Goal: Information Seeking & Learning: Learn about a topic

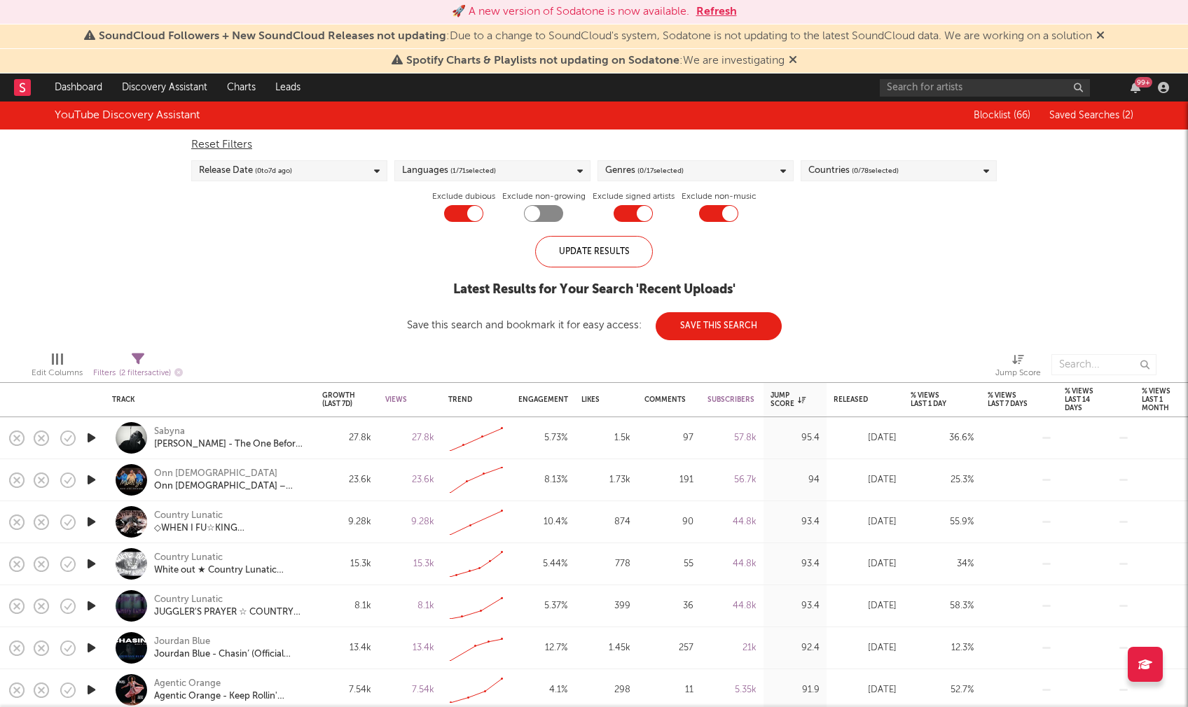
click at [776, 168] on div "Genres ( 0 / 17 selected)" at bounding box center [695, 170] width 196 height 21
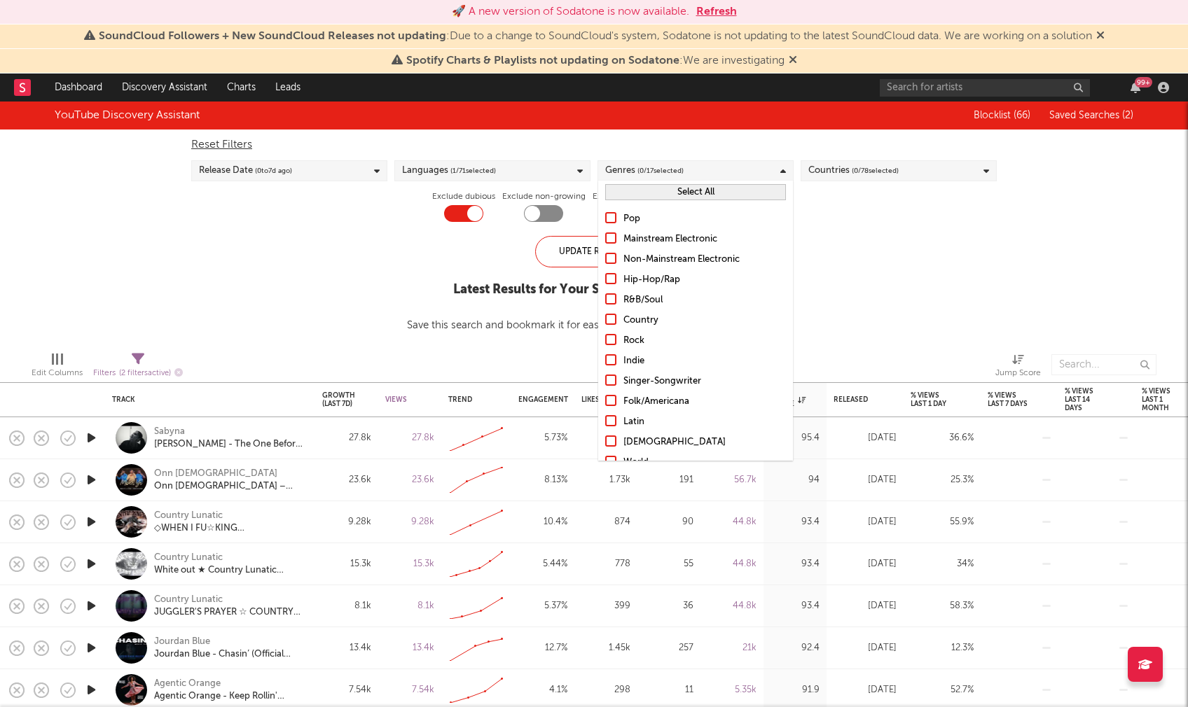
click at [636, 279] on div "Hip-Hop/Rap" at bounding box center [704, 280] width 162 height 17
click at [605, 279] on input "Hip-Hop/Rap" at bounding box center [605, 280] width 0 height 17
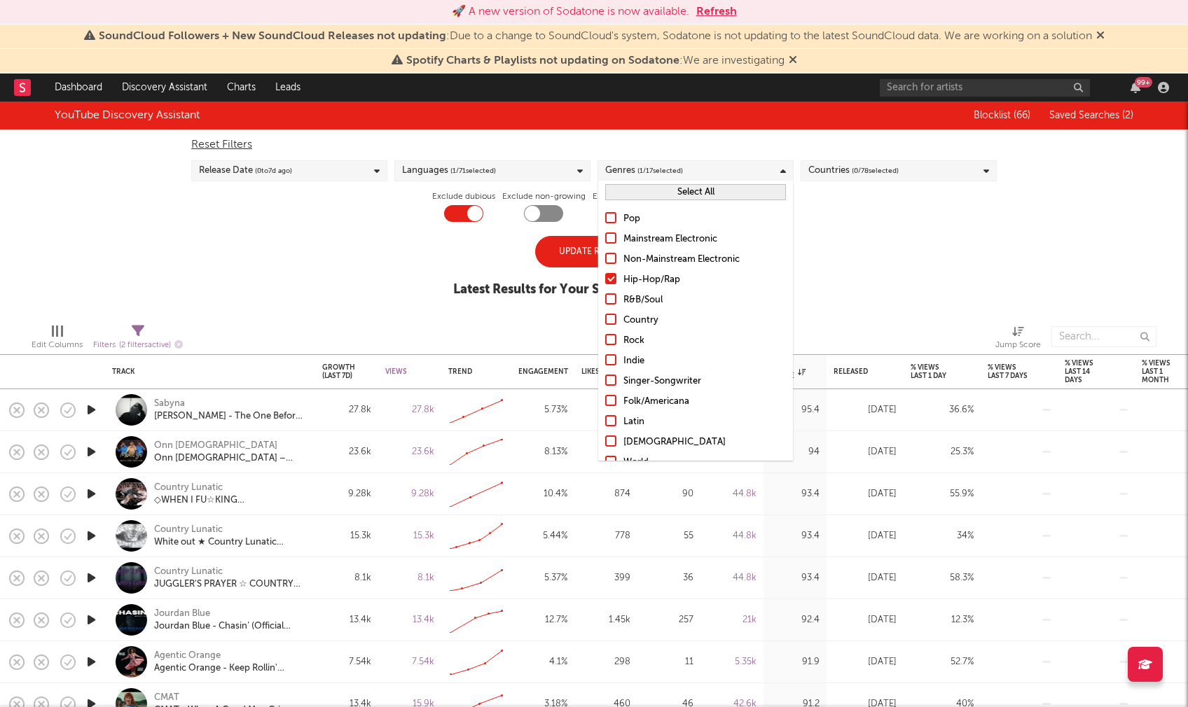
click at [632, 295] on div "R&B/Soul" at bounding box center [704, 300] width 162 height 17
click at [605, 295] on input "R&B/Soul" at bounding box center [605, 300] width 0 height 17
click at [375, 273] on div "YouTube Discovery Assistant Blocklist ( 66 ) Saved Searches ( 2 ) Reset Filters…" at bounding box center [594, 207] width 1188 height 211
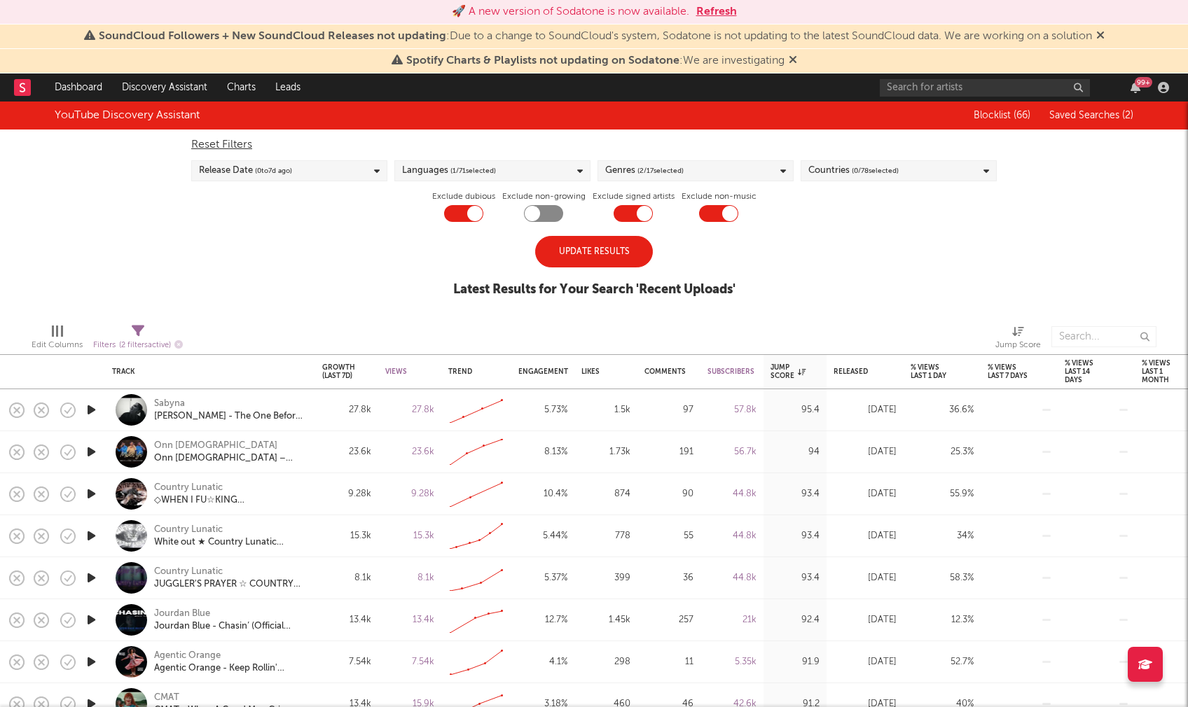
click at [580, 258] on div "Update Results" at bounding box center [594, 252] width 118 height 32
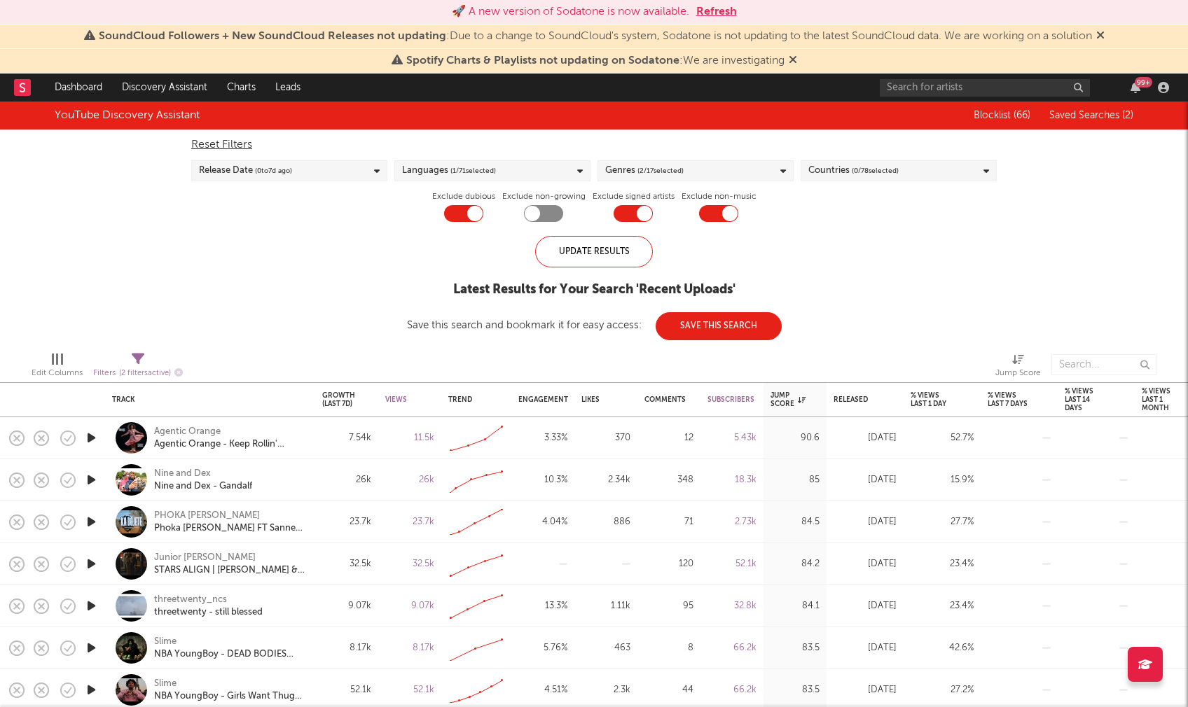
click at [93, 434] on icon "button" at bounding box center [91, 438] width 15 height 18
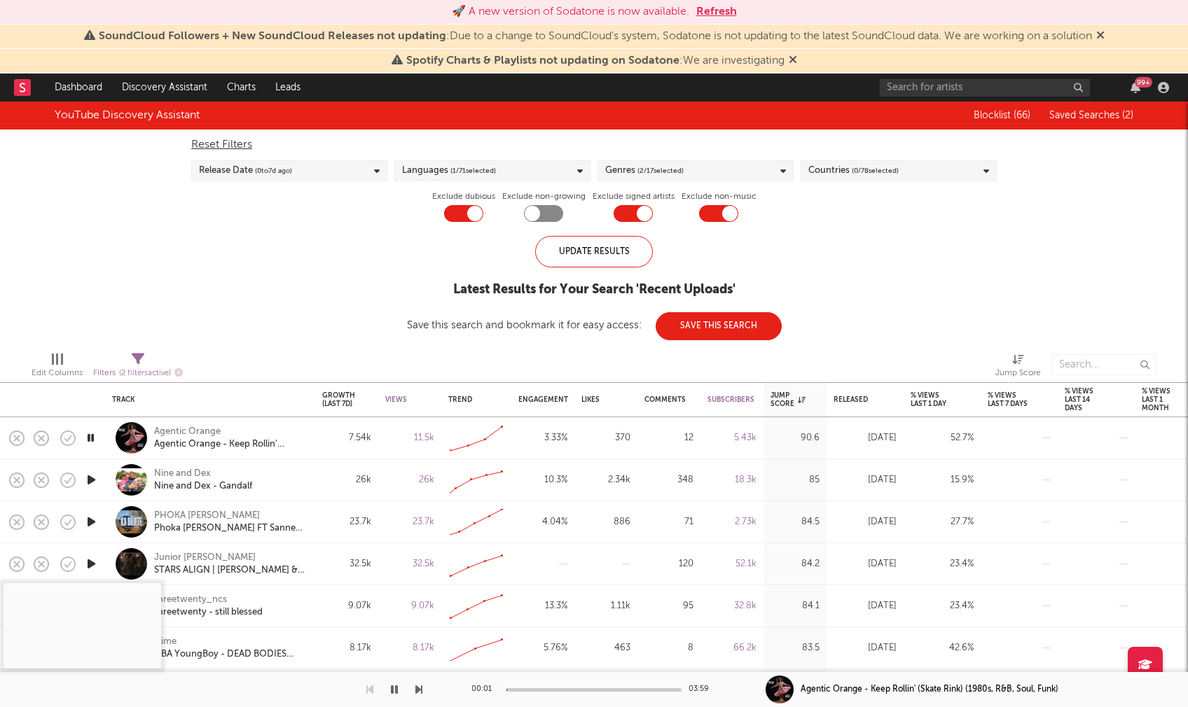
click at [93, 434] on icon "button" at bounding box center [90, 438] width 13 height 18
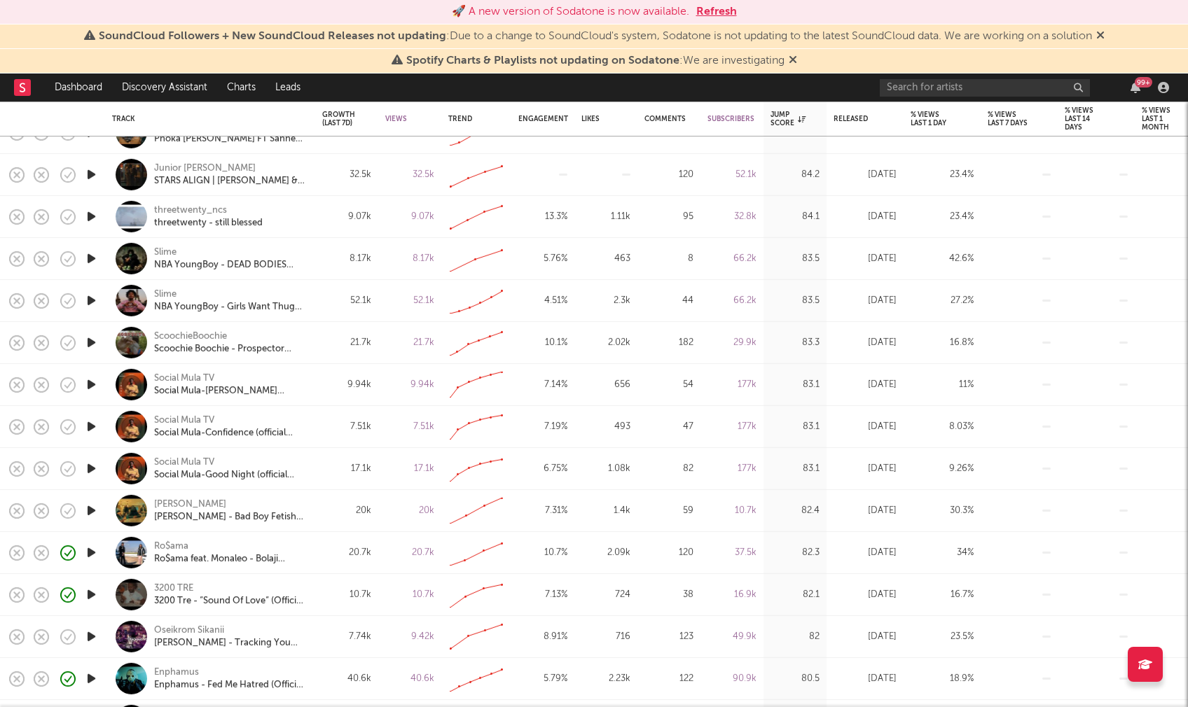
click at [88, 510] on icon "button" at bounding box center [91, 511] width 15 height 18
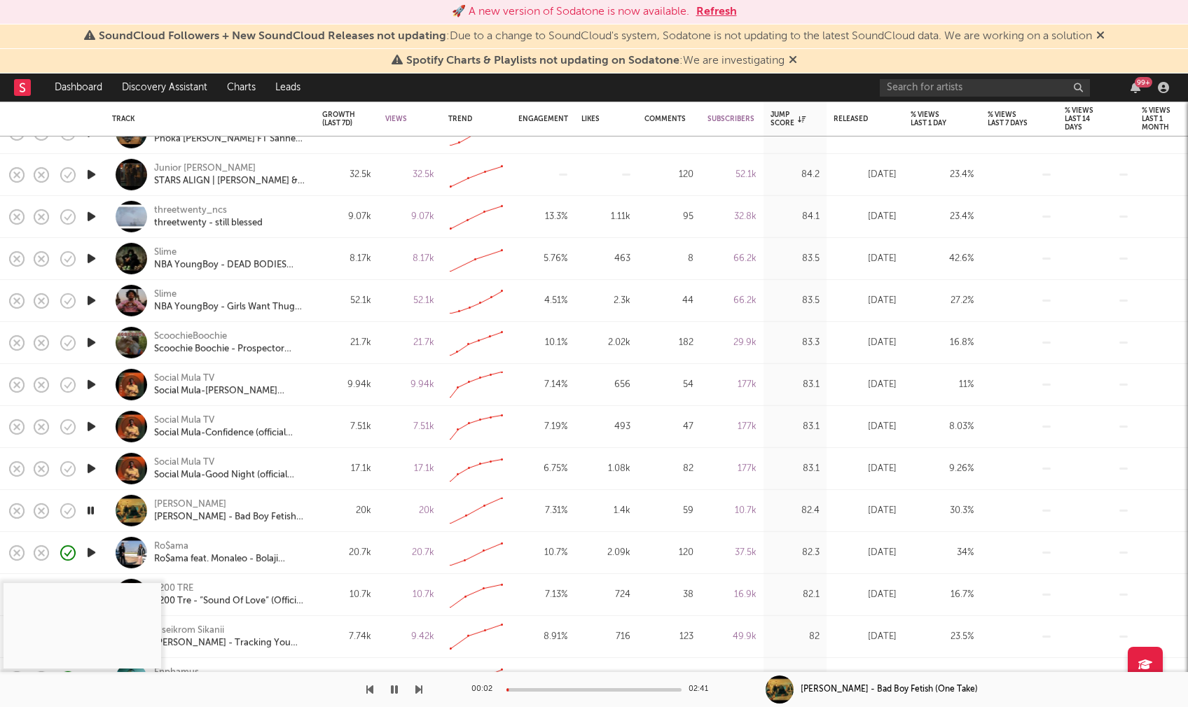
click at [534, 688] on div at bounding box center [593, 690] width 175 height 4
click at [90, 509] on icon "button" at bounding box center [90, 511] width 13 height 18
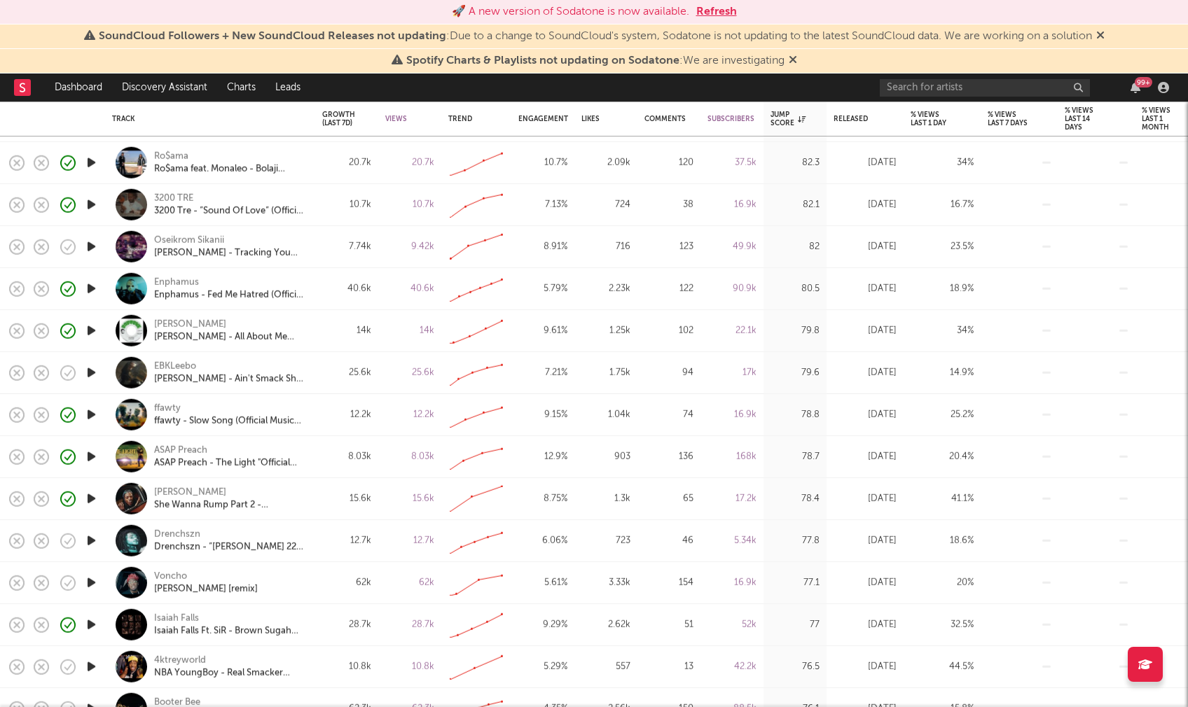
click at [91, 583] on icon "button" at bounding box center [91, 583] width 15 height 18
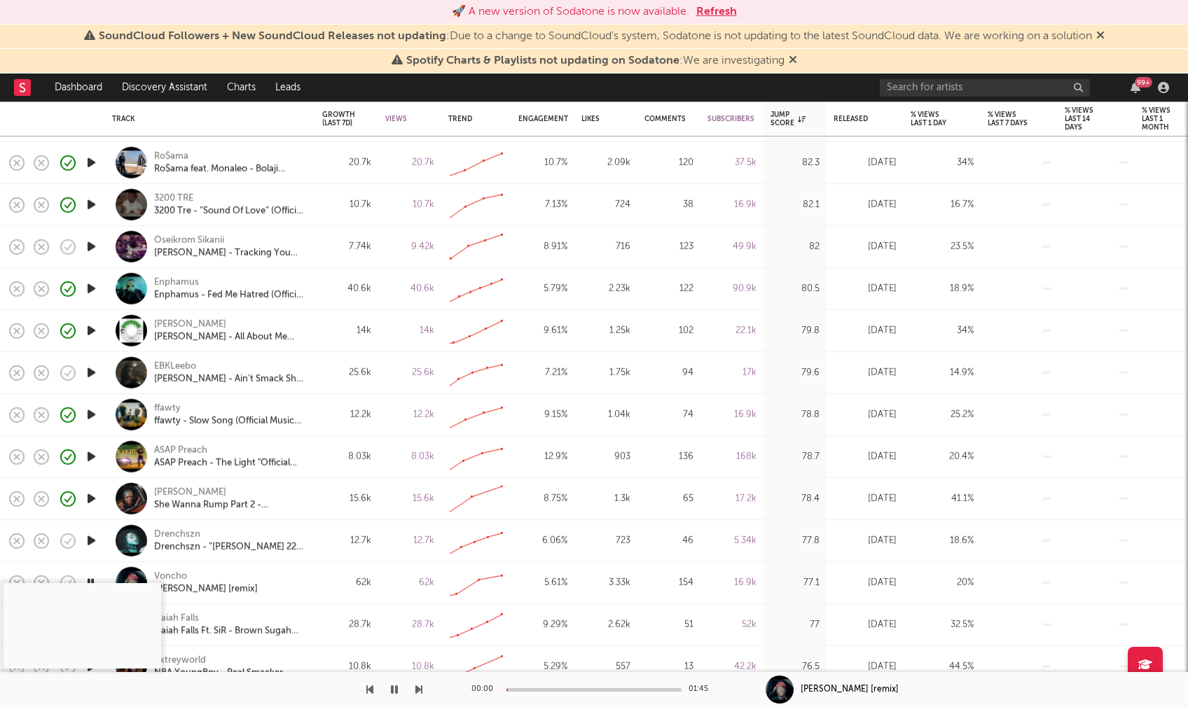
click at [545, 688] on div at bounding box center [593, 690] width 175 height 4
click at [397, 689] on icon "button" at bounding box center [394, 689] width 7 height 11
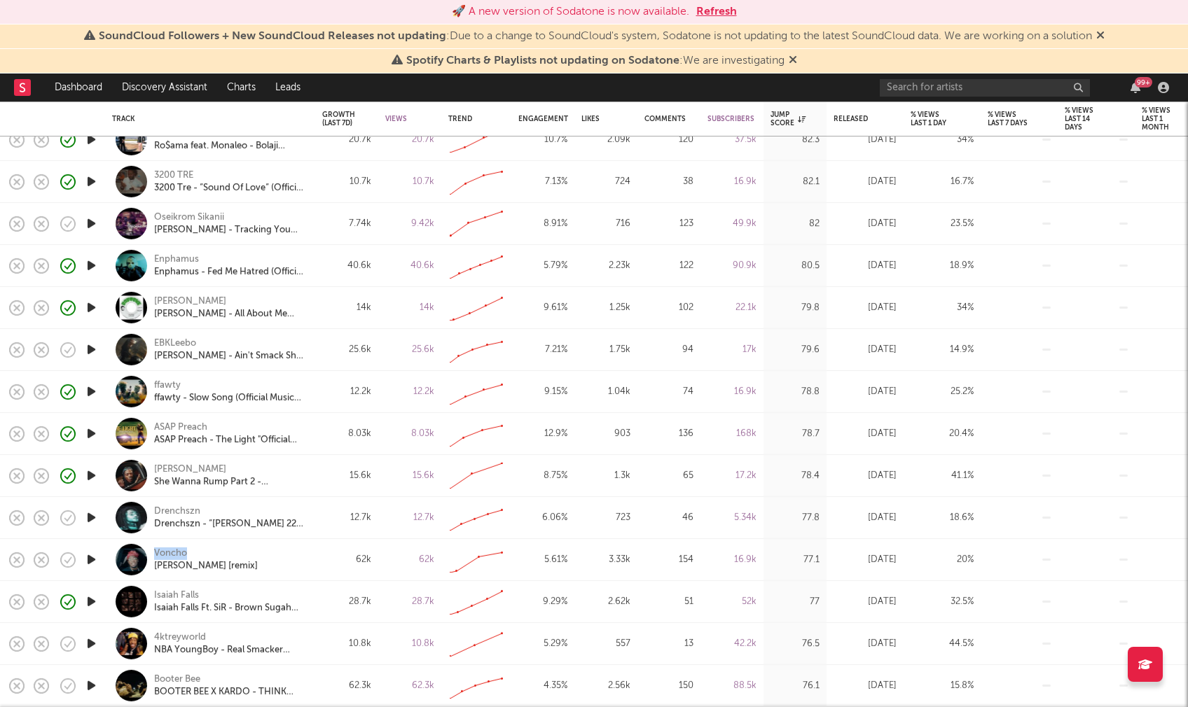
click at [90, 517] on icon "button" at bounding box center [91, 518] width 15 height 18
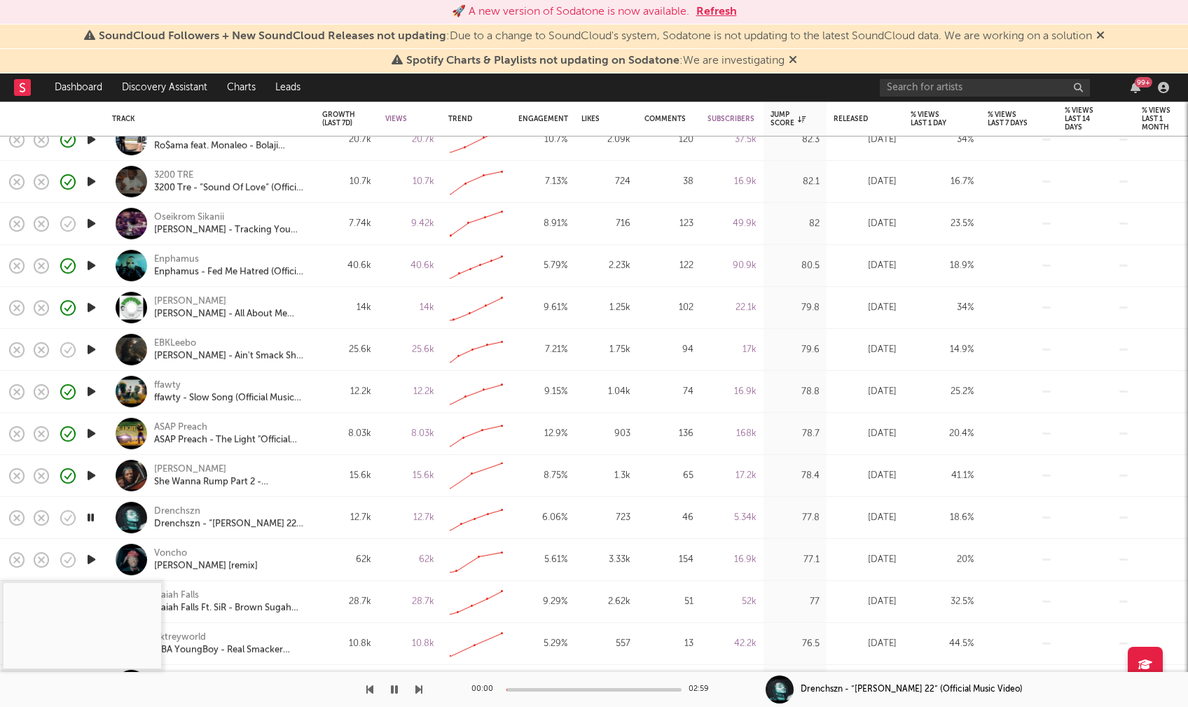
click at [533, 689] on div at bounding box center [593, 690] width 175 height 4
click at [88, 519] on icon "button" at bounding box center [90, 518] width 13 height 18
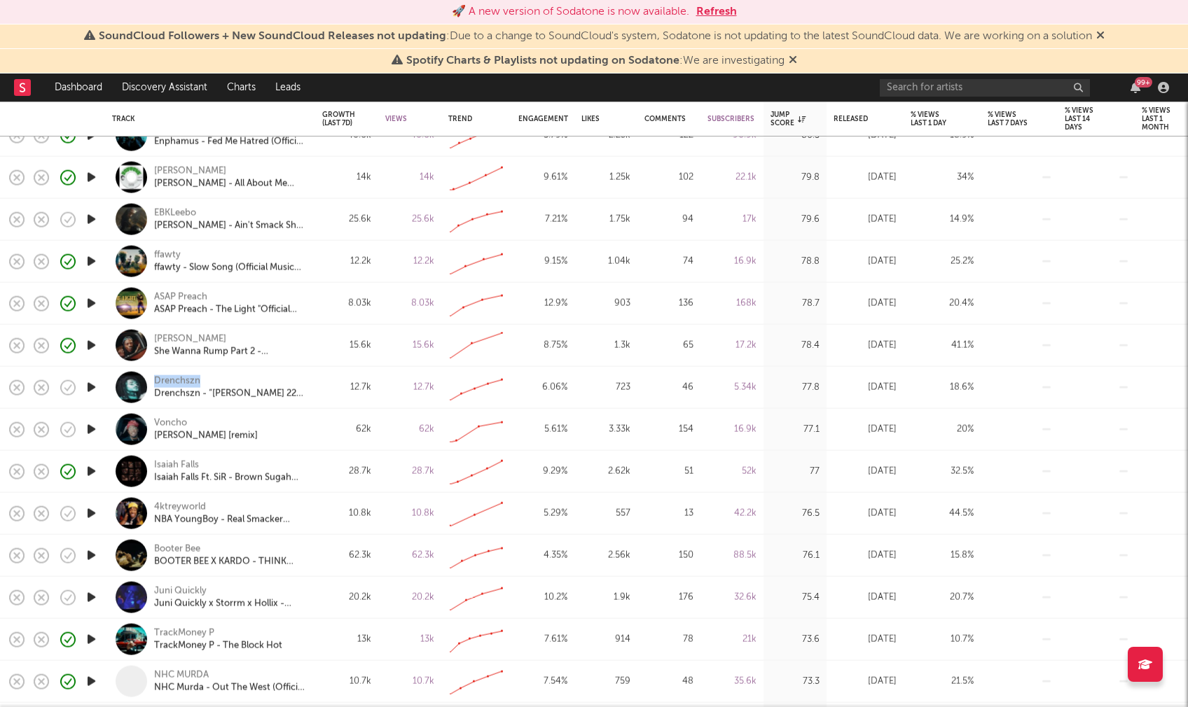
click at [90, 592] on icon "button" at bounding box center [91, 598] width 15 height 18
click at [92, 598] on icon "button" at bounding box center [91, 598] width 15 height 18
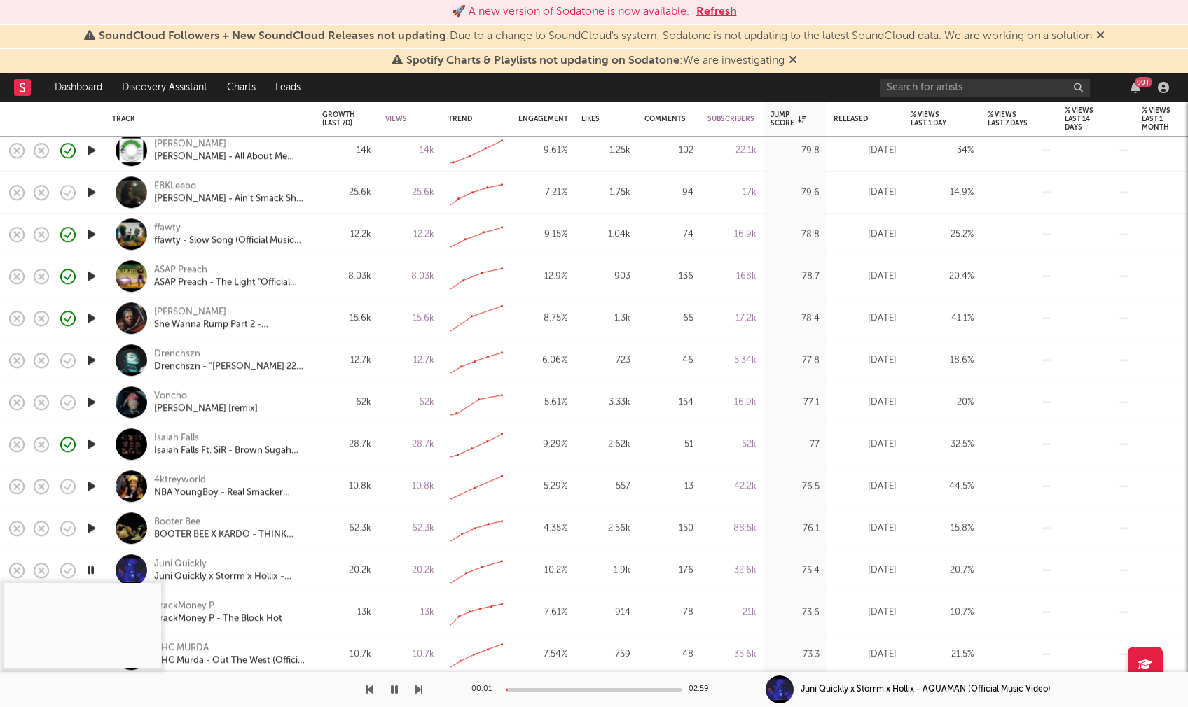
click at [530, 689] on div at bounding box center [593, 690] width 175 height 4
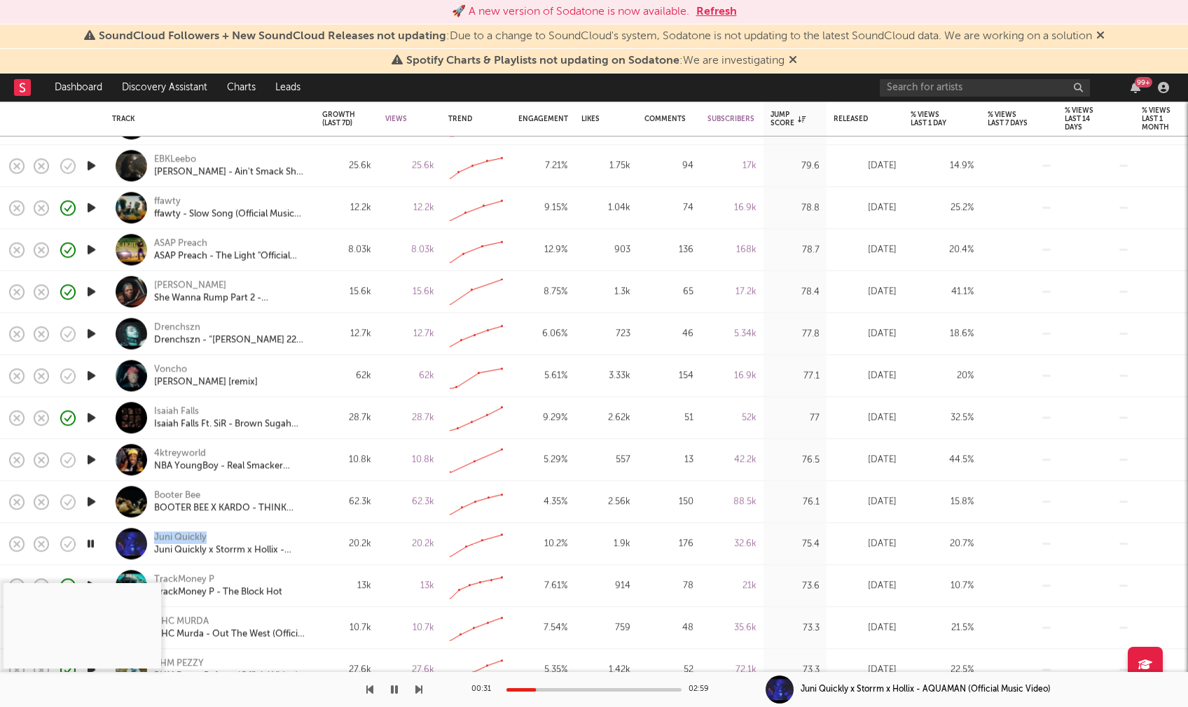
click at [92, 543] on icon "button" at bounding box center [90, 544] width 13 height 18
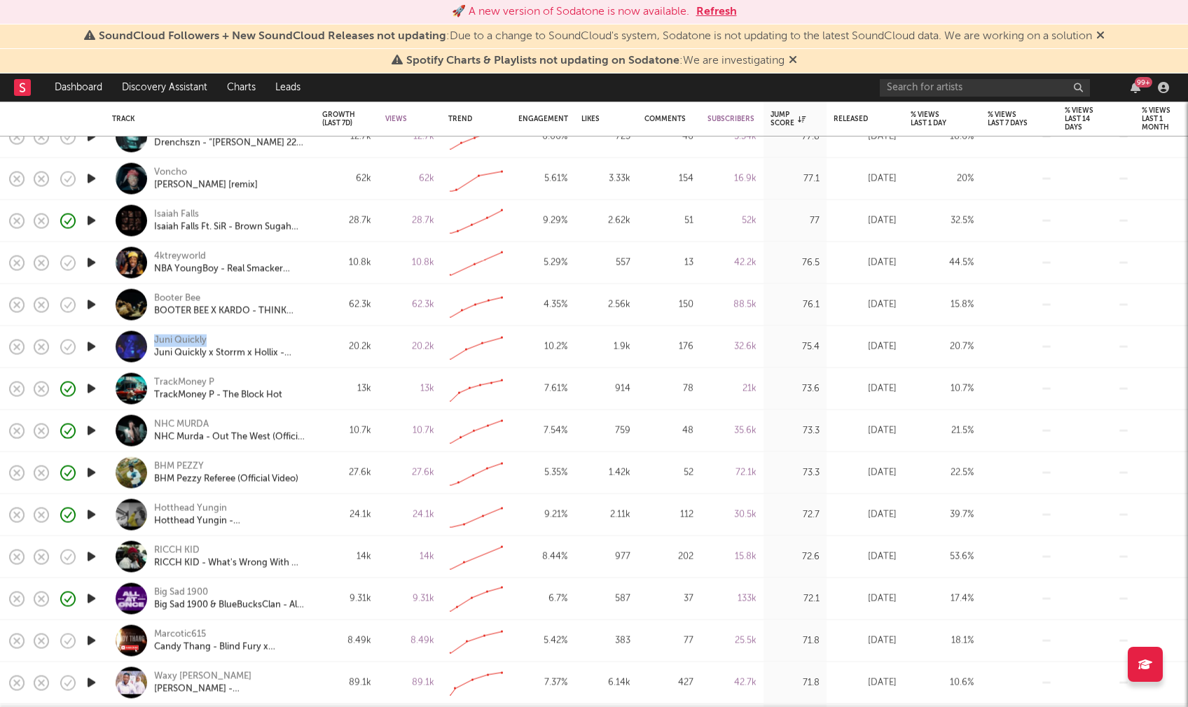
click at [90, 557] on icon "button" at bounding box center [91, 557] width 15 height 18
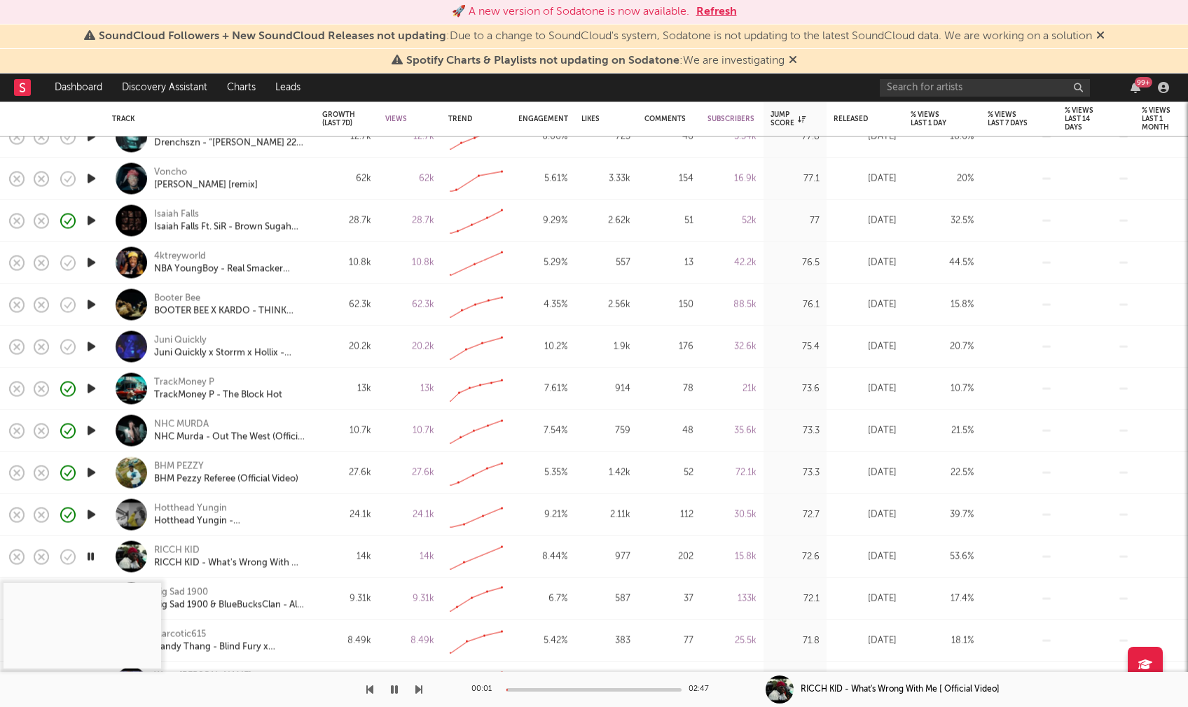
click at [529, 691] on div "00:01 02:47" at bounding box center [593, 689] width 245 height 35
click at [531, 689] on div at bounding box center [593, 690] width 175 height 4
click at [561, 688] on div at bounding box center [593, 690] width 175 height 4
click at [92, 553] on icon "button" at bounding box center [90, 557] width 13 height 18
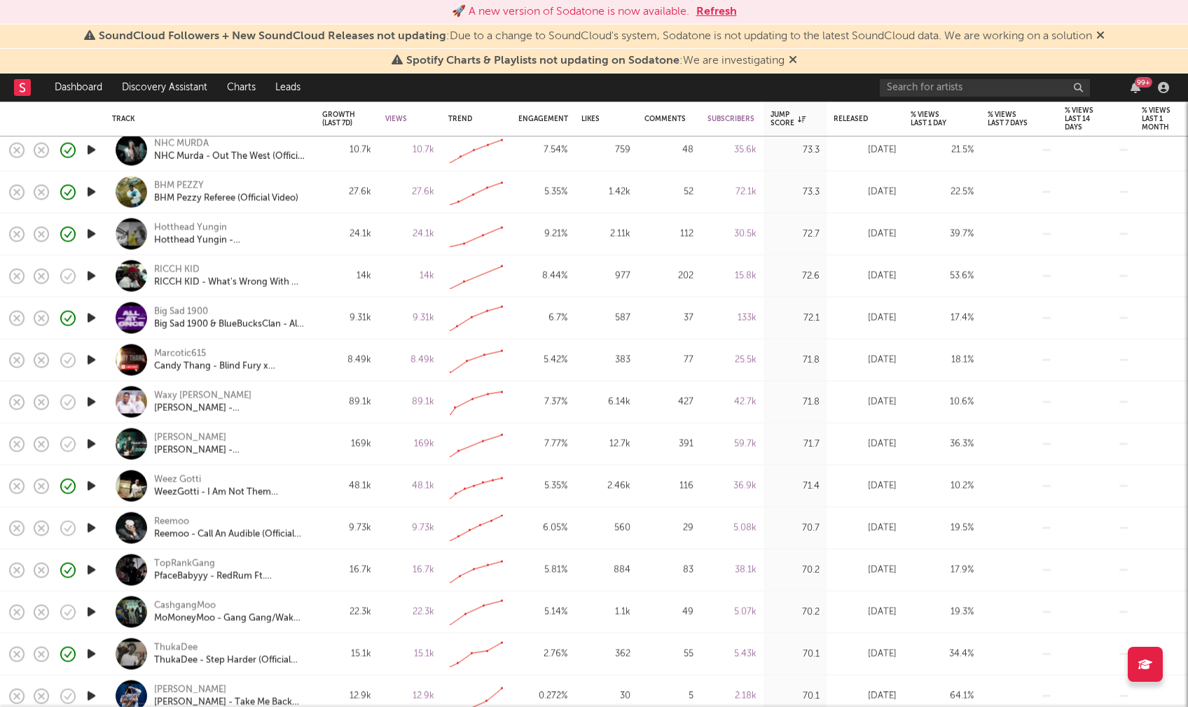
click at [91, 610] on icon "button" at bounding box center [91, 613] width 15 height 18
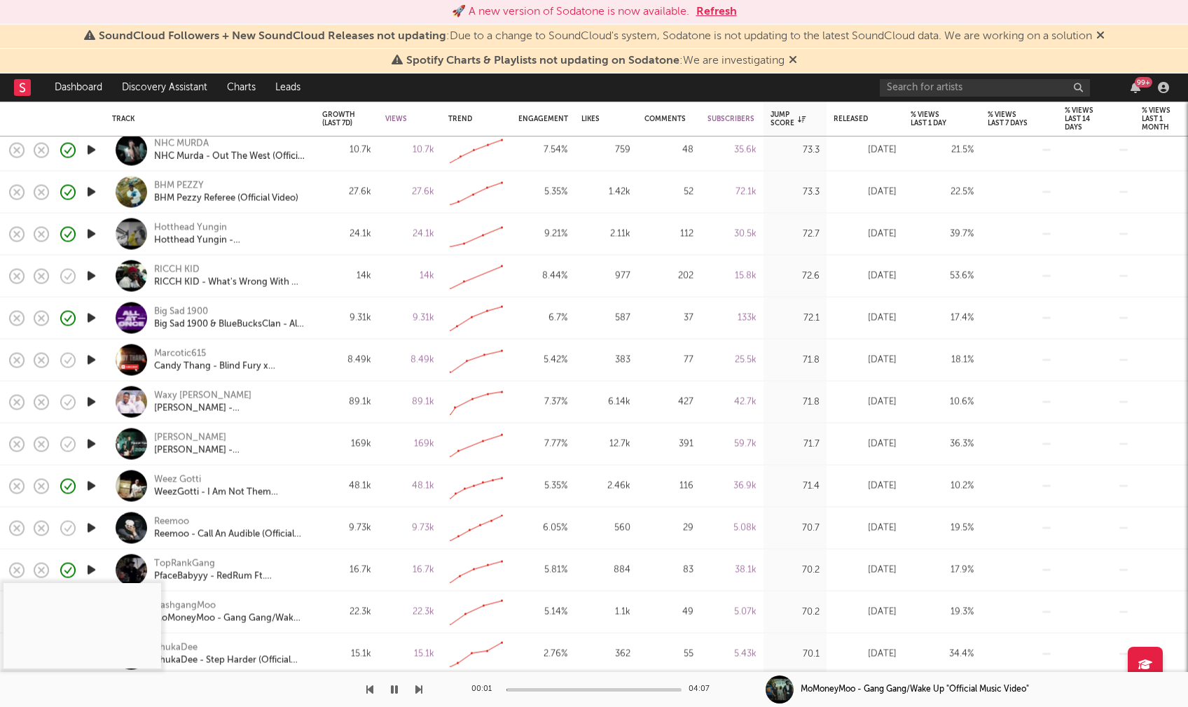
click at [525, 688] on div at bounding box center [593, 690] width 175 height 4
click at [542, 688] on div at bounding box center [593, 690] width 175 height 4
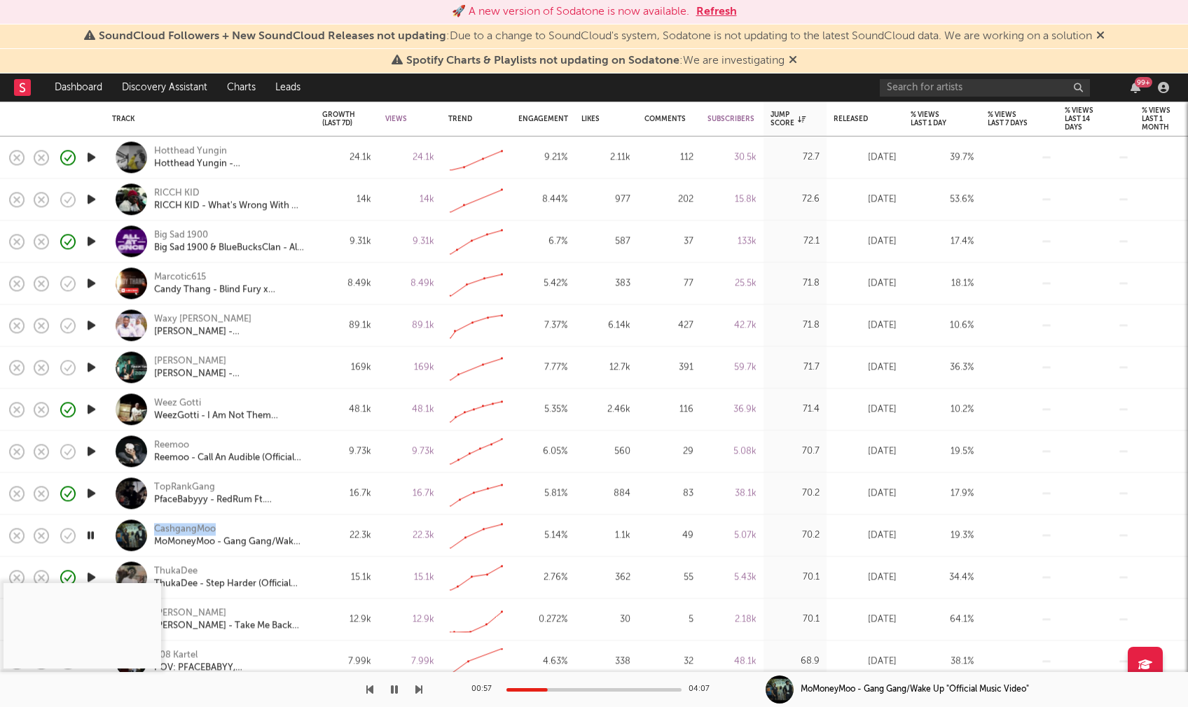
click at [92, 533] on icon "button" at bounding box center [90, 536] width 13 height 18
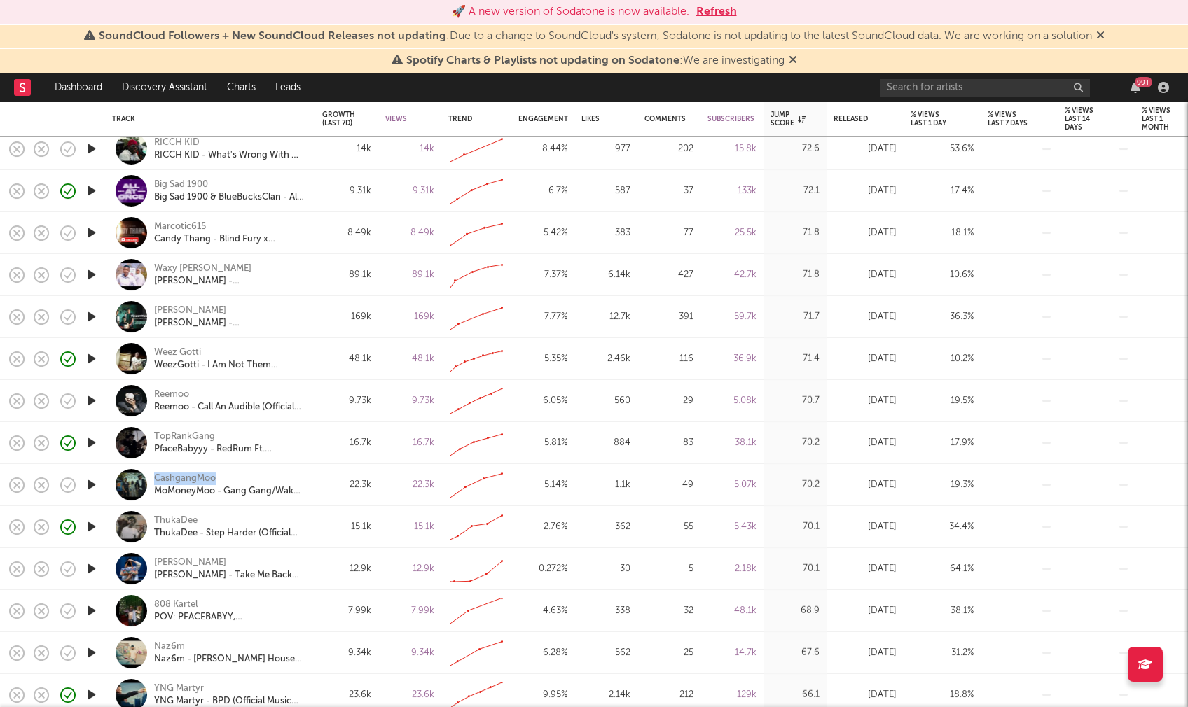
click at [92, 566] on icon "button" at bounding box center [91, 569] width 15 height 18
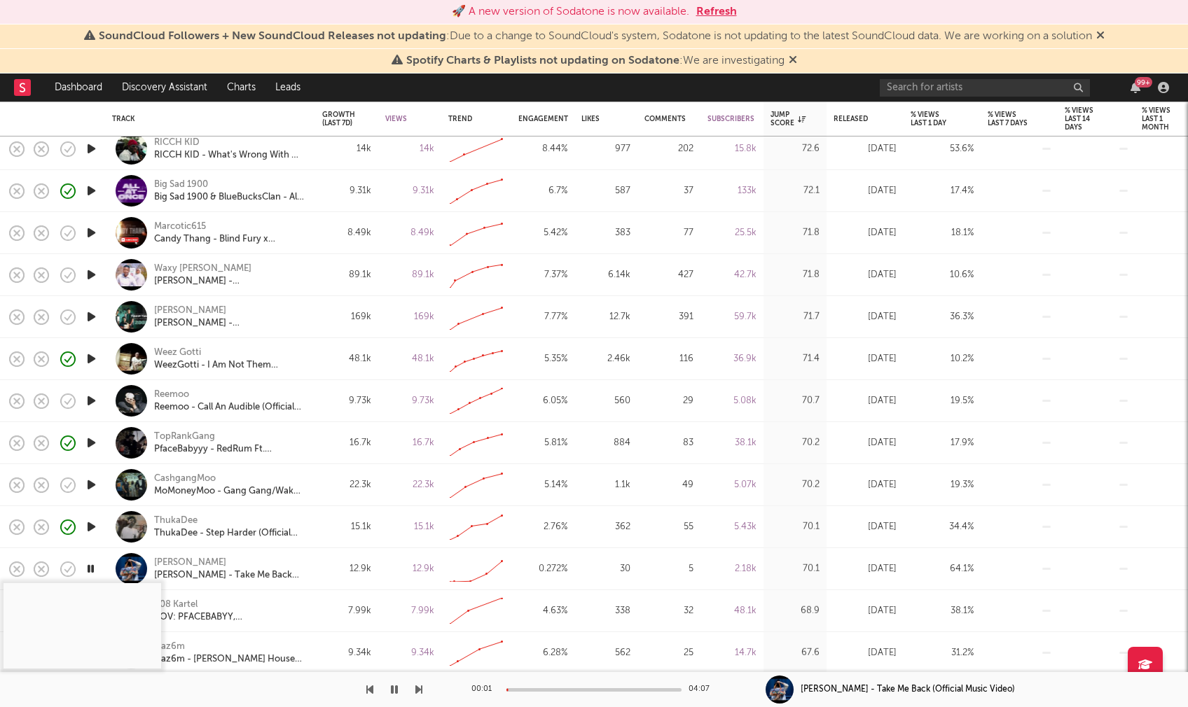
click at [524, 690] on div "00:01 04:07" at bounding box center [593, 689] width 245 height 35
click at [529, 688] on div at bounding box center [593, 690] width 175 height 4
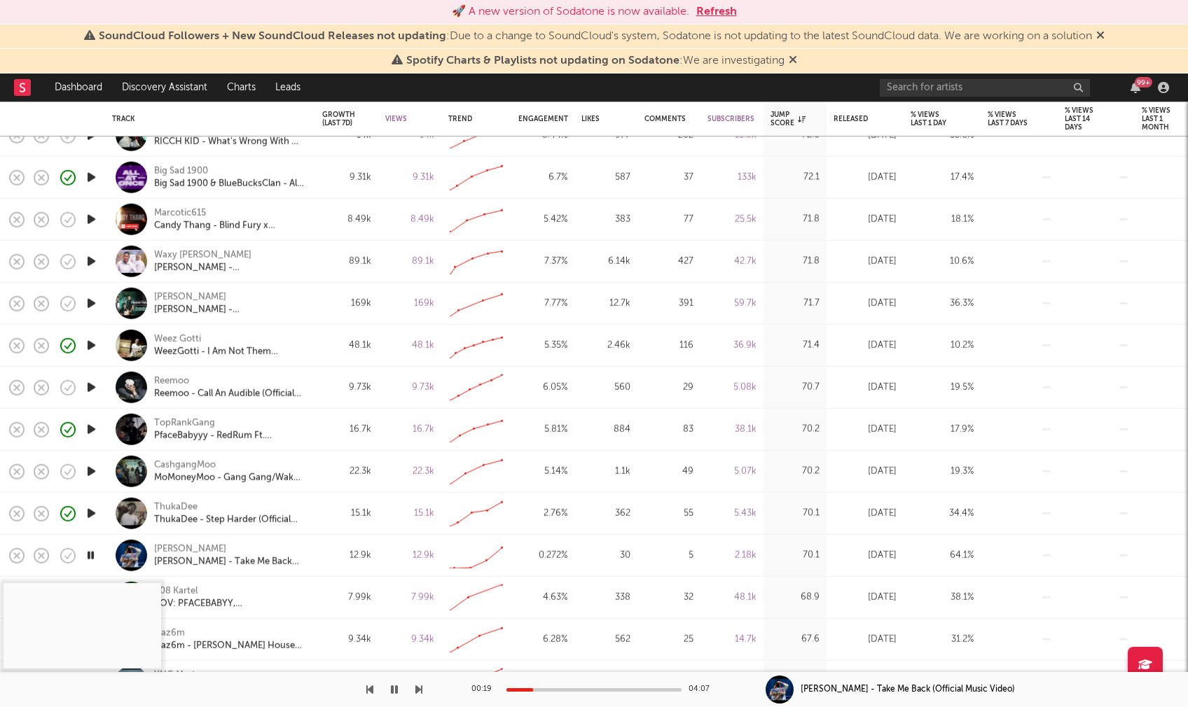
click at [95, 552] on icon "button" at bounding box center [90, 556] width 13 height 18
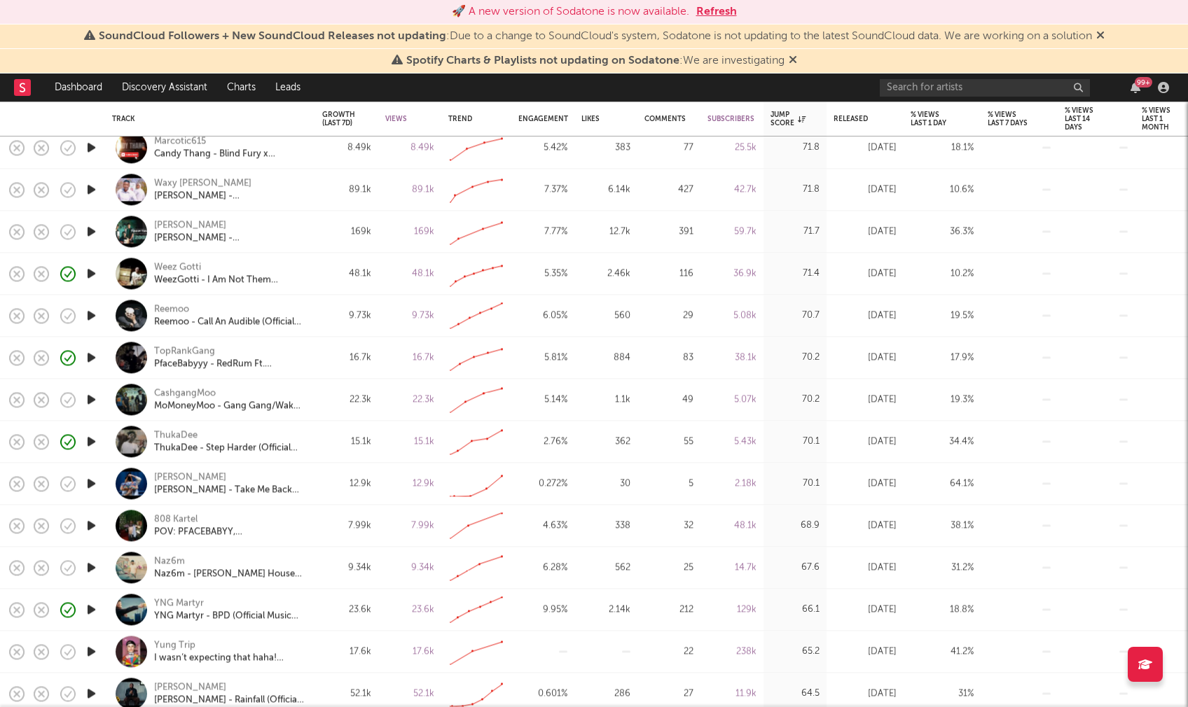
click at [94, 566] on icon "button" at bounding box center [91, 568] width 15 height 18
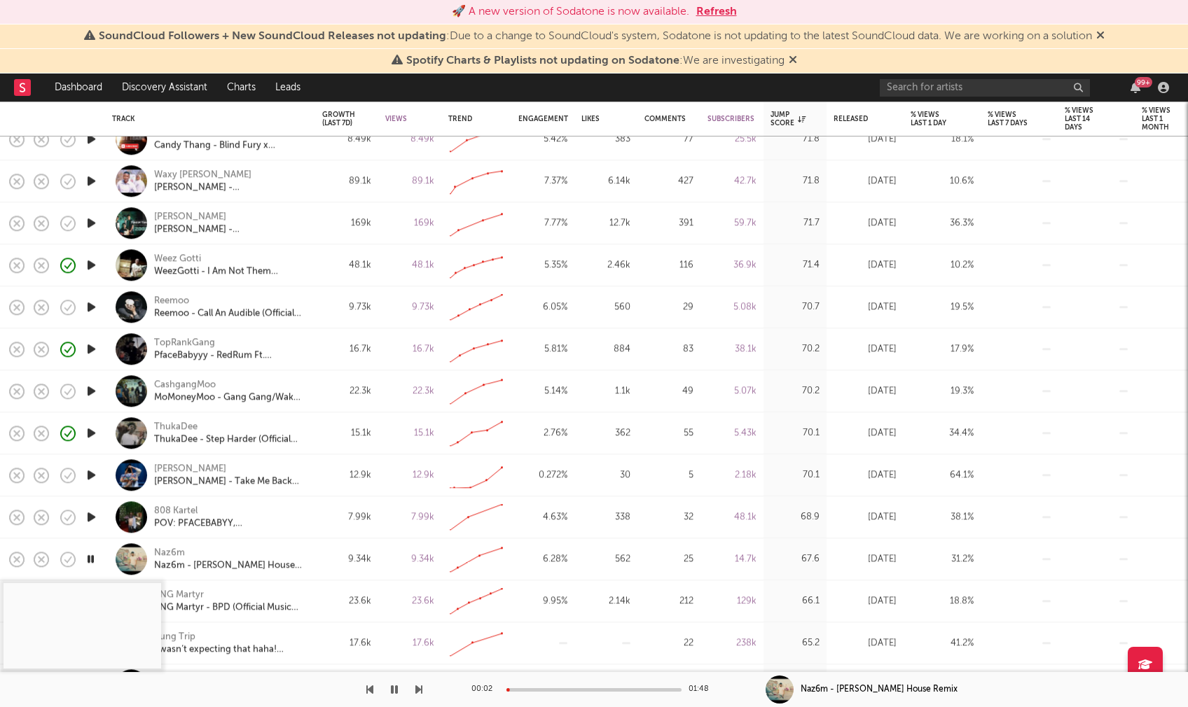
click at [547, 689] on div at bounding box center [593, 690] width 175 height 4
click at [92, 555] on icon "button" at bounding box center [90, 559] width 13 height 18
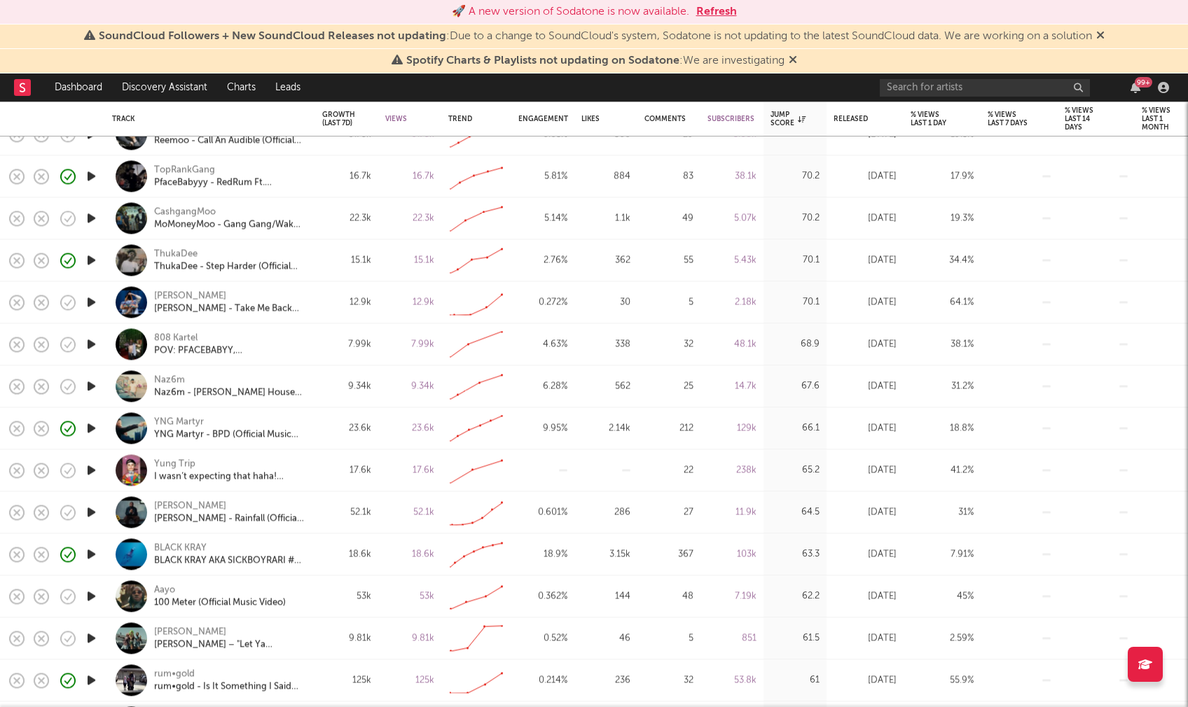
click at [89, 509] on icon "button" at bounding box center [91, 512] width 15 height 18
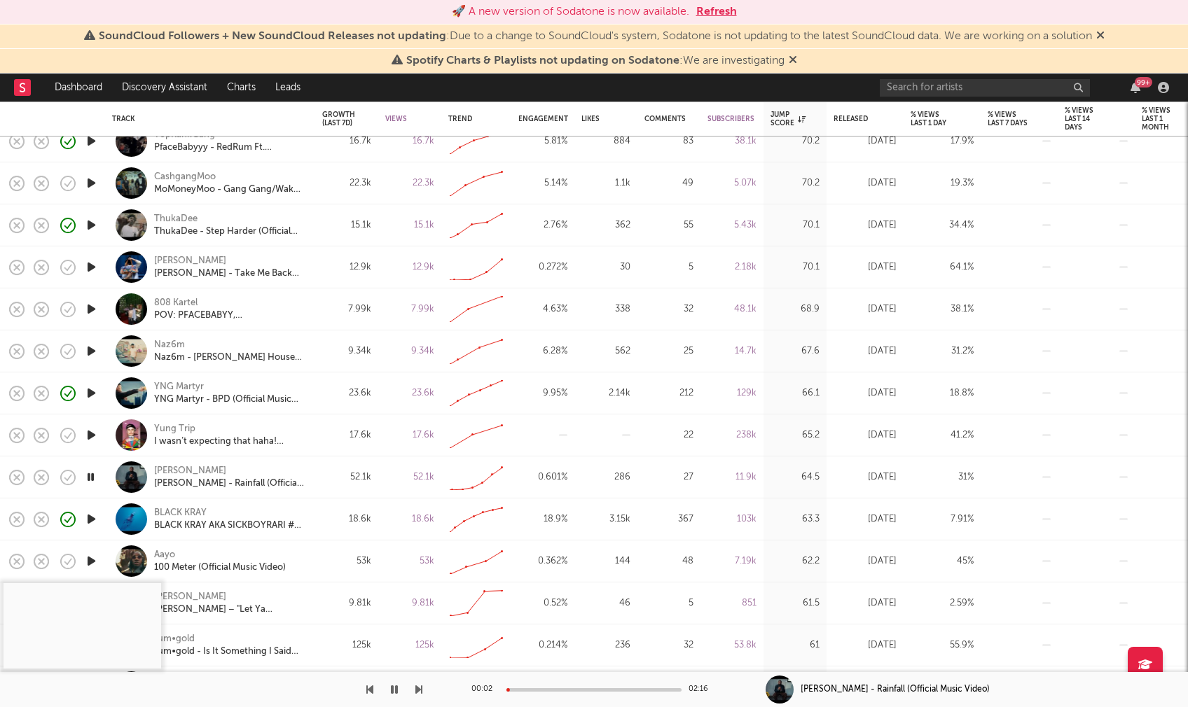
click at [538, 690] on div at bounding box center [593, 690] width 175 height 4
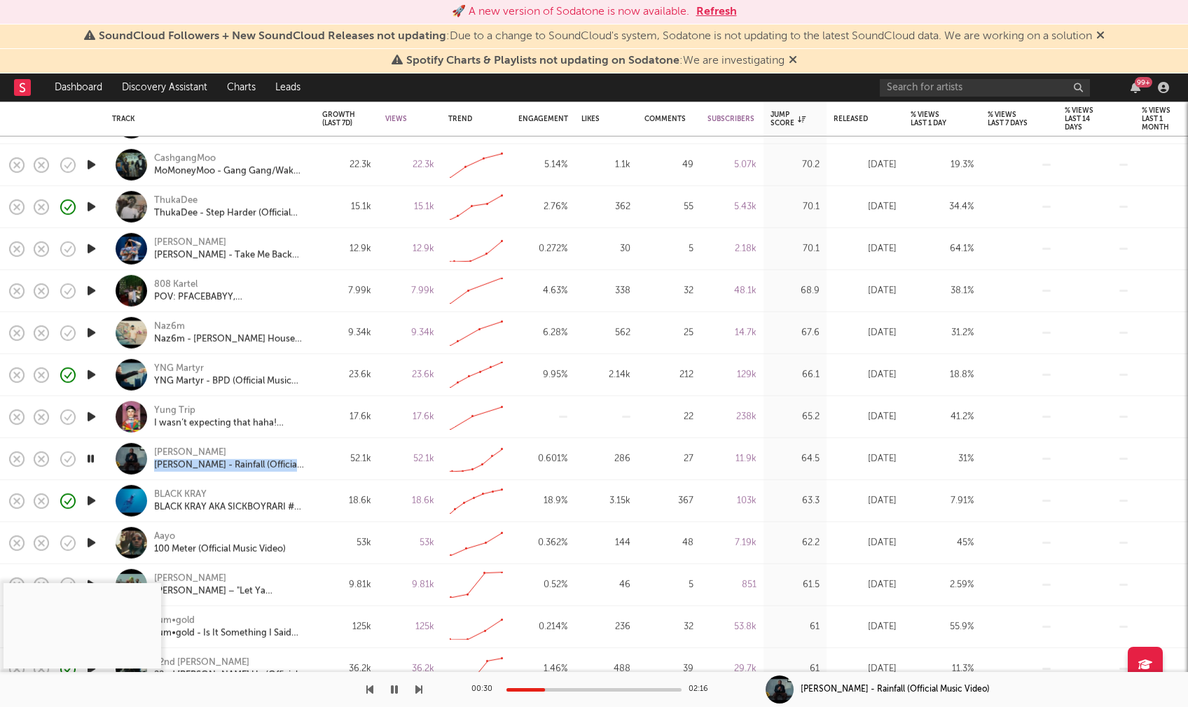
click at [396, 689] on icon "button" at bounding box center [394, 689] width 7 height 11
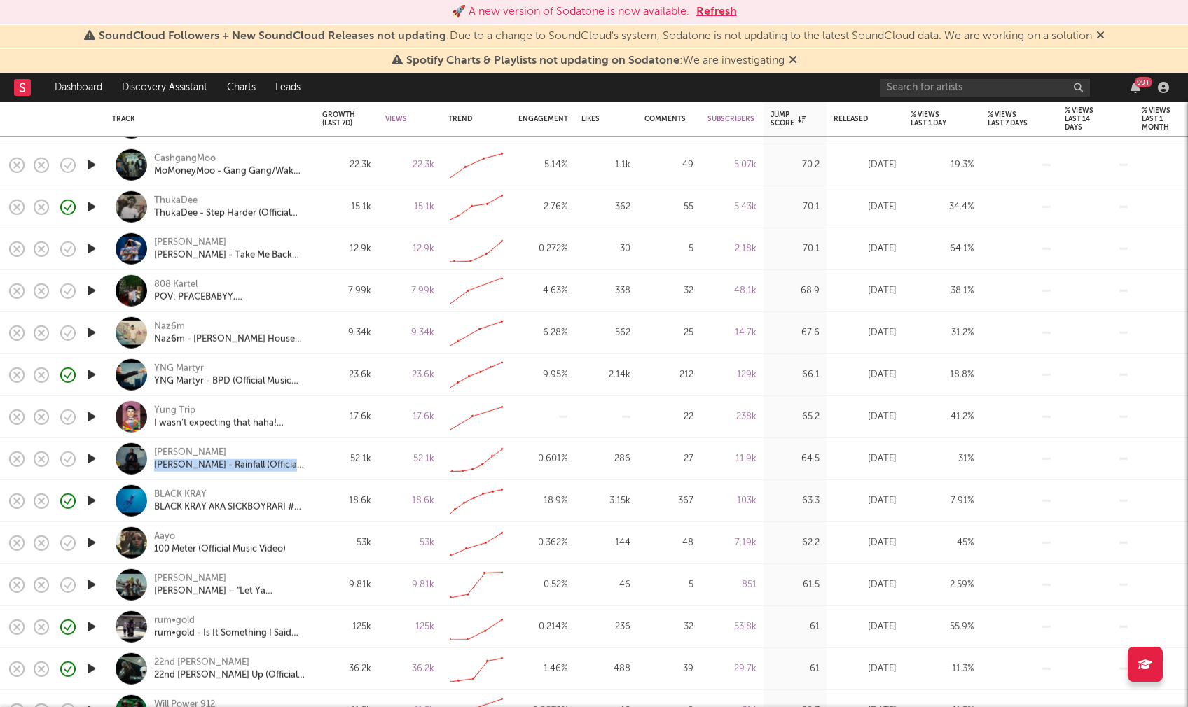
click at [92, 541] on icon "button" at bounding box center [91, 543] width 15 height 18
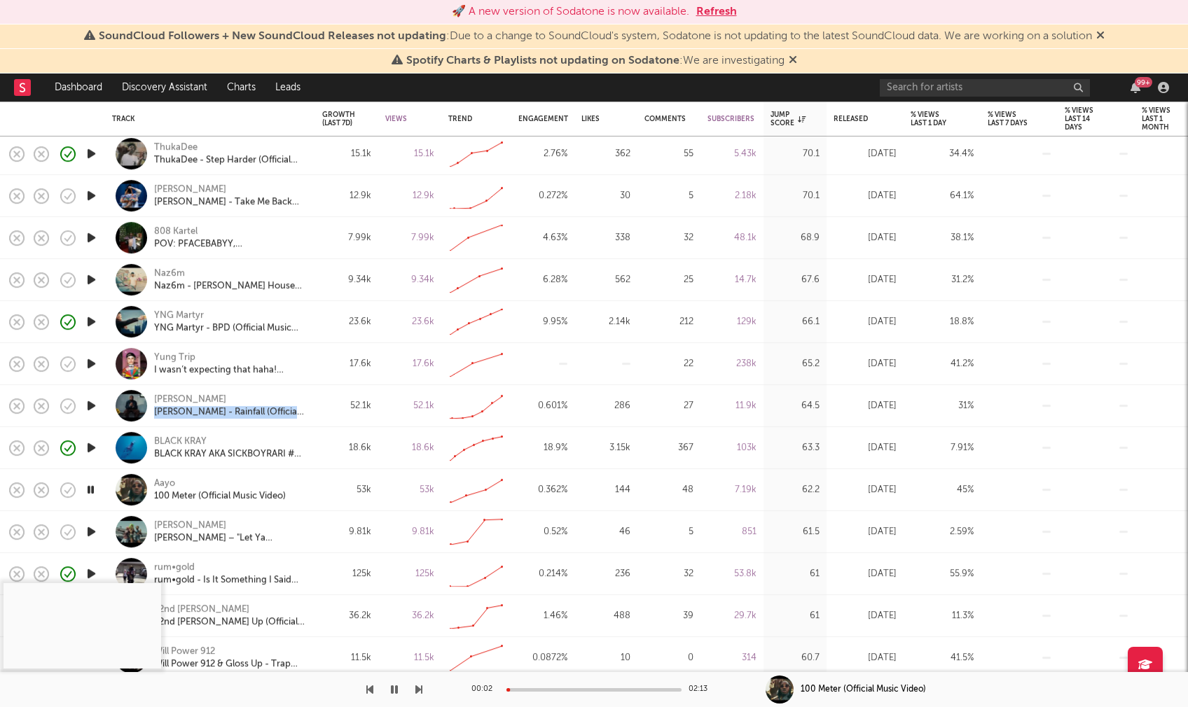
click at [91, 530] on icon "button" at bounding box center [91, 532] width 15 height 18
click at [532, 688] on div at bounding box center [593, 690] width 175 height 4
click at [562, 688] on div at bounding box center [593, 690] width 175 height 4
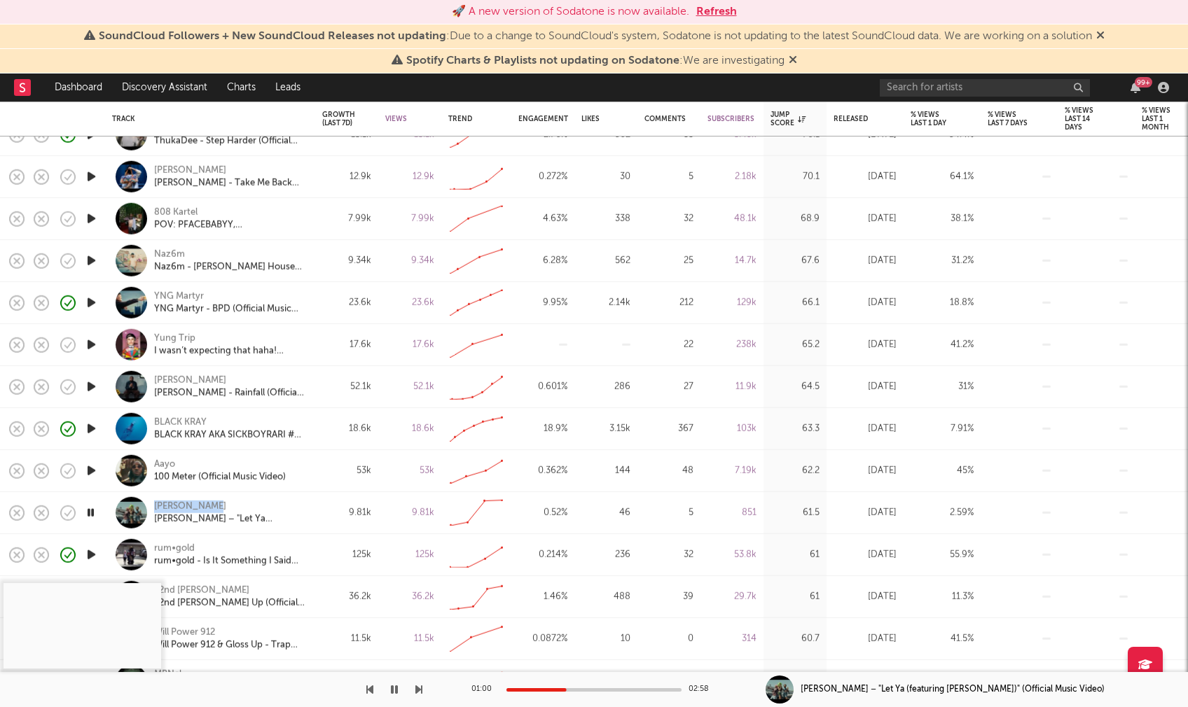
click at [90, 510] on icon "button" at bounding box center [90, 513] width 13 height 18
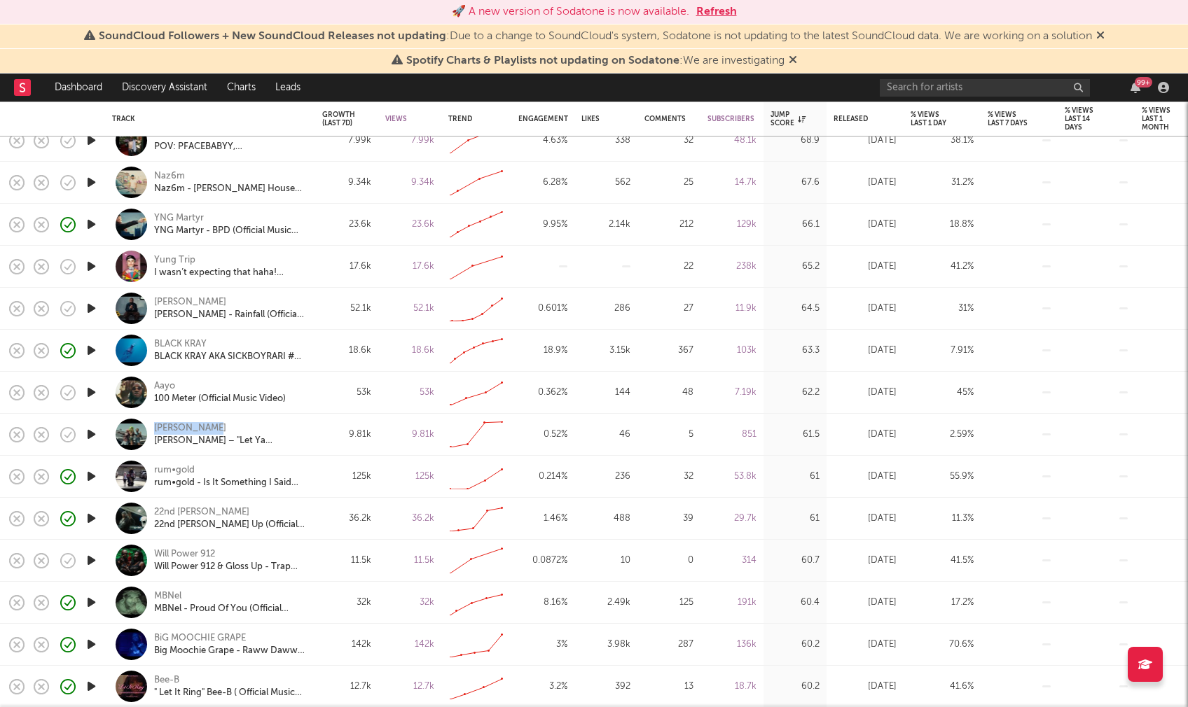
click at [91, 514] on icon "button" at bounding box center [91, 519] width 15 height 18
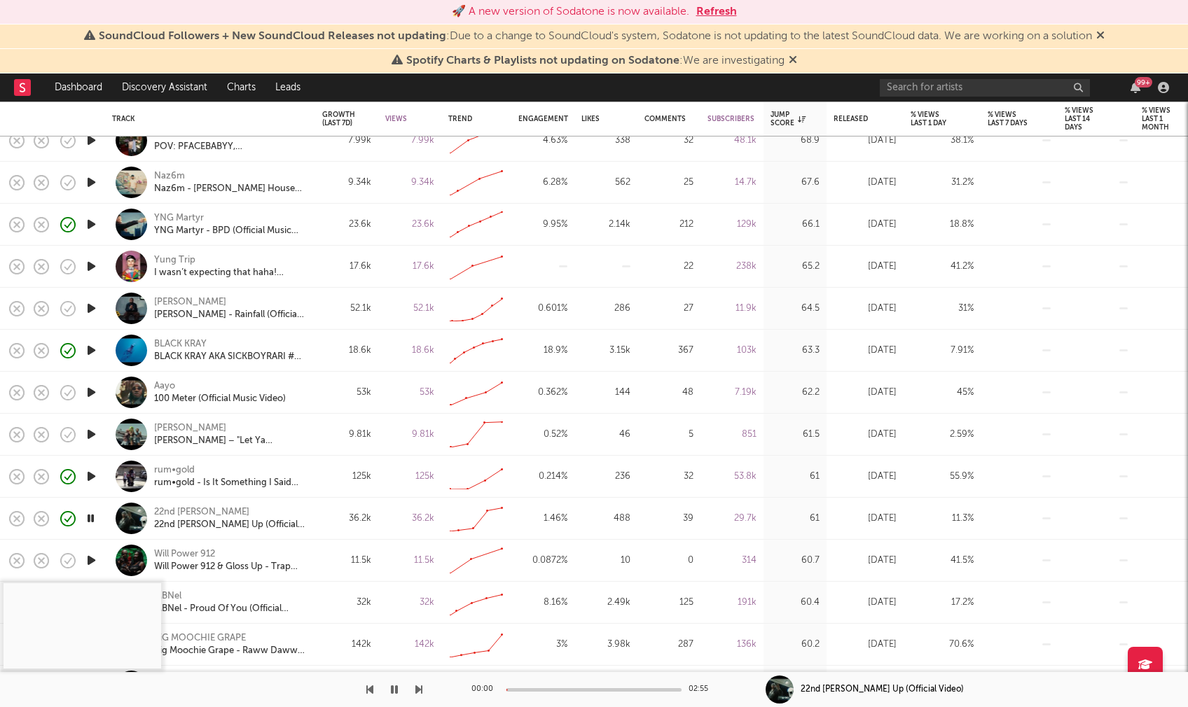
click at [530, 688] on div at bounding box center [593, 690] width 175 height 4
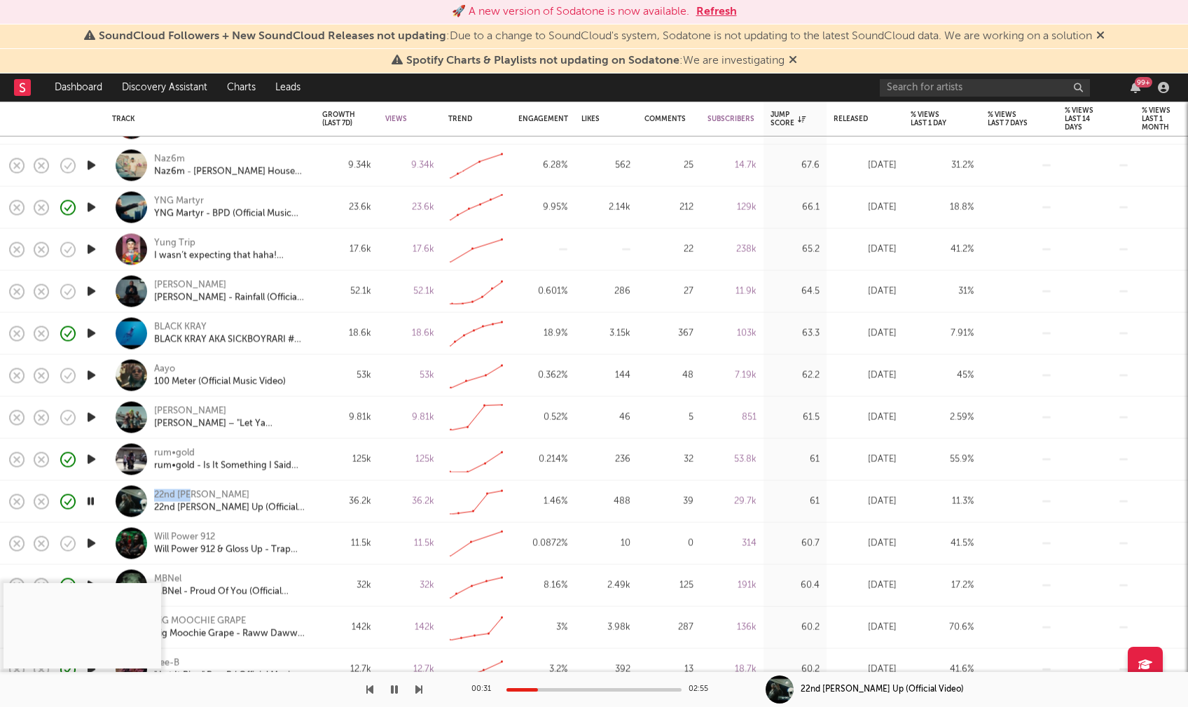
click at [90, 496] on icon "button" at bounding box center [90, 502] width 13 height 18
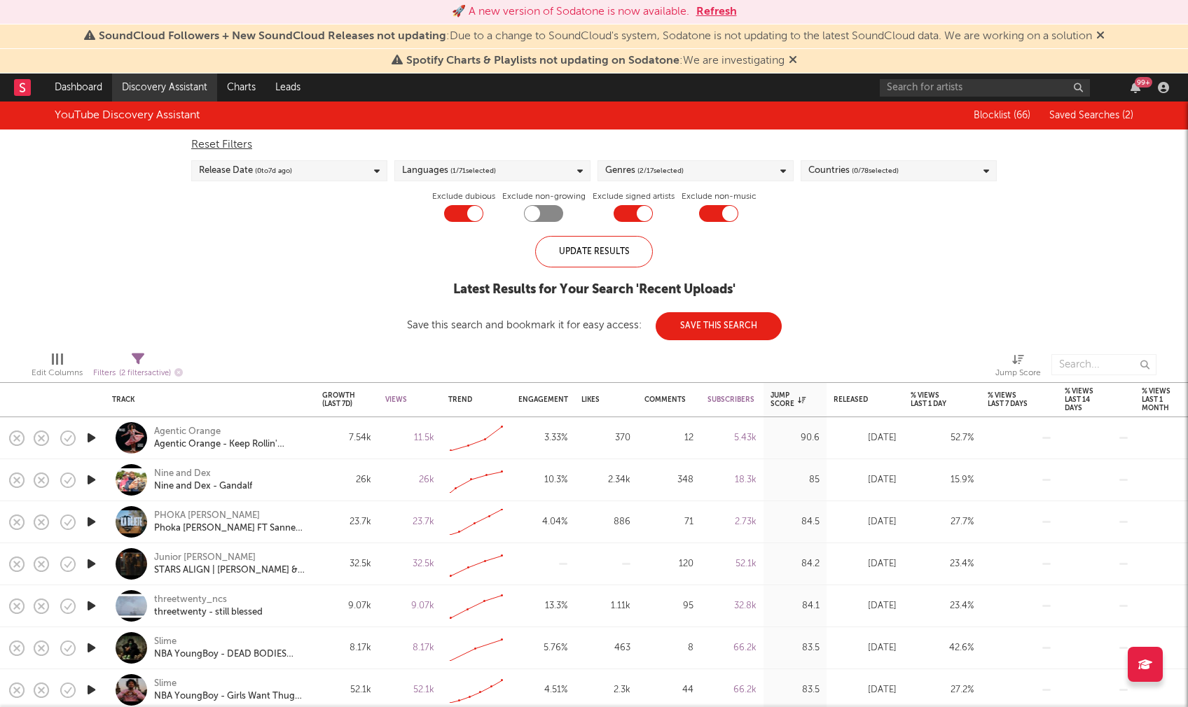
click at [167, 83] on link "Discovery Assistant" at bounding box center [164, 88] width 105 height 28
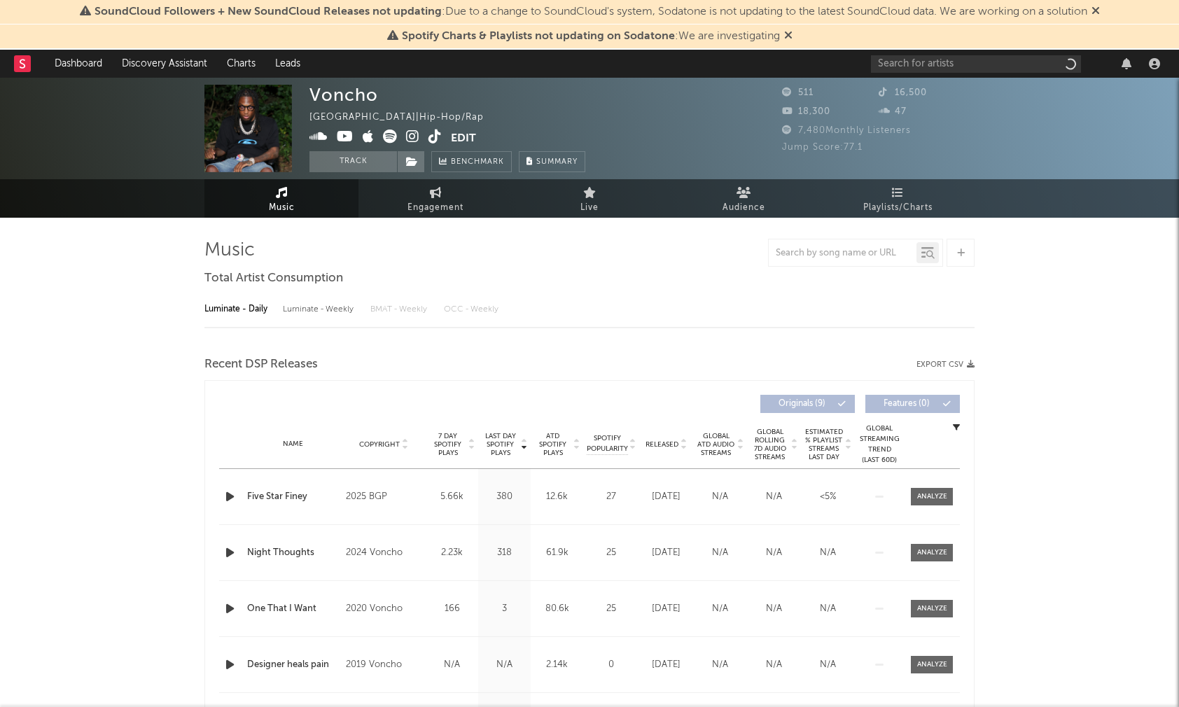
select select "1w"
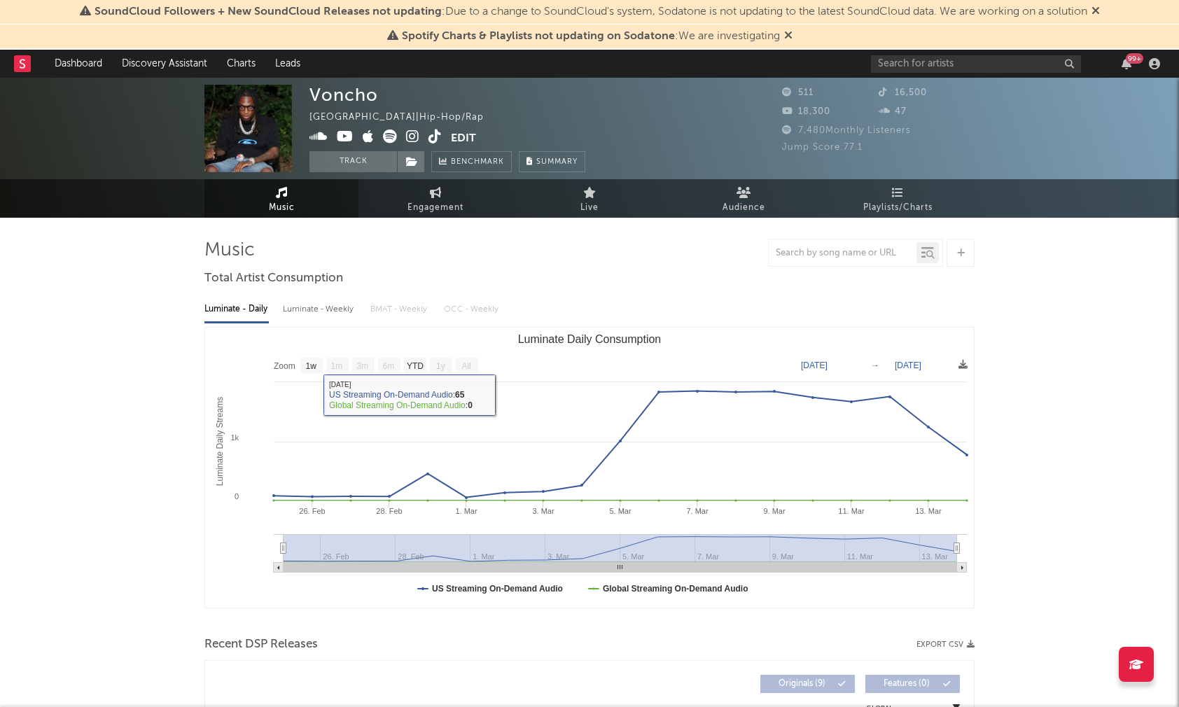
click at [307, 309] on div "Luminate - Weekly" at bounding box center [320, 310] width 74 height 24
select select "1w"
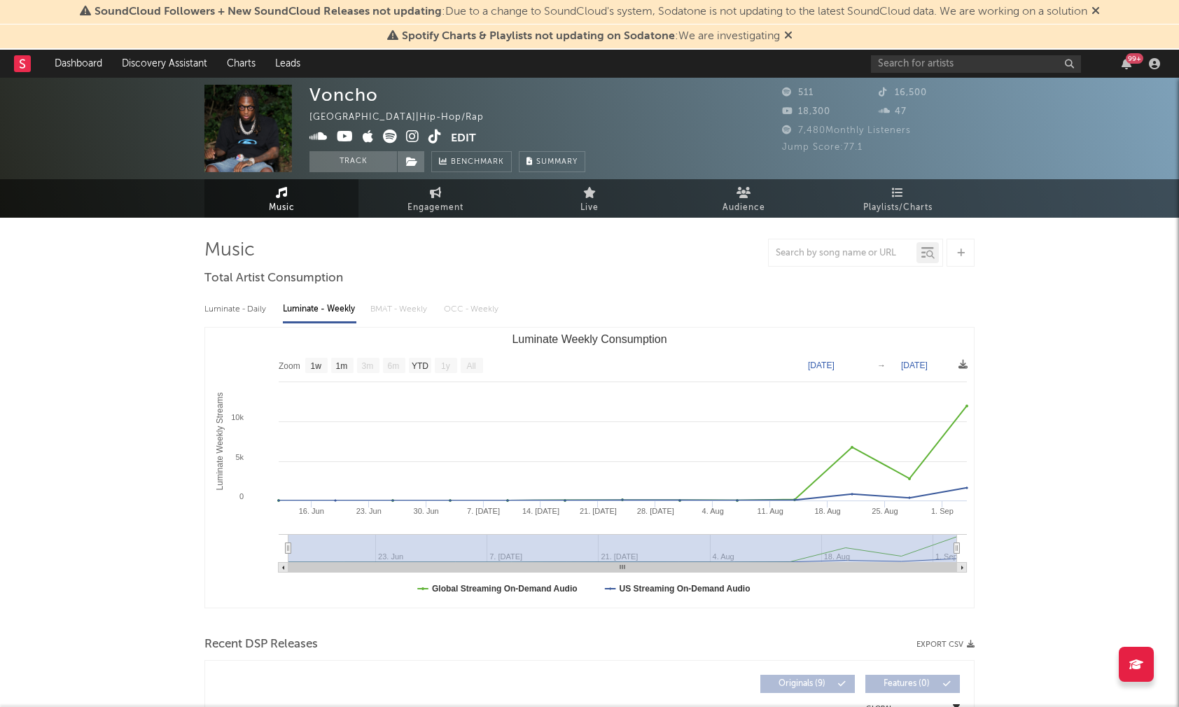
click at [413, 144] on icon at bounding box center [412, 137] width 13 height 14
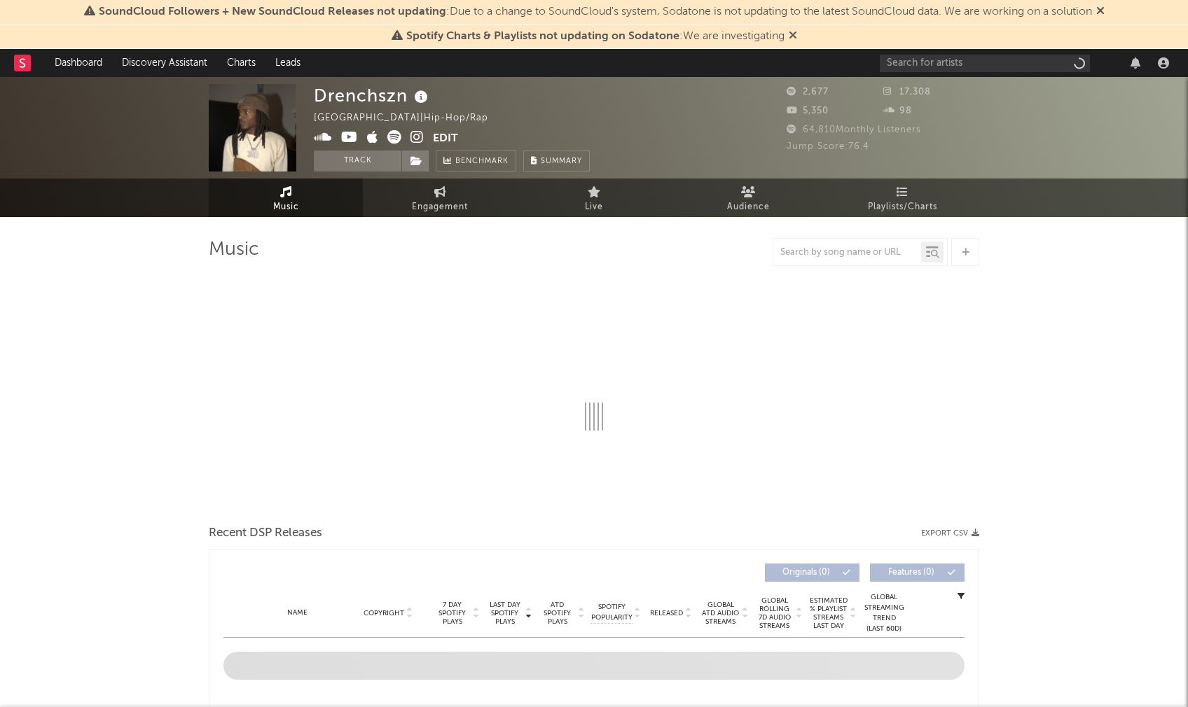
select select "6m"
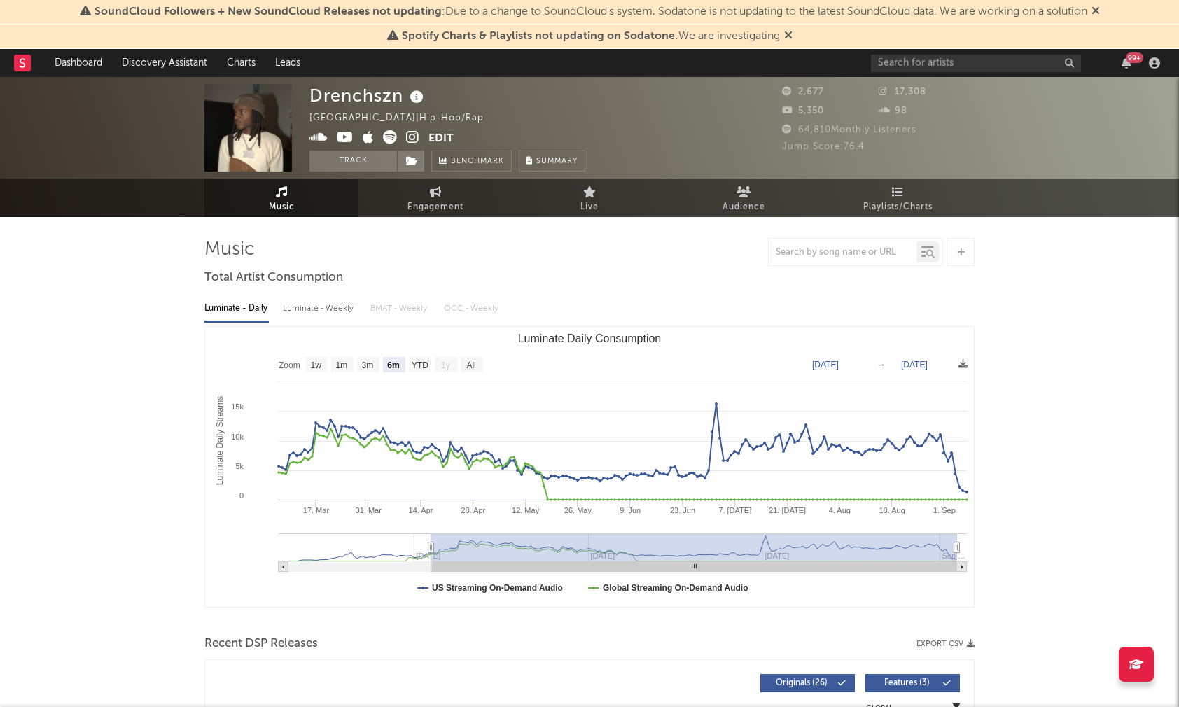
click at [312, 307] on div "Luminate - Weekly" at bounding box center [320, 309] width 74 height 24
select select "6m"
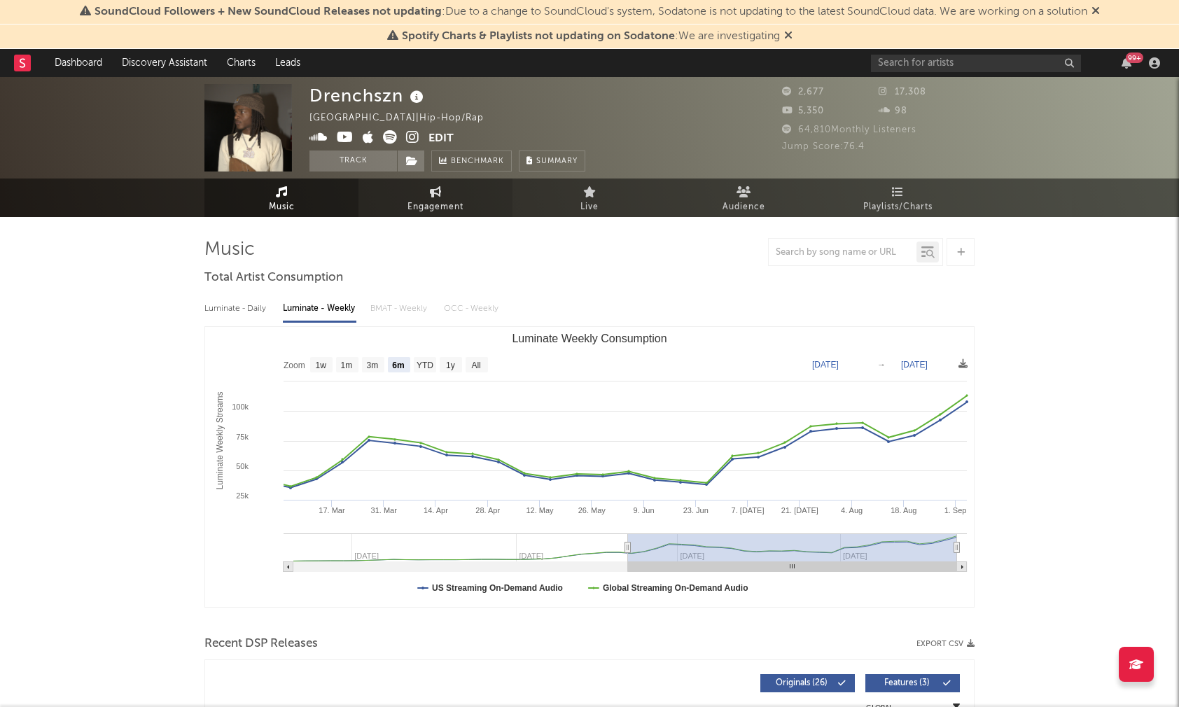
click at [450, 196] on link "Engagement" at bounding box center [435, 198] width 154 height 39
select select "1w"
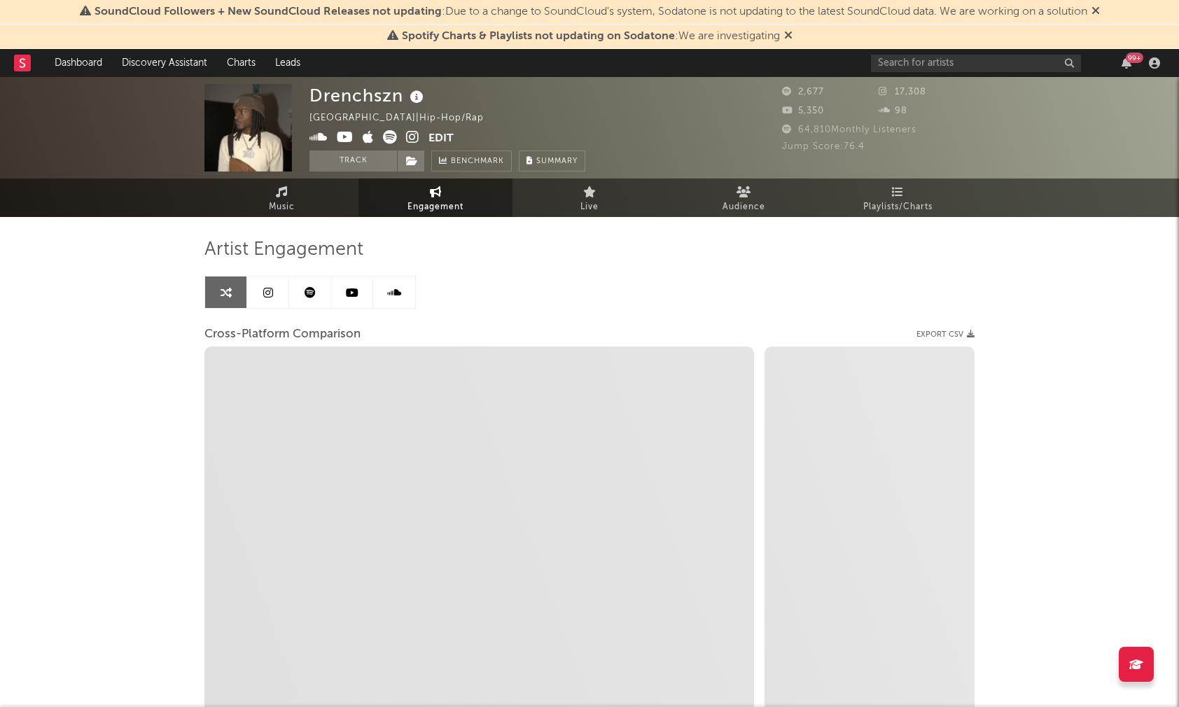
select select "1m"
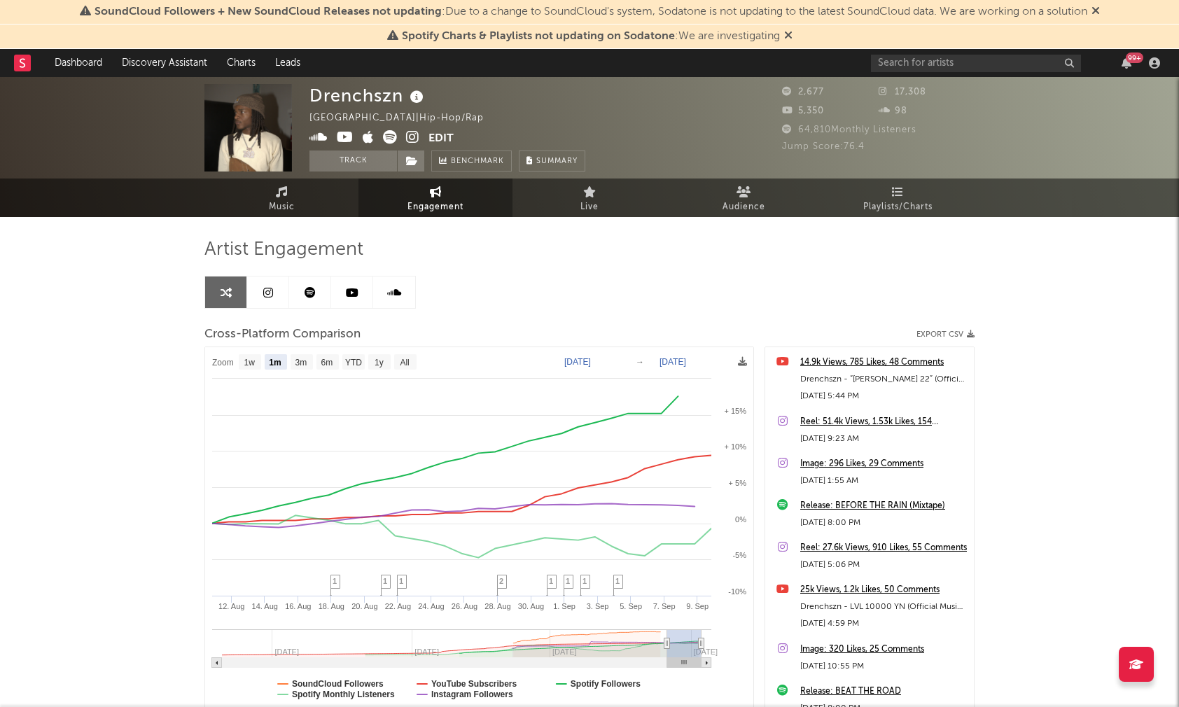
click at [412, 137] on icon at bounding box center [412, 137] width 13 height 14
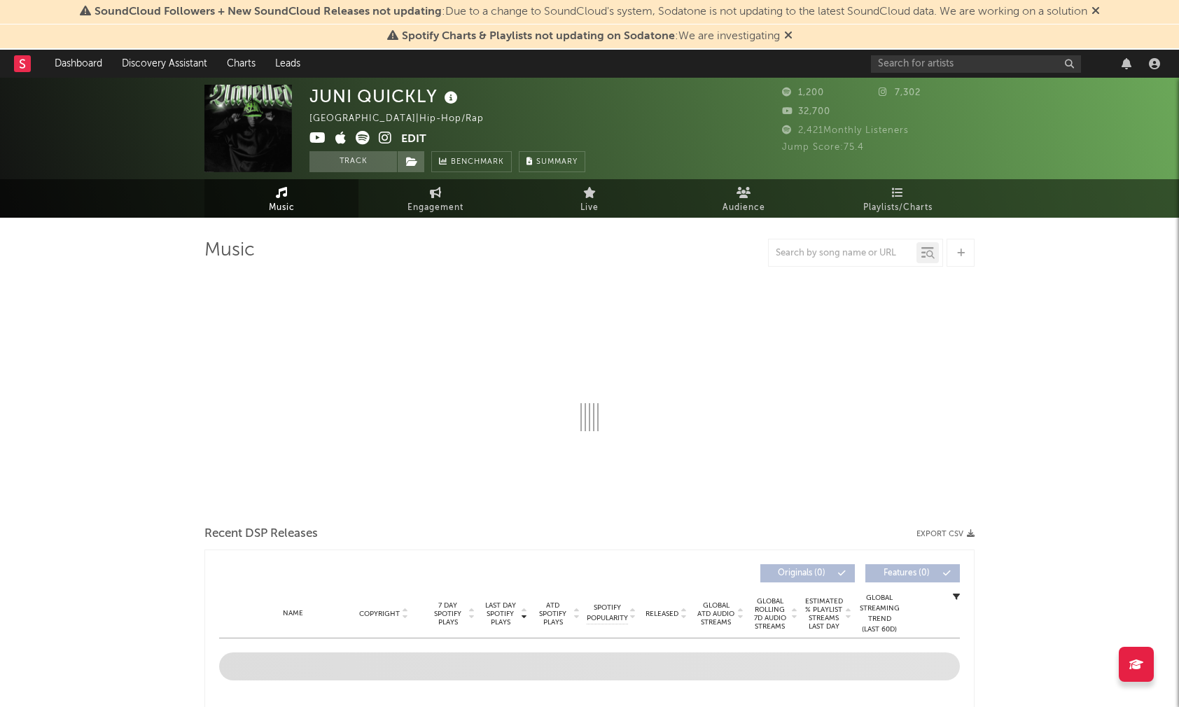
select select "1w"
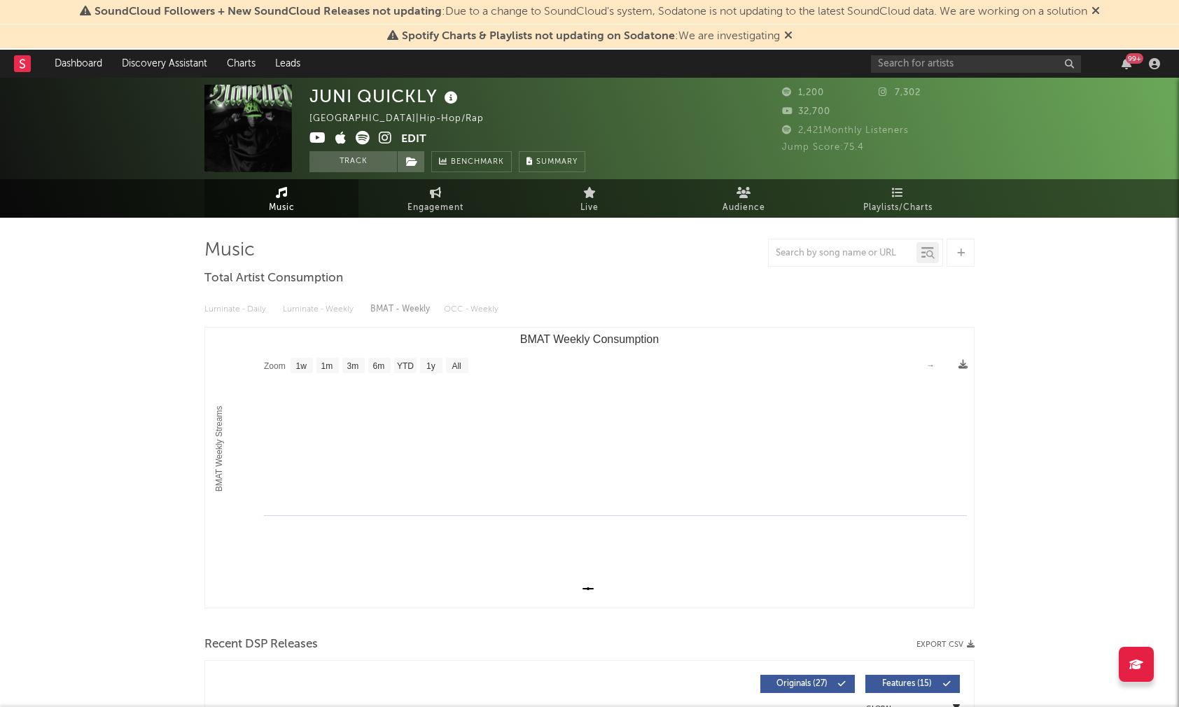
click at [385, 138] on icon at bounding box center [385, 138] width 13 height 14
click at [952, 60] on input "text" at bounding box center [976, 64] width 210 height 18
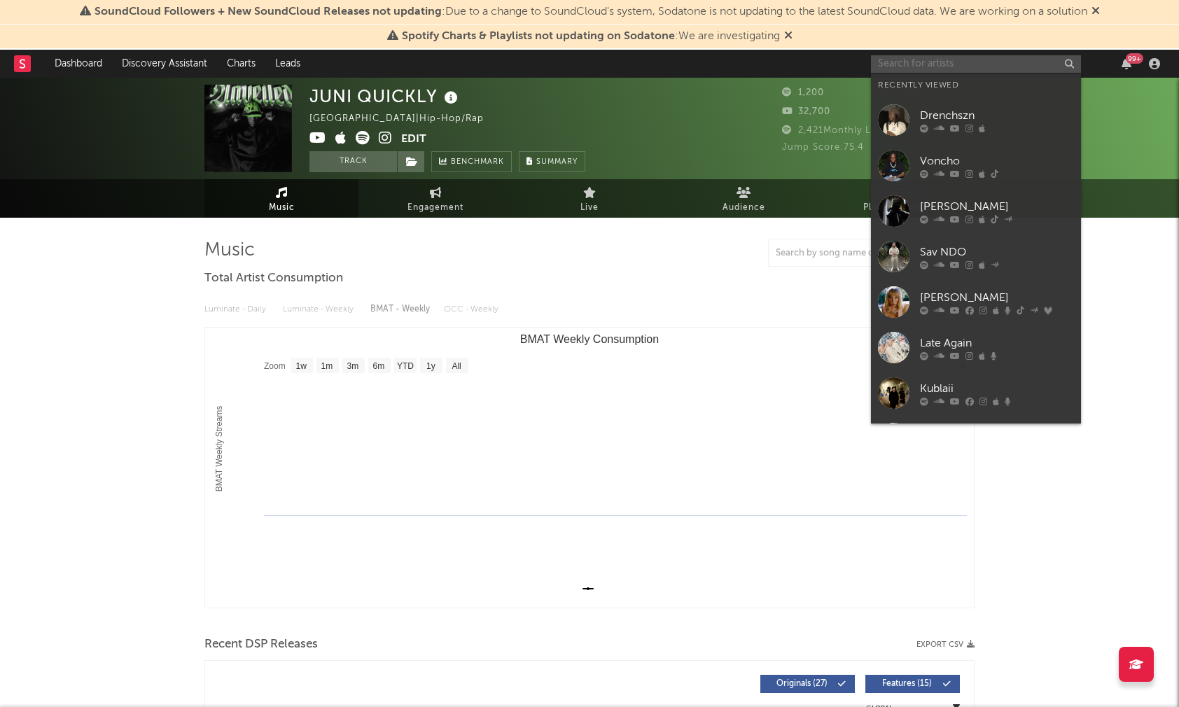
paste input "Storrm"
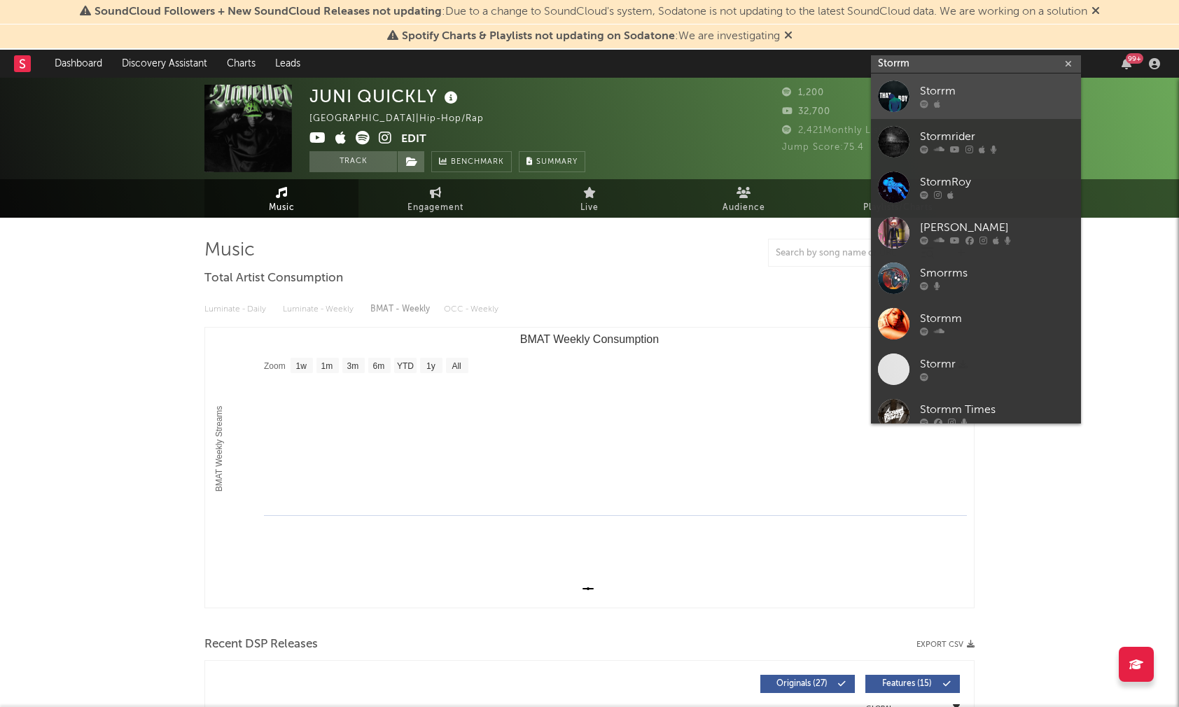
type input "Storrm"
click at [965, 81] on link "Storrm" at bounding box center [976, 97] width 210 height 46
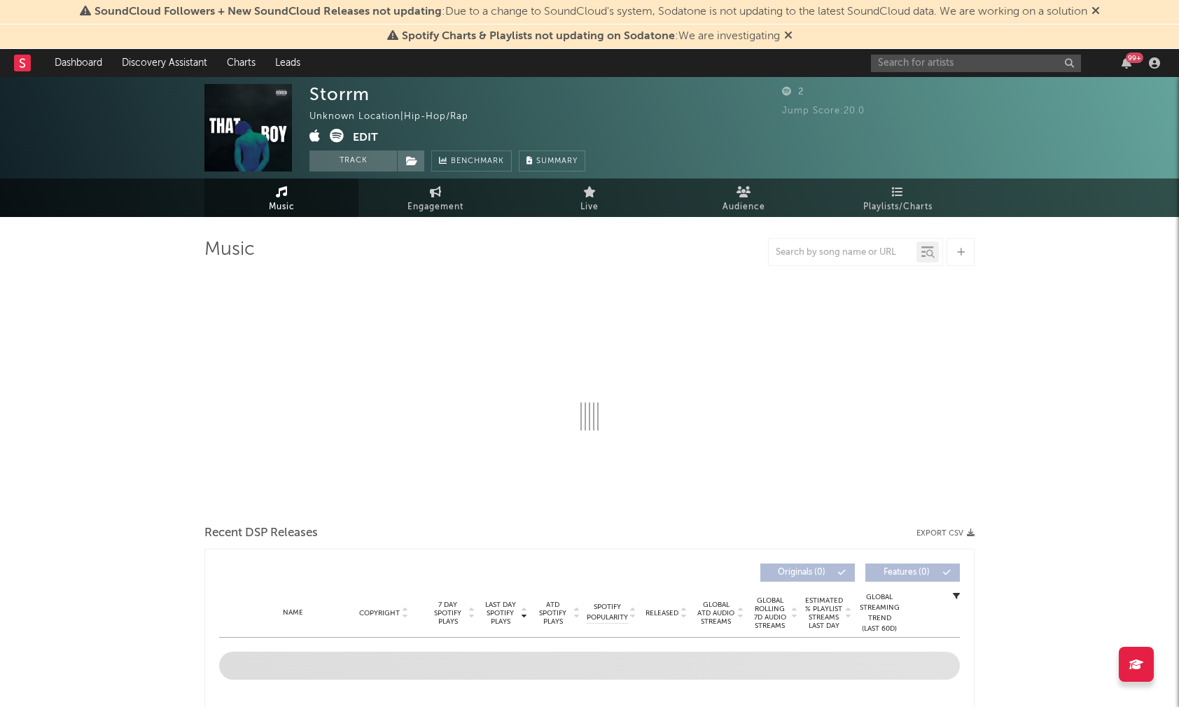
select select "1w"
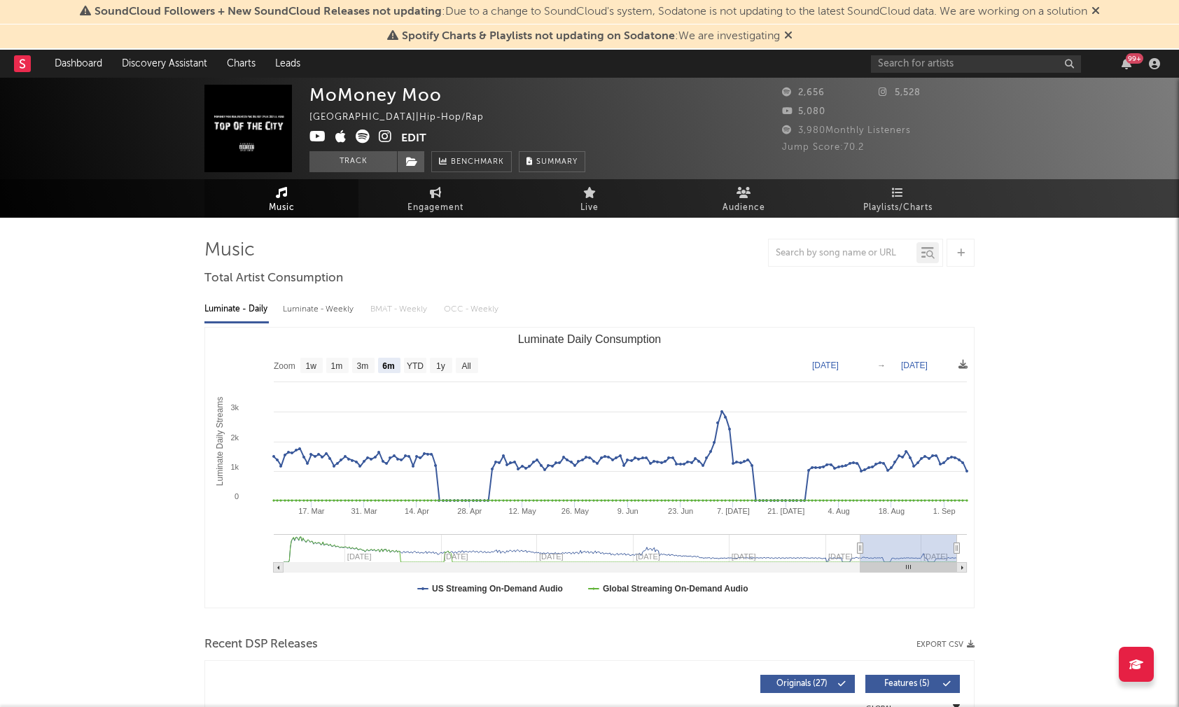
select select "6m"
click at [309, 319] on div "Luminate - Weekly" at bounding box center [320, 310] width 74 height 24
select select "6m"
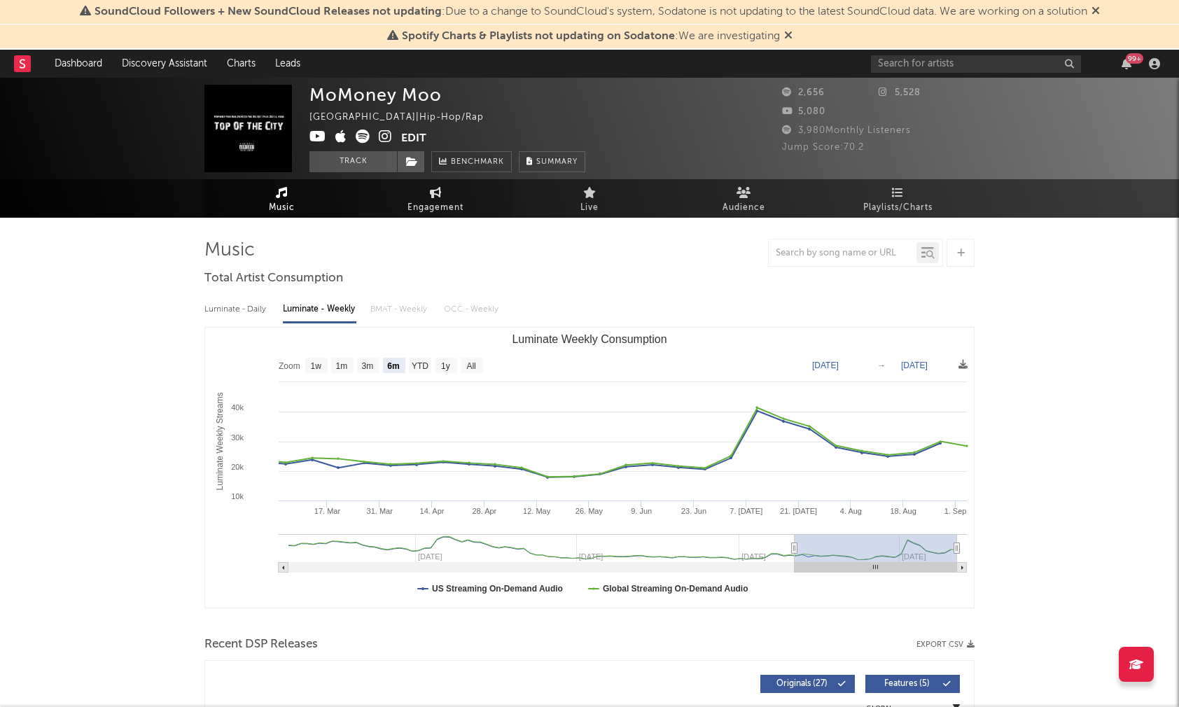
click at [431, 204] on span "Engagement" at bounding box center [436, 208] width 56 height 17
select select "1w"
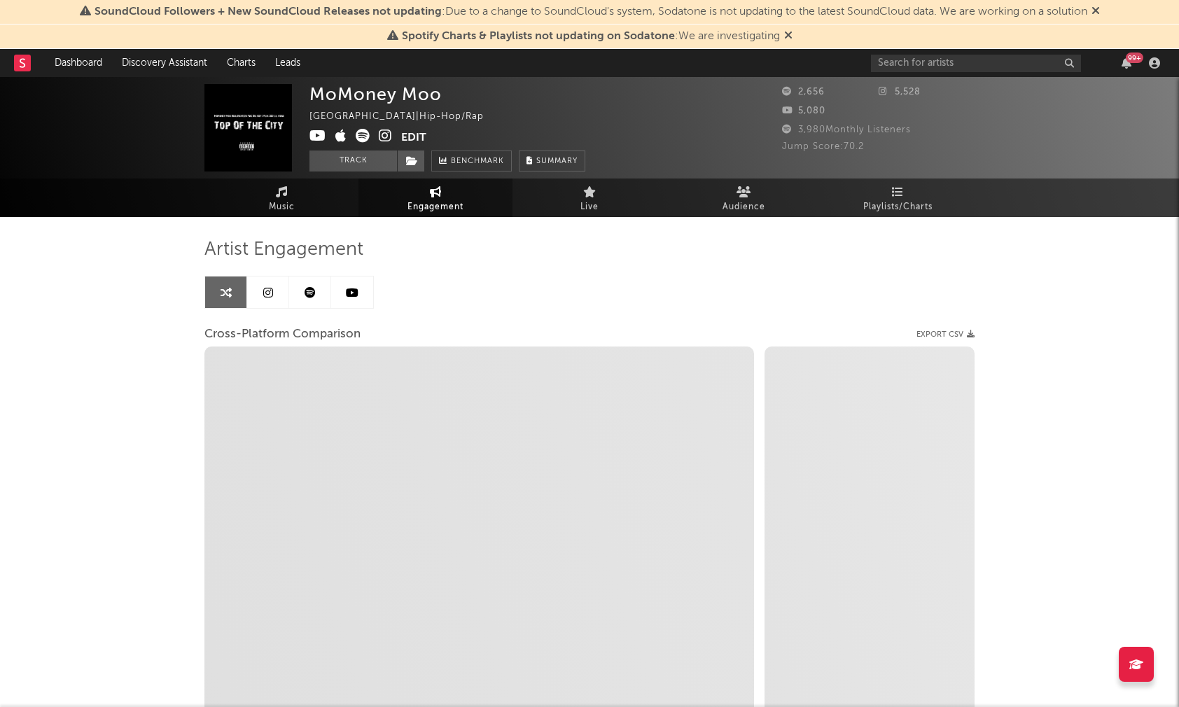
click at [382, 133] on icon at bounding box center [385, 136] width 13 height 14
select select "1m"
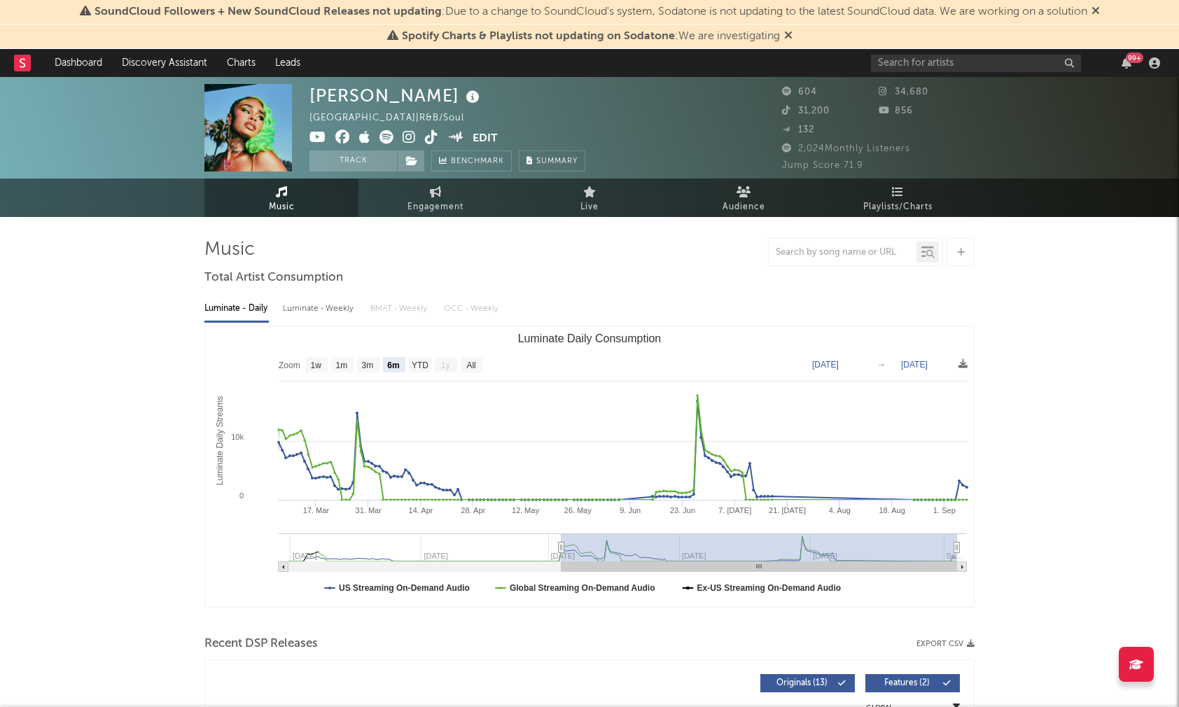
select select "6m"
click at [303, 315] on div "Luminate - Weekly" at bounding box center [320, 309] width 74 height 24
select select "6m"
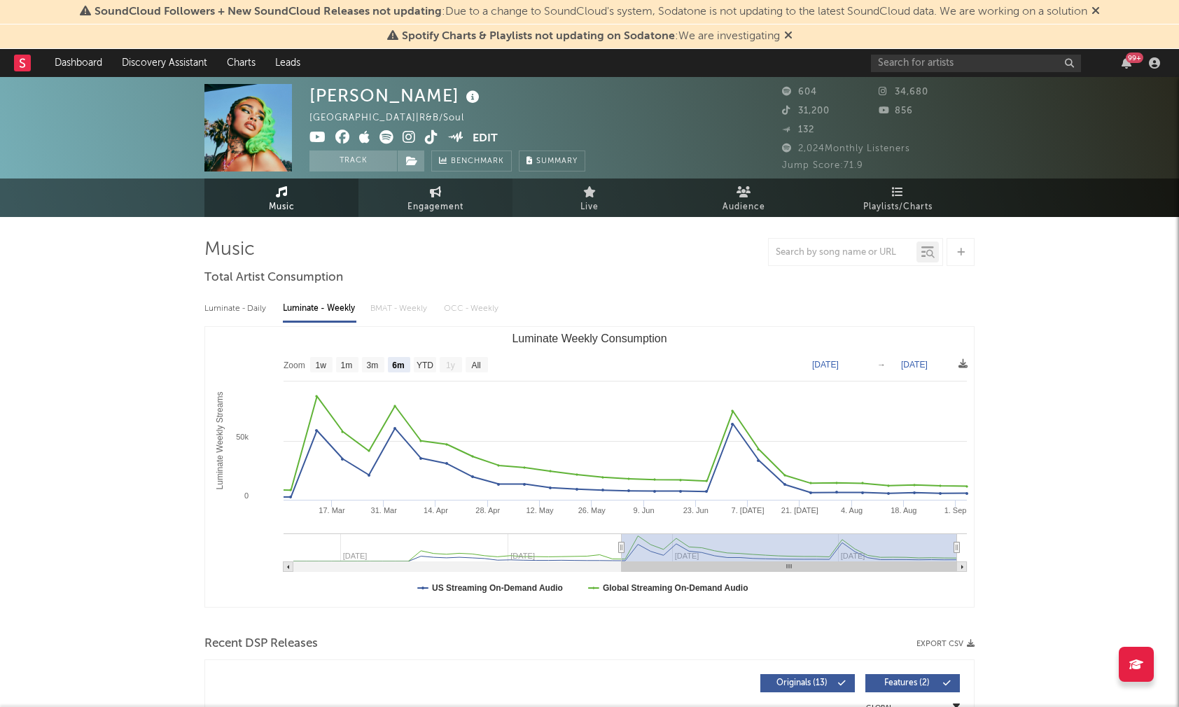
click at [430, 195] on icon at bounding box center [436, 191] width 12 height 11
select select "1w"
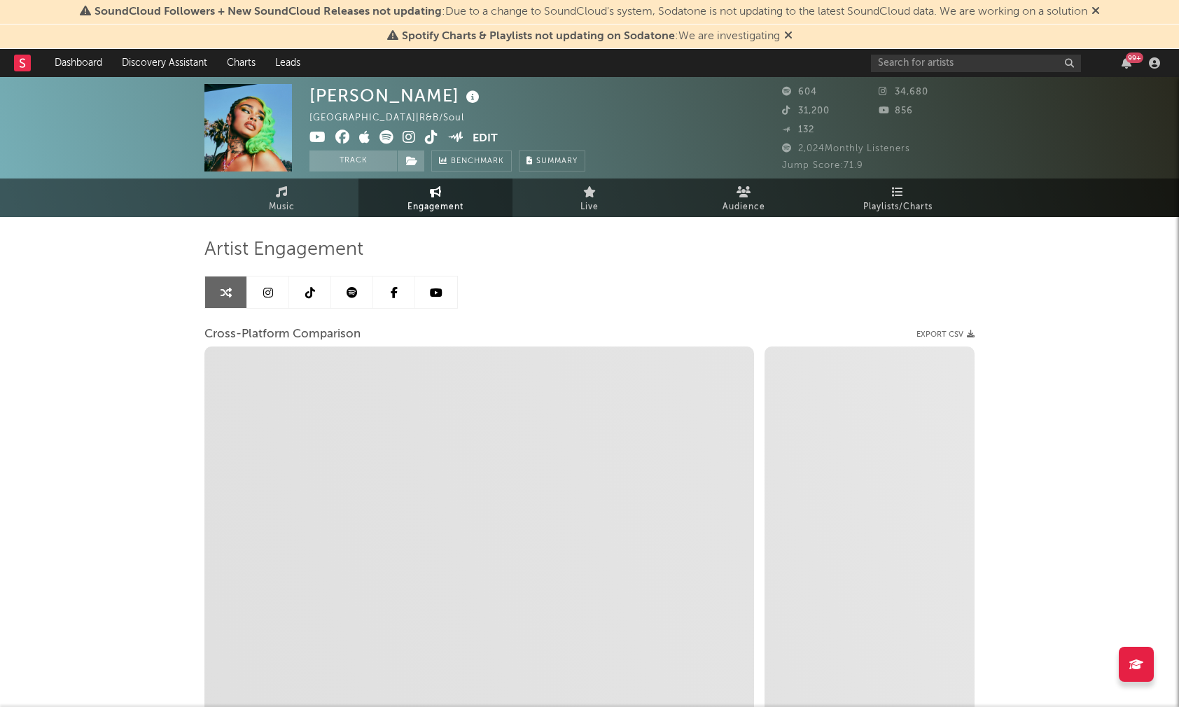
click at [407, 135] on icon at bounding box center [409, 137] width 13 height 14
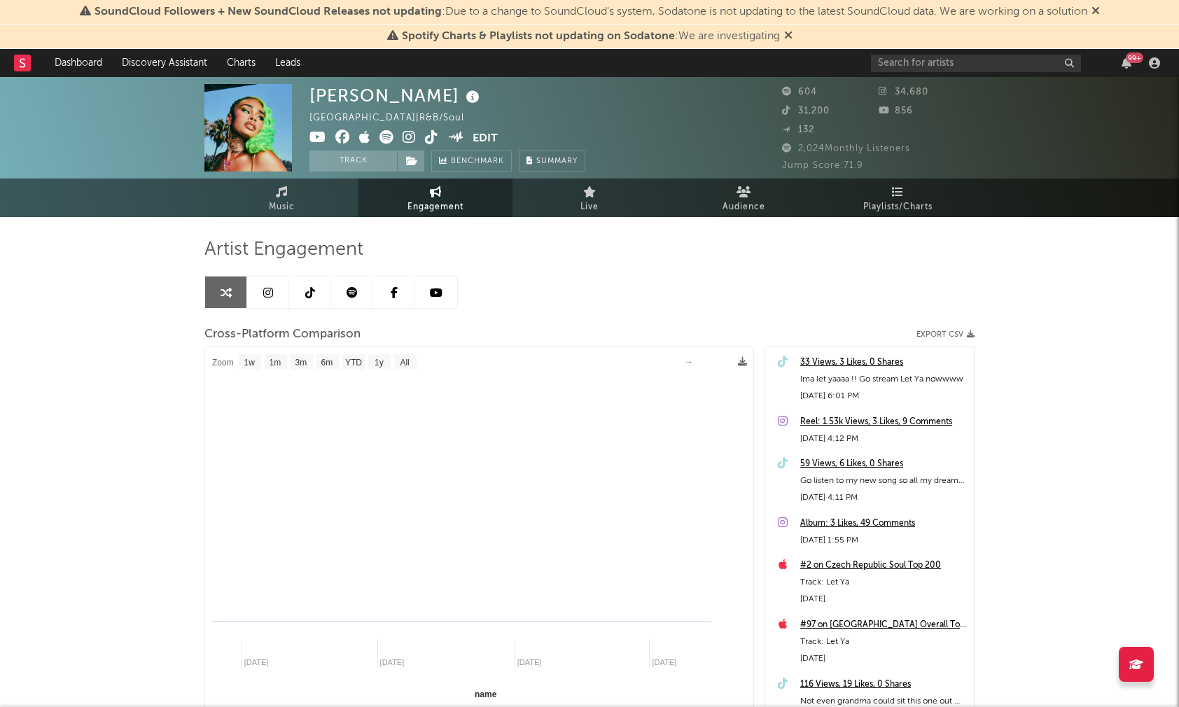
select select "1m"
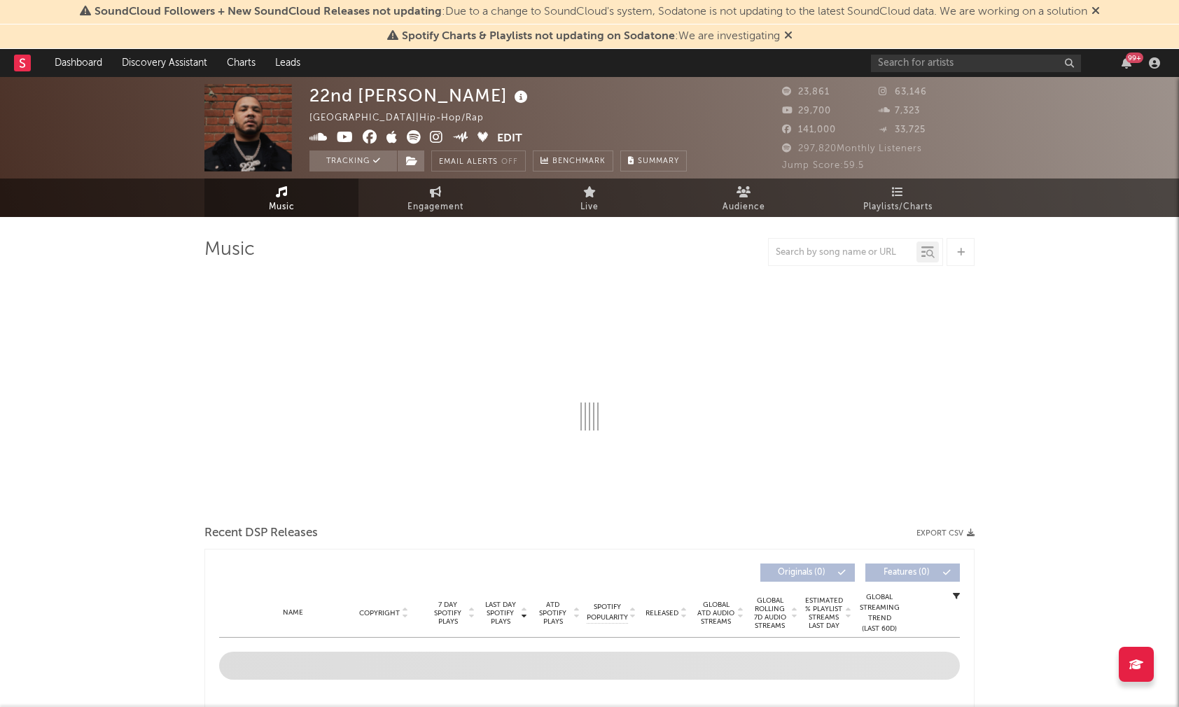
select select "6m"
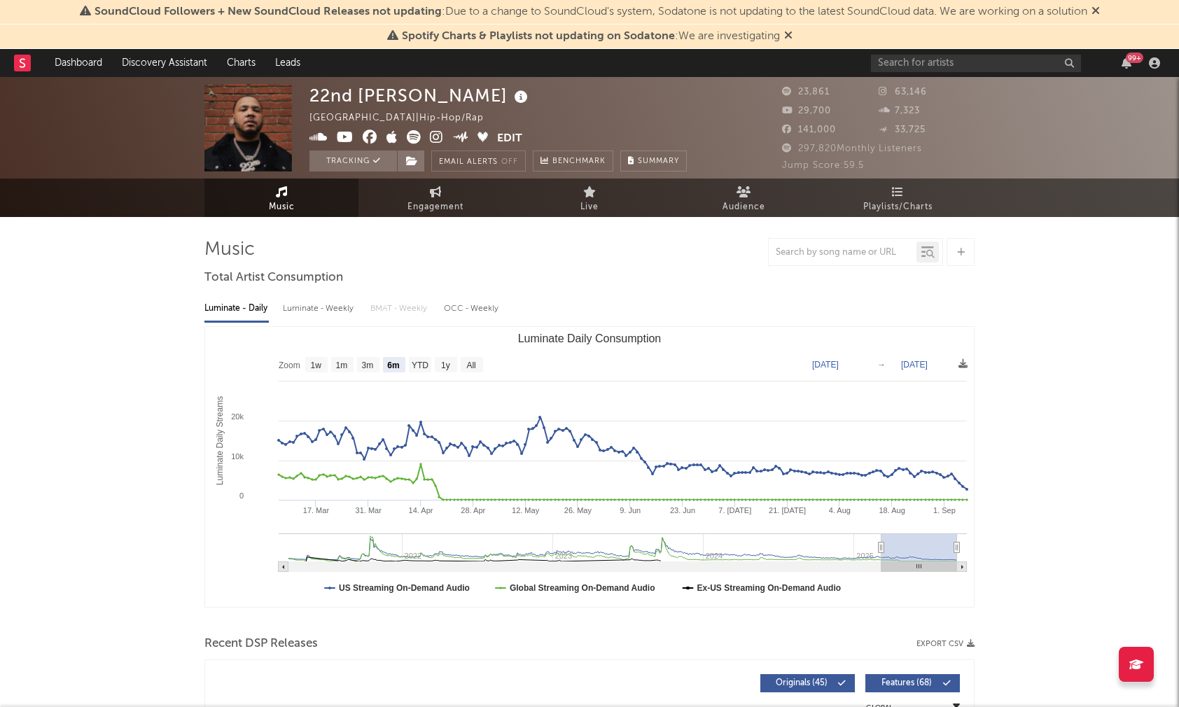
click at [323, 315] on div "Luminate - Weekly" at bounding box center [320, 309] width 74 height 24
select select "6m"
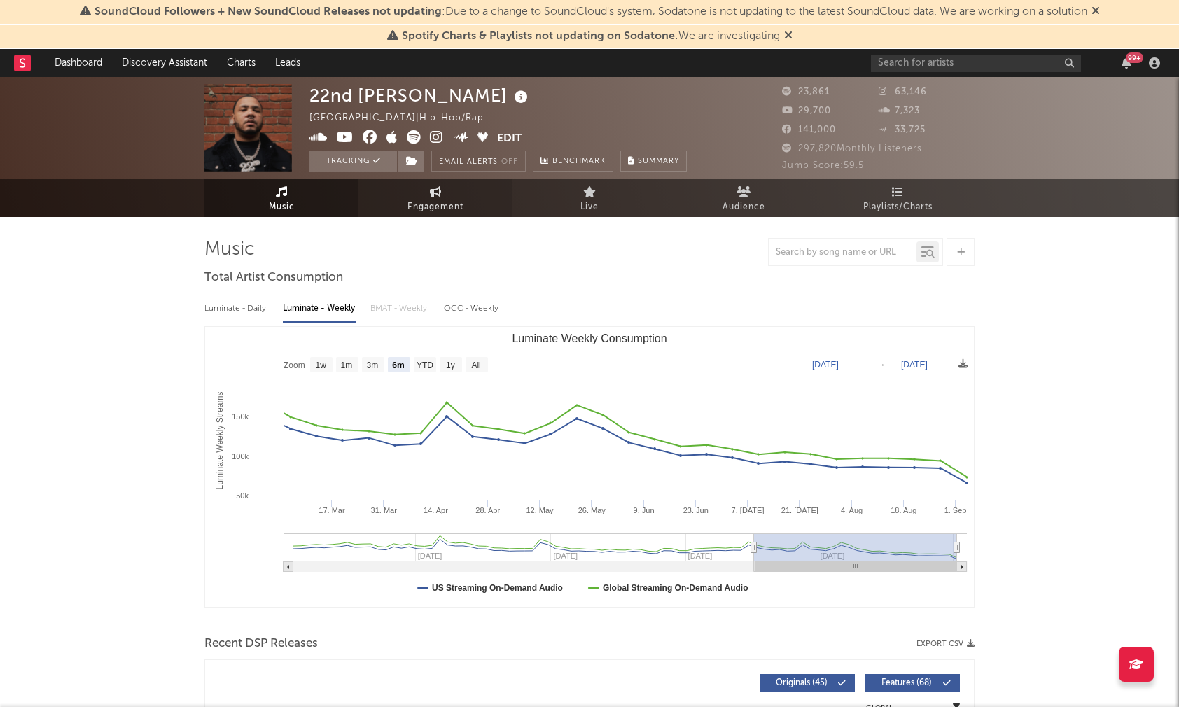
click at [442, 207] on span "Engagement" at bounding box center [436, 207] width 56 height 17
select select "1w"
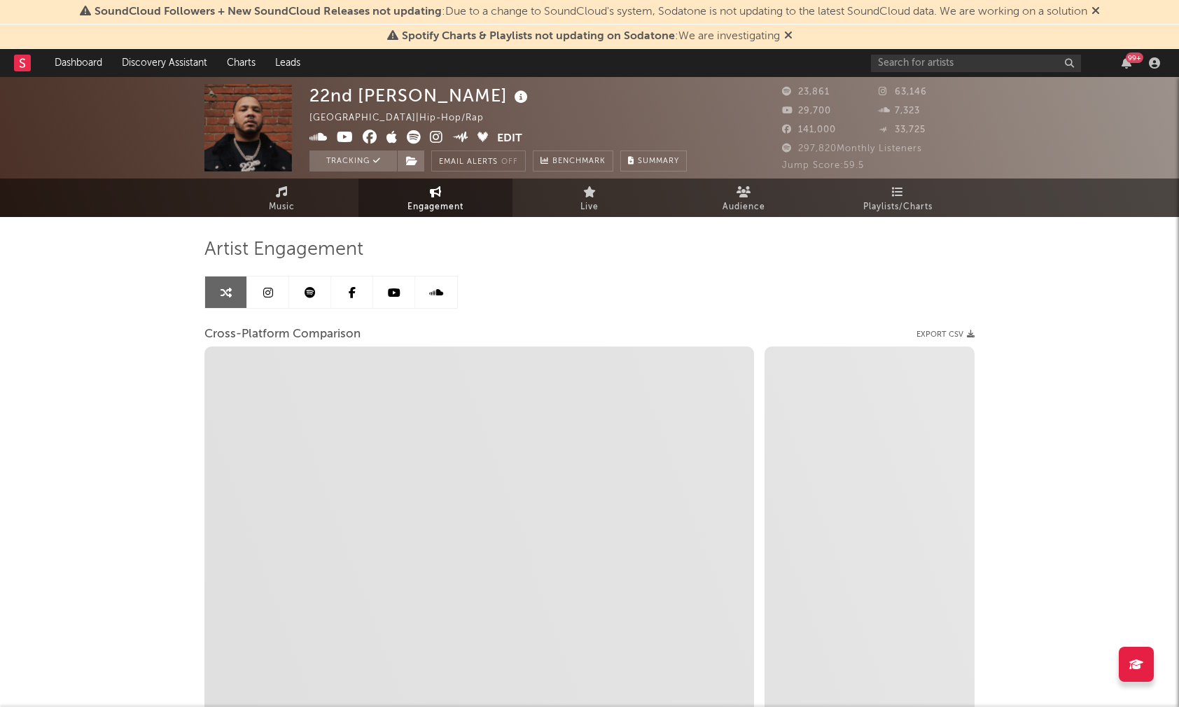
select select "1m"
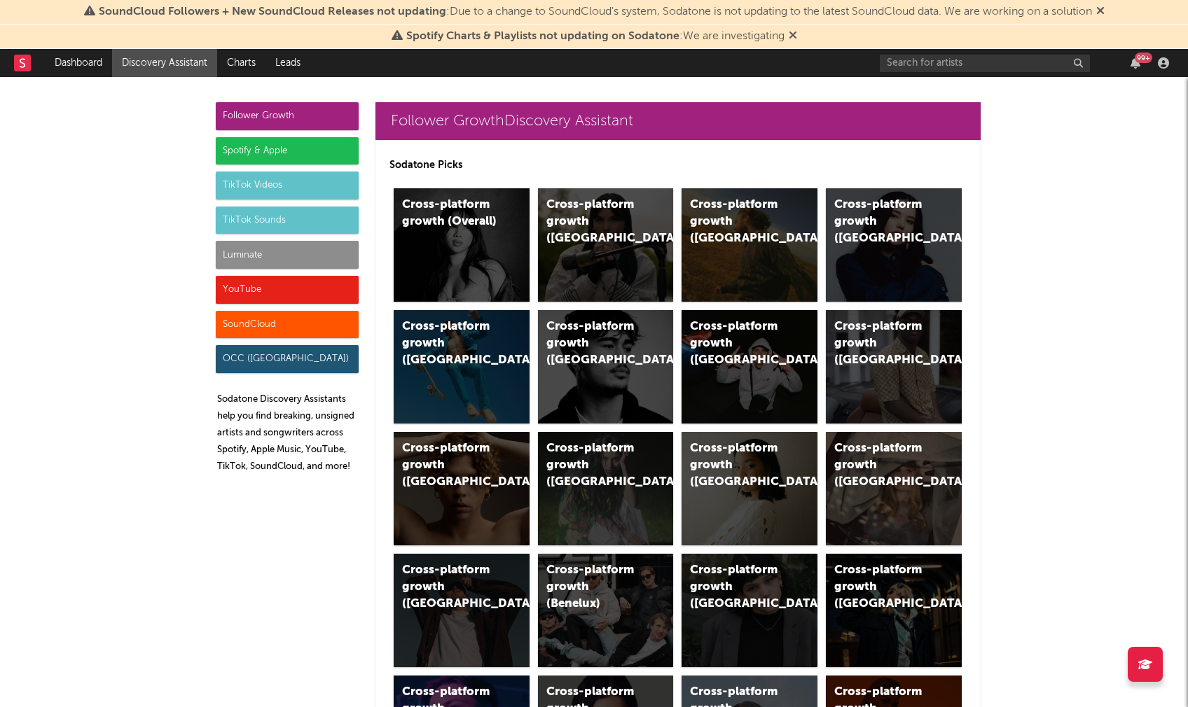
click at [237, 311] on div "SoundCloud" at bounding box center [287, 325] width 143 height 28
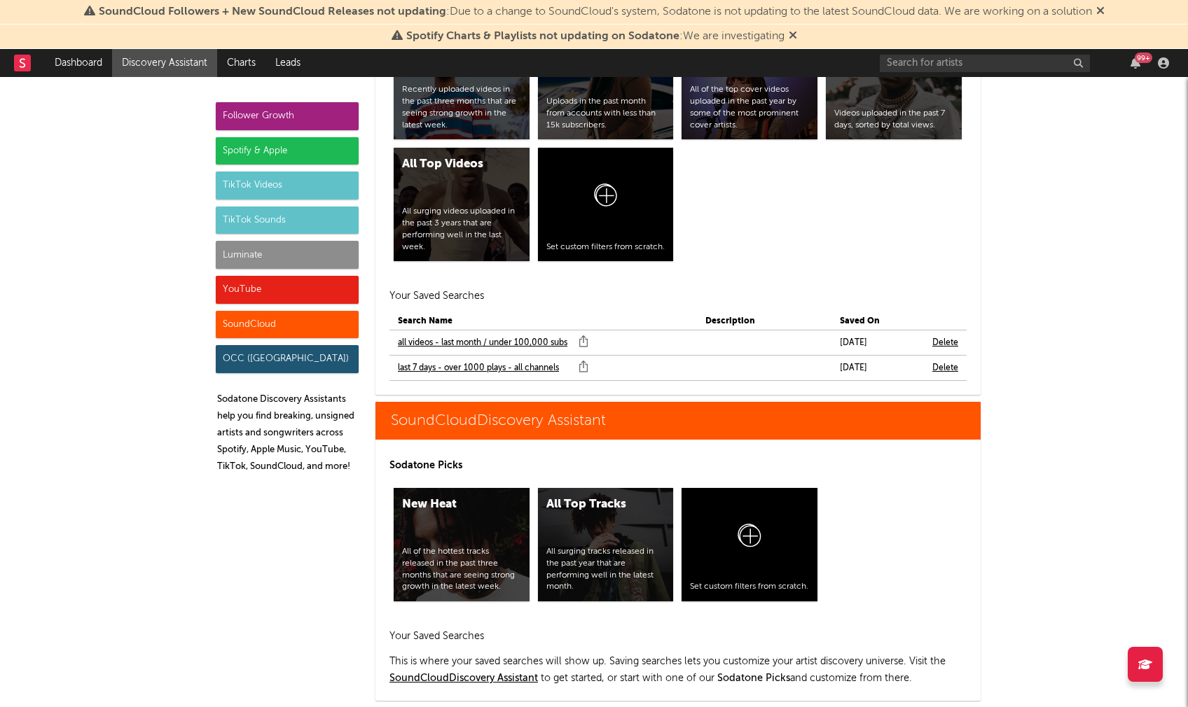
scroll to position [10451, 0]
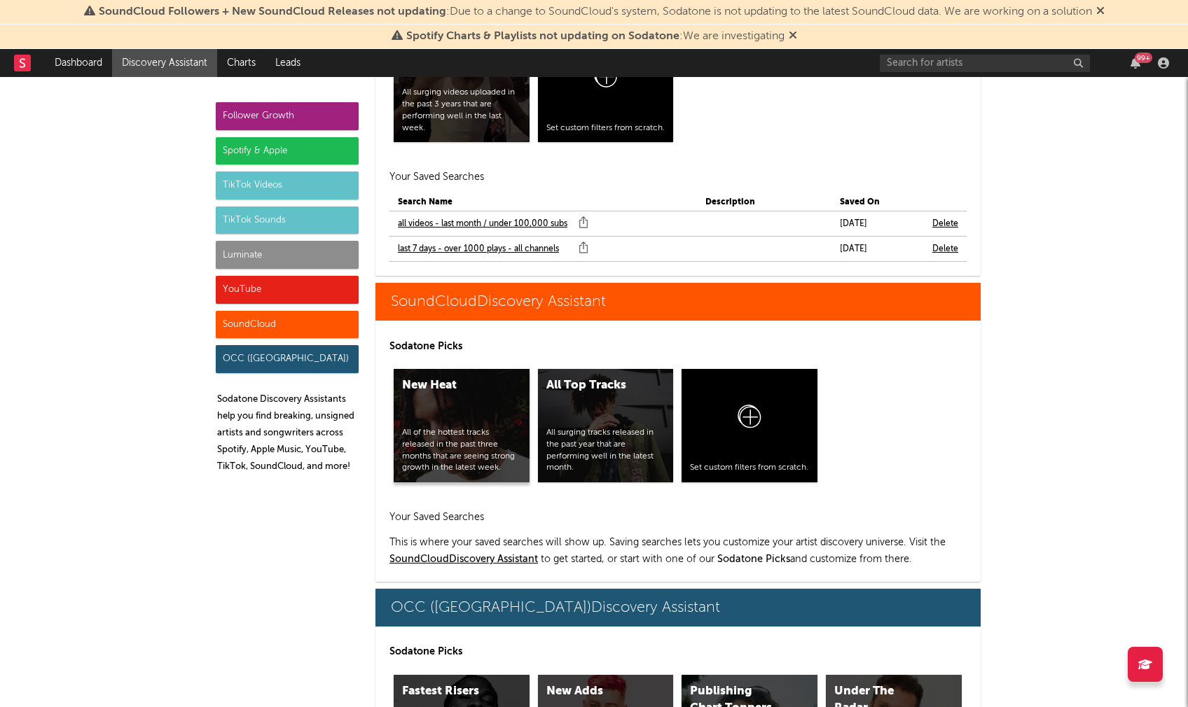
click at [429, 377] on div "New Heat" at bounding box center [449, 385] width 95 height 17
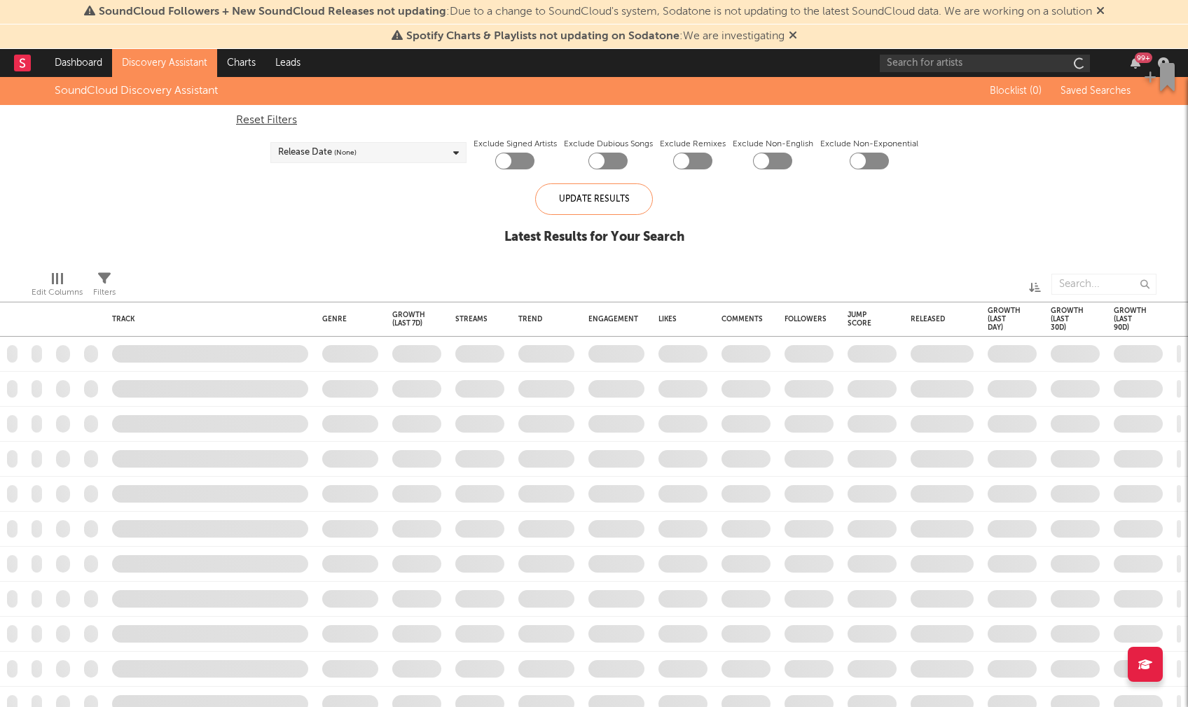
checkbox input "true"
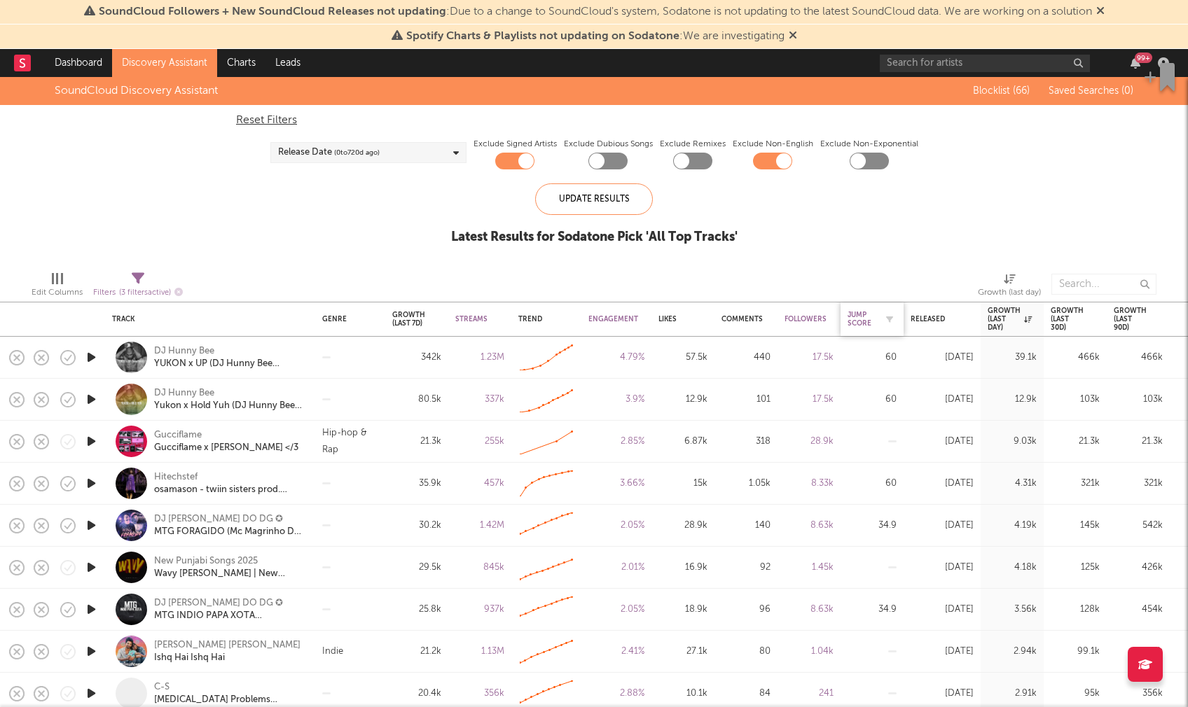
click at [859, 317] on div "Jump Score" at bounding box center [861, 319] width 28 height 17
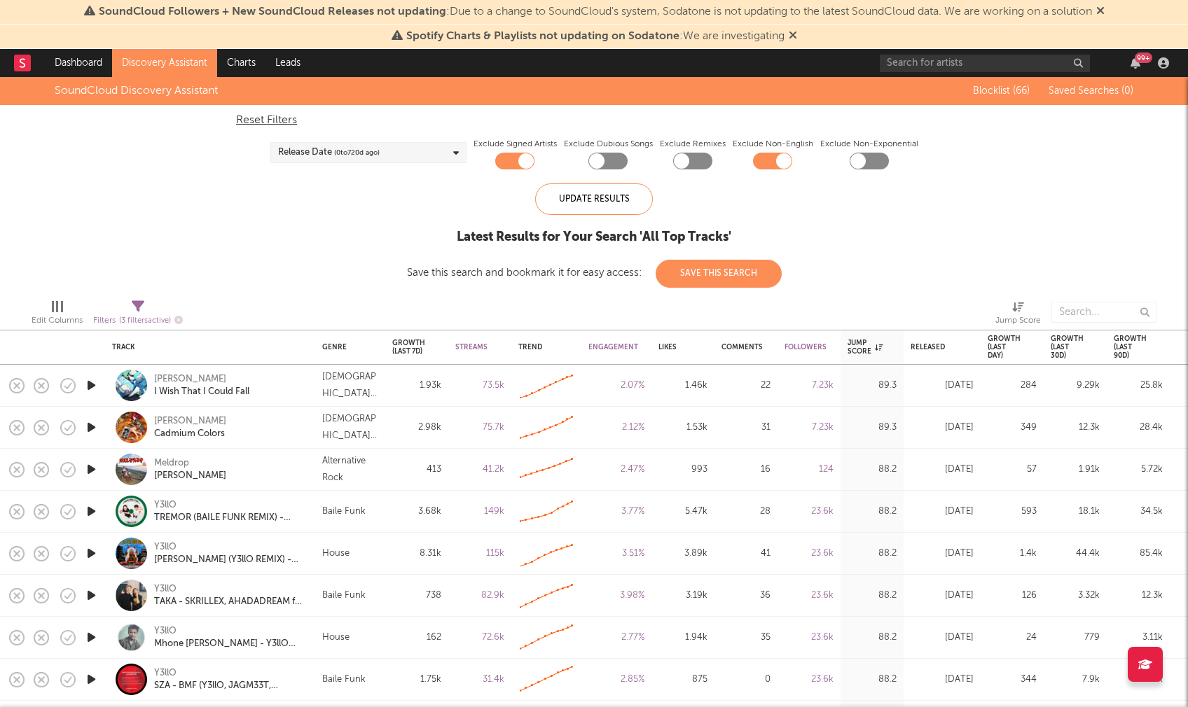
click at [92, 386] on icon "button" at bounding box center [91, 386] width 15 height 18
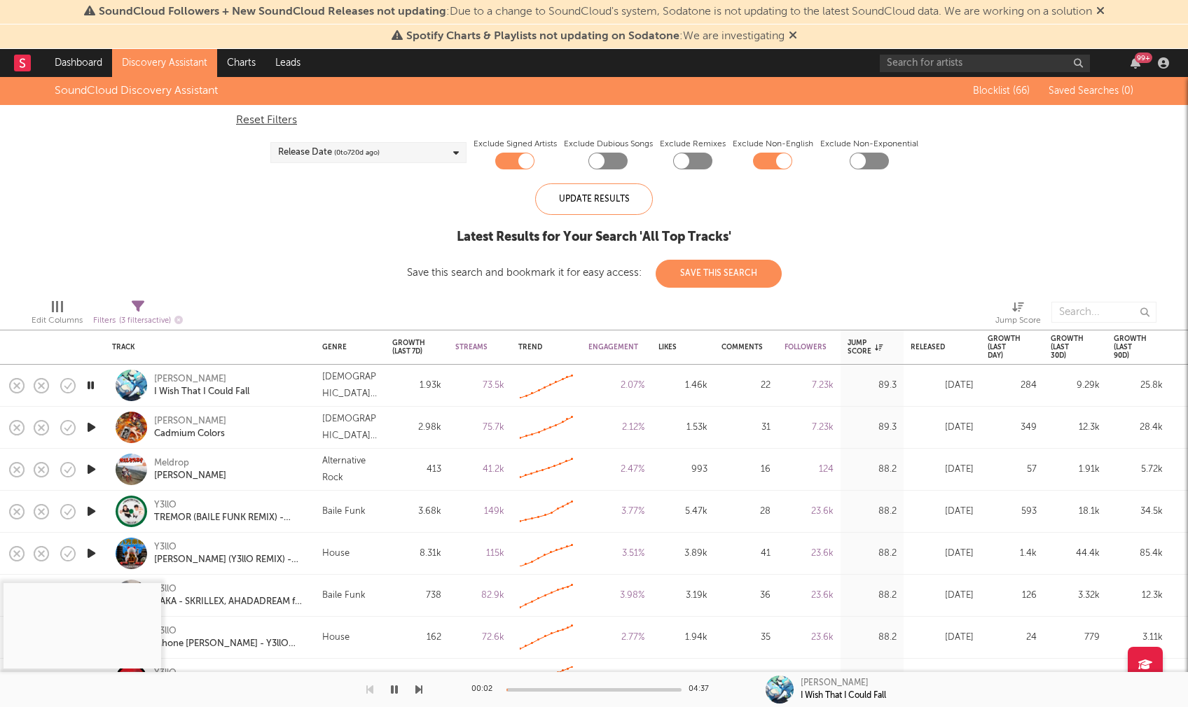
click at [541, 689] on div at bounding box center [593, 690] width 175 height 4
click at [90, 382] on icon "button" at bounding box center [90, 386] width 13 height 18
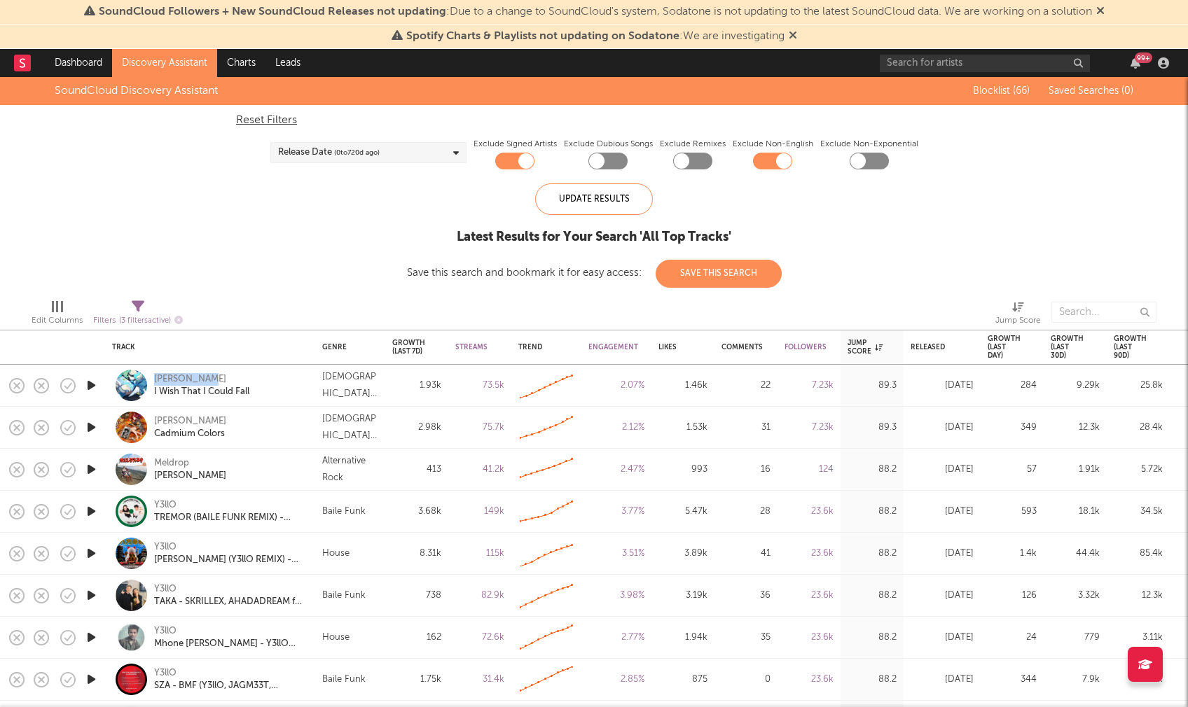
click at [455, 153] on icon at bounding box center [456, 152] width 6 height 9
click at [323, 175] on div "Last 14 Days" at bounding box center [376, 178] width 162 height 17
click at [277, 175] on input "Last 14 Days" at bounding box center [277, 178] width 0 height 17
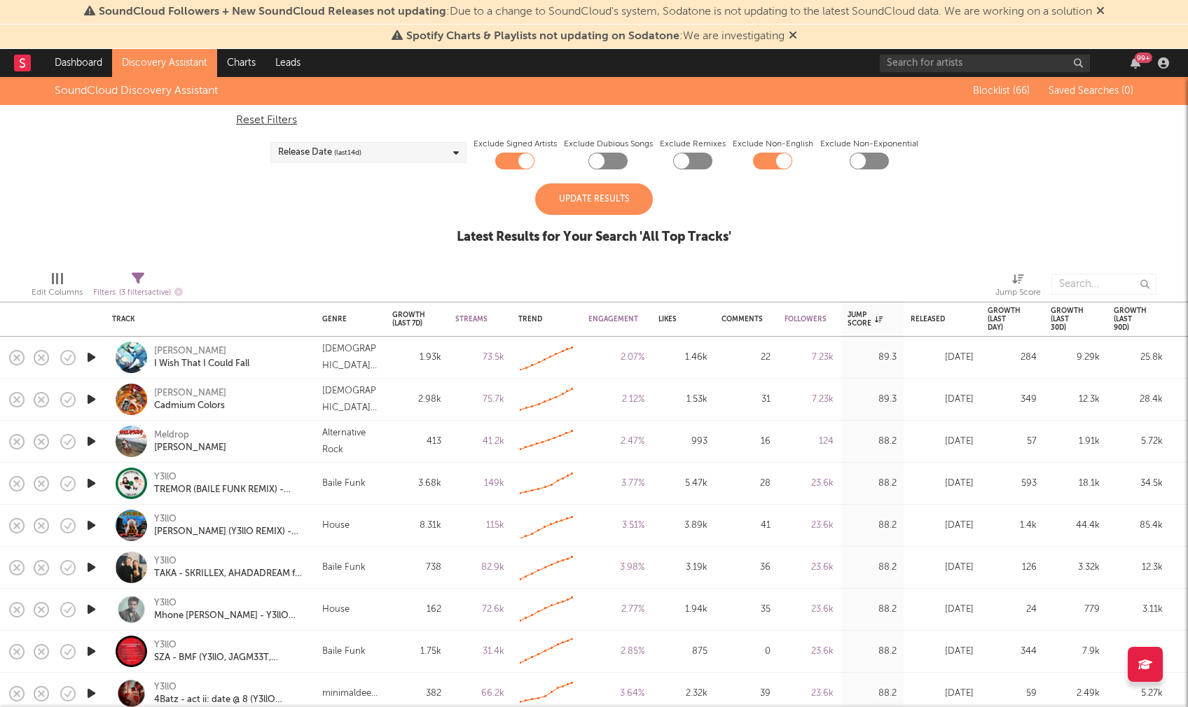
click at [597, 199] on div "Update Results" at bounding box center [594, 199] width 118 height 32
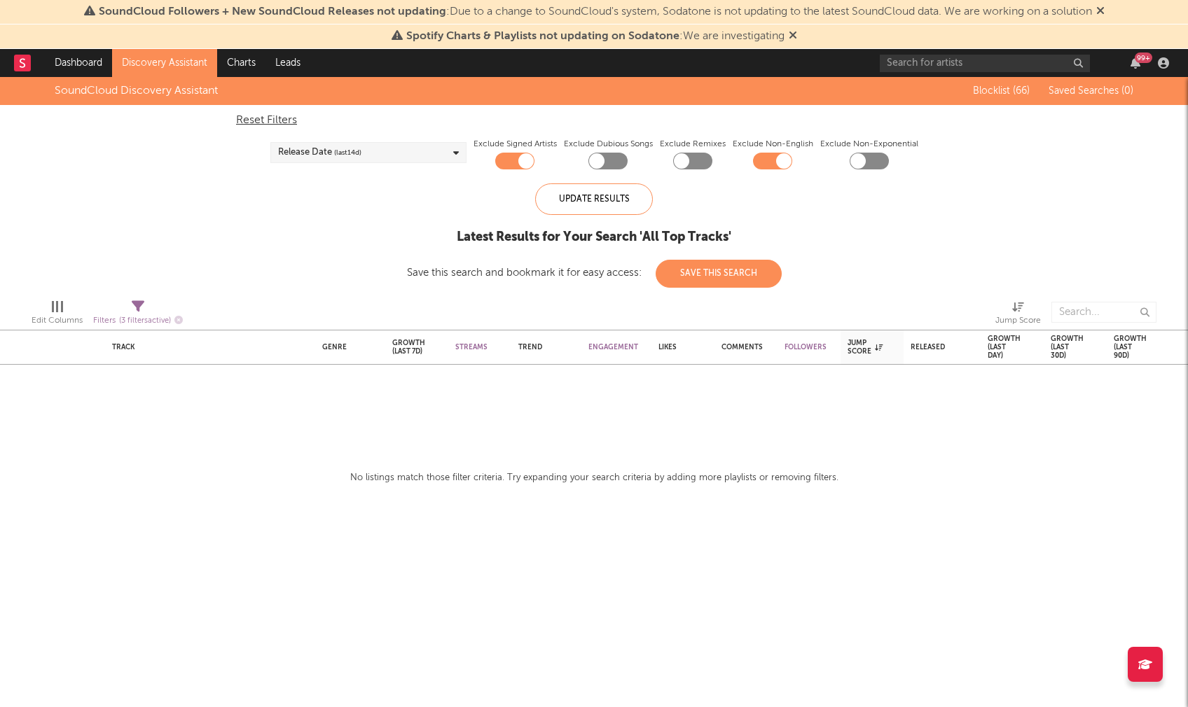
click at [425, 152] on div "Release Date (last 14 d)" at bounding box center [368, 152] width 196 height 21
click at [333, 195] on div "Last 30 Days" at bounding box center [376, 198] width 162 height 17
click at [277, 195] on input "Last 30 Days" at bounding box center [277, 198] width 0 height 17
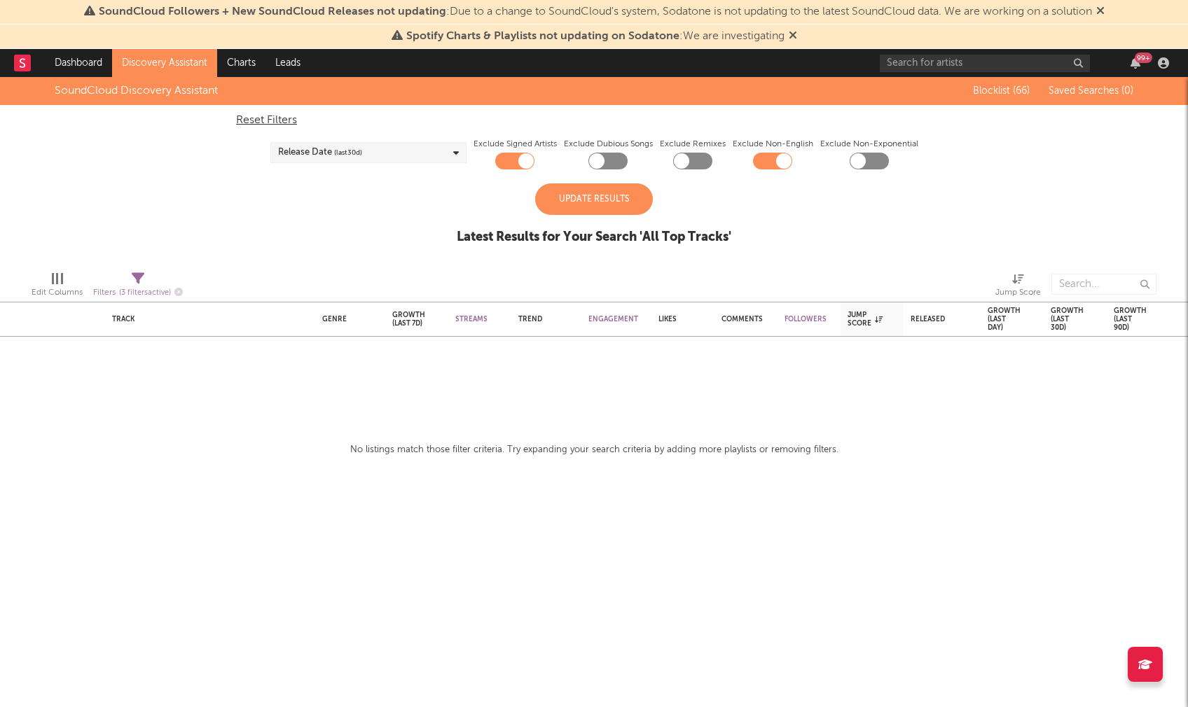
click at [587, 195] on div "Update Results" at bounding box center [594, 199] width 118 height 32
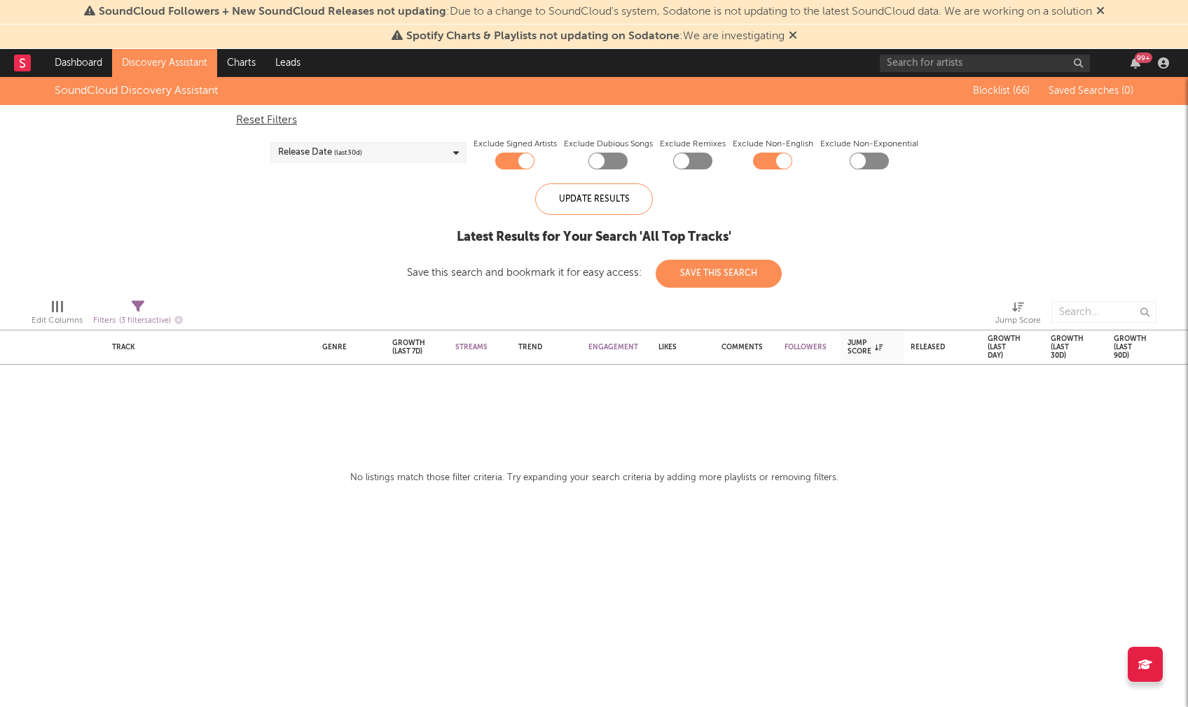
click at [390, 153] on div "Release Date (last 30 d)" at bounding box center [368, 152] width 196 height 21
click at [324, 215] on div "Last 60 Days" at bounding box center [376, 219] width 162 height 17
click at [277, 215] on input "Last 60 Days" at bounding box center [277, 219] width 0 height 17
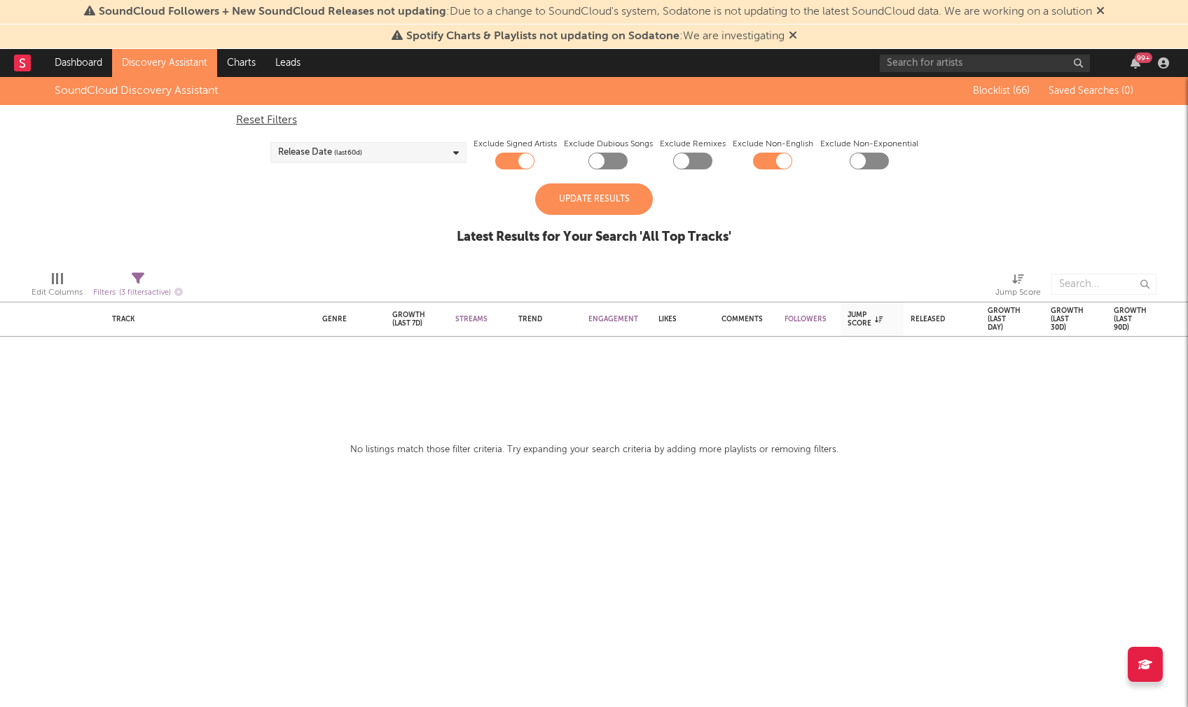
click at [599, 206] on div "Update Results" at bounding box center [594, 199] width 118 height 32
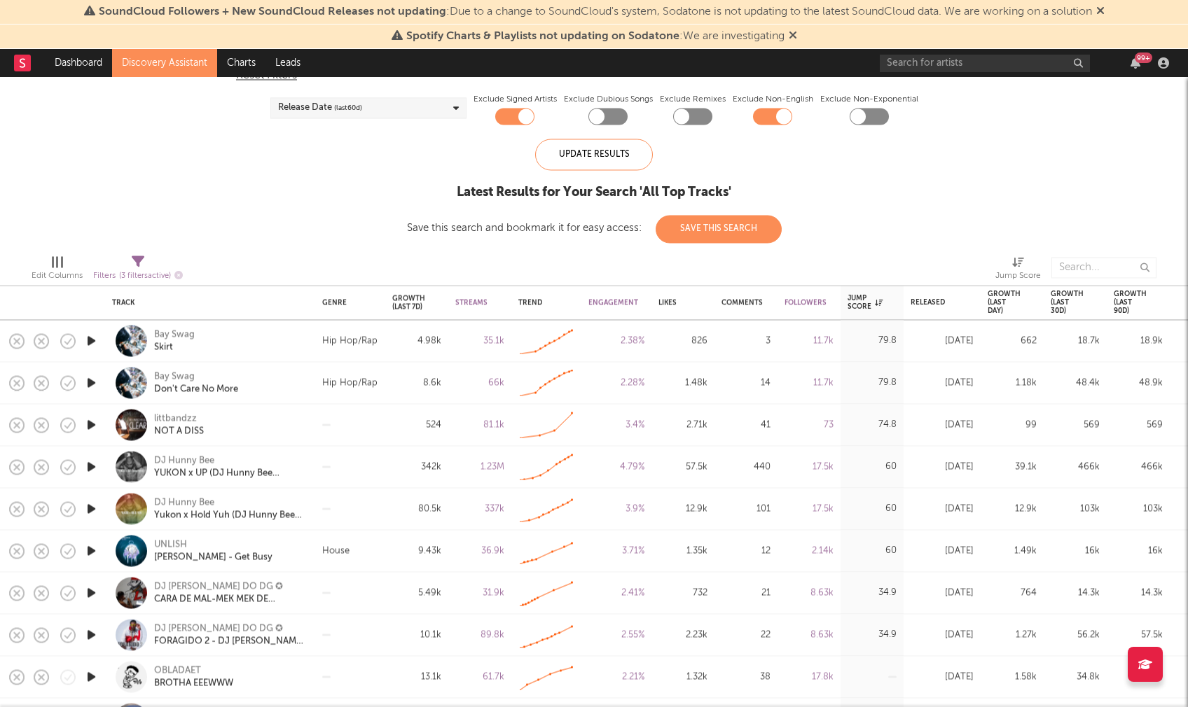
click at [94, 422] on icon "button" at bounding box center [91, 425] width 15 height 18
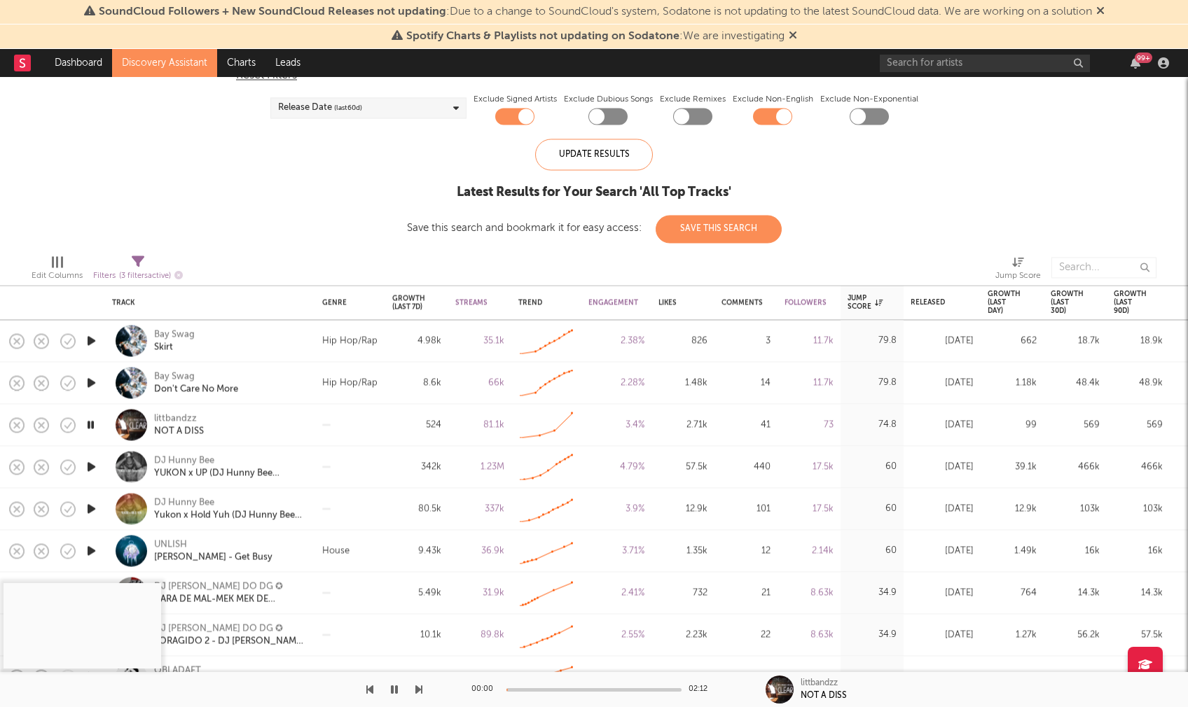
click at [538, 686] on div "00:00 02:12" at bounding box center [593, 689] width 245 height 35
click at [534, 688] on div at bounding box center [593, 690] width 175 height 4
click at [559, 688] on div at bounding box center [593, 690] width 175 height 4
click at [90, 421] on icon "button" at bounding box center [90, 425] width 13 height 18
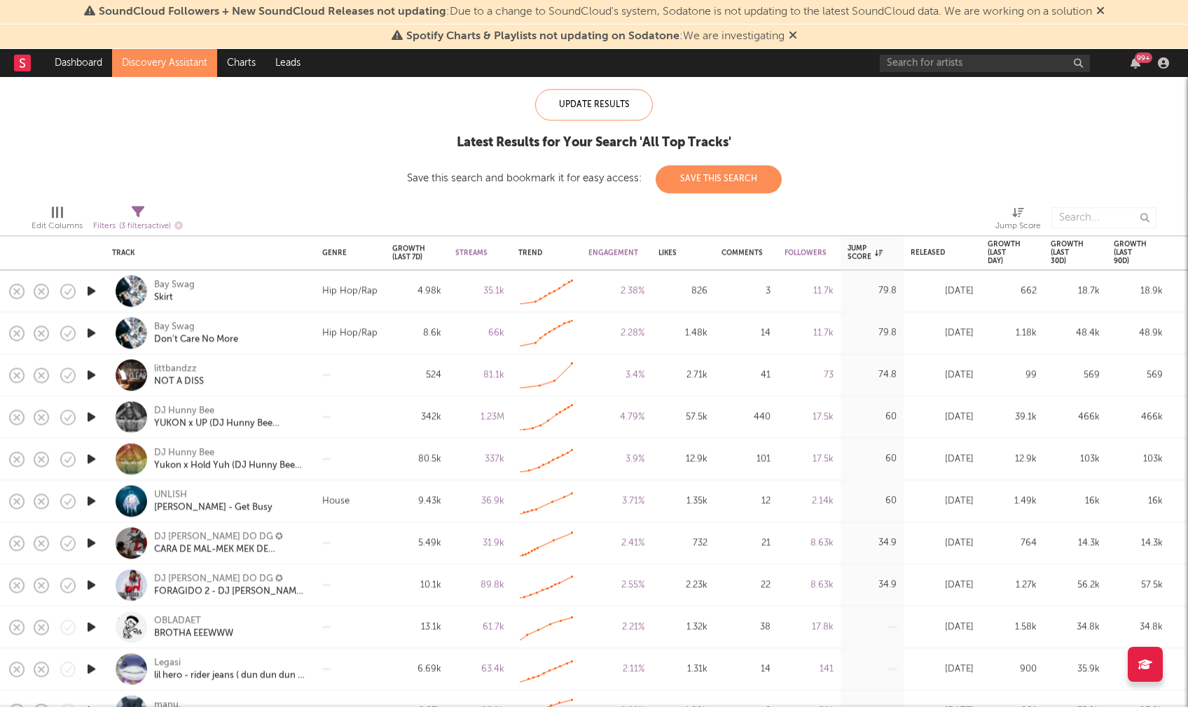
click at [95, 626] on icon "button" at bounding box center [91, 627] width 15 height 18
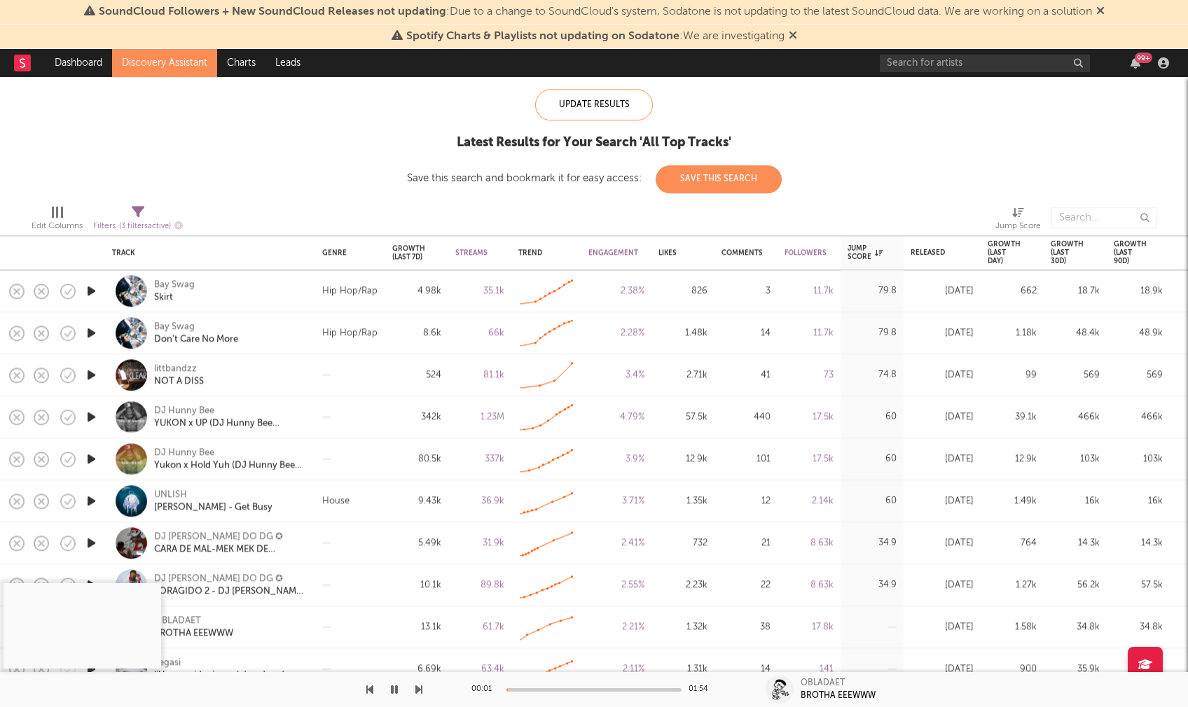
click at [543, 689] on div at bounding box center [593, 690] width 175 height 4
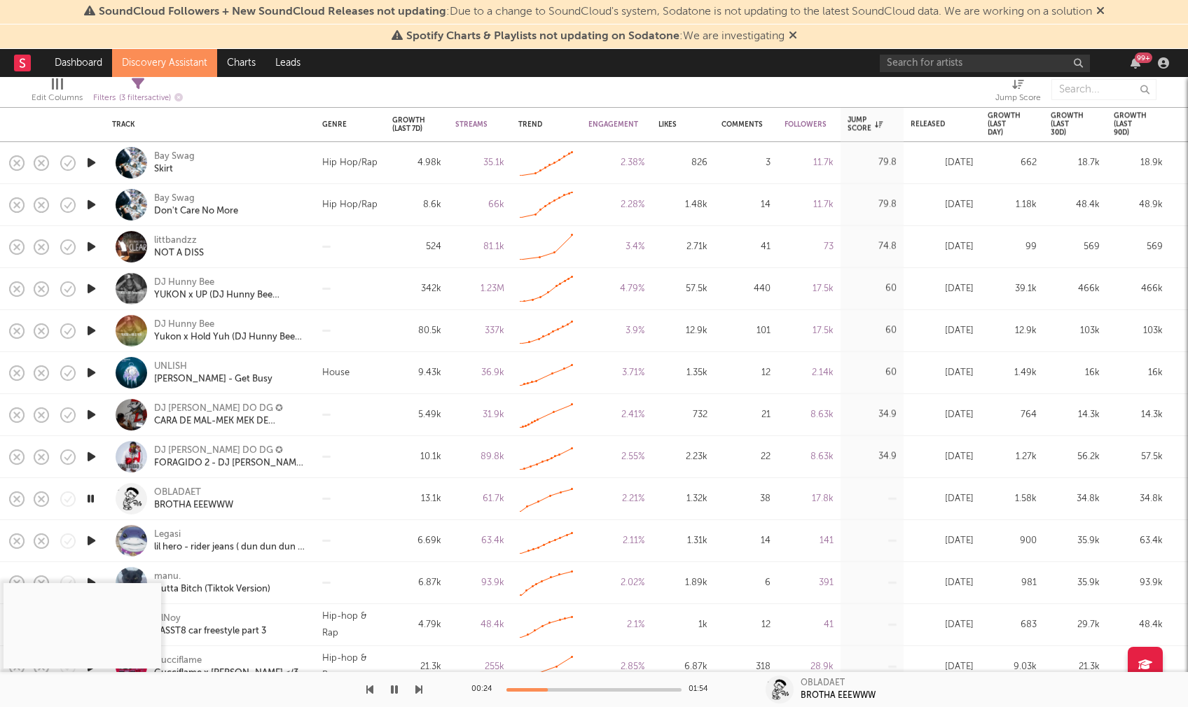
click at [91, 496] on icon "button" at bounding box center [90, 499] width 13 height 18
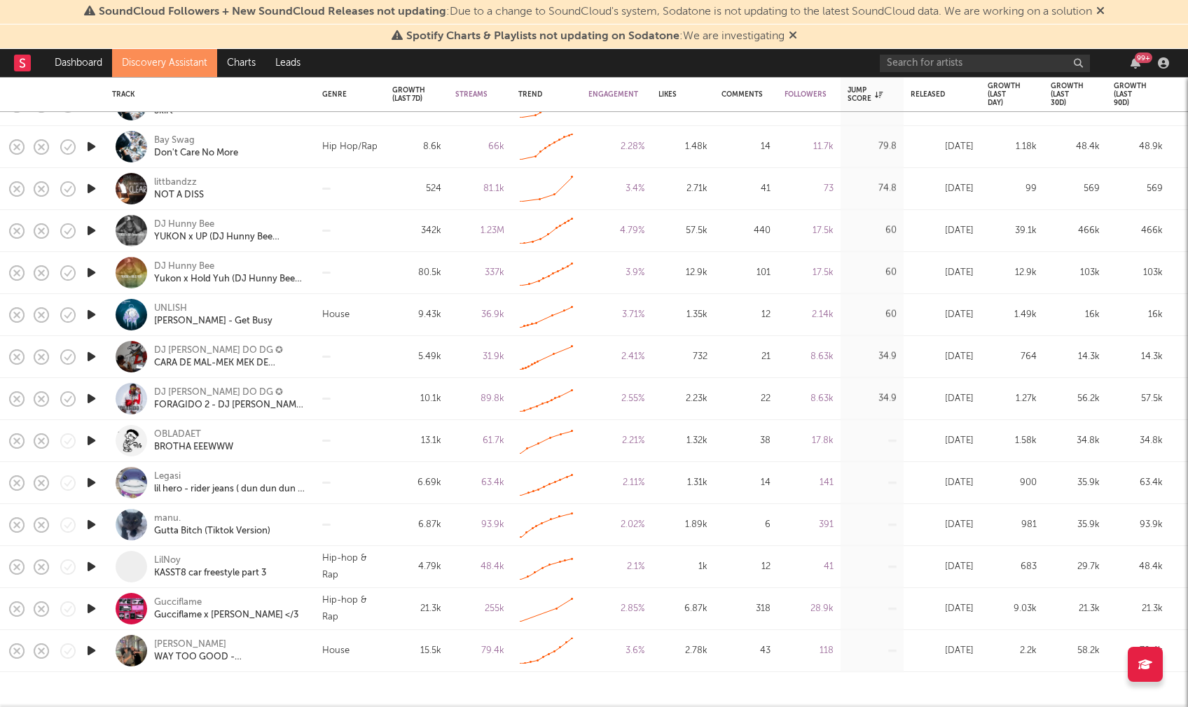
click at [94, 649] on icon "button" at bounding box center [91, 651] width 15 height 18
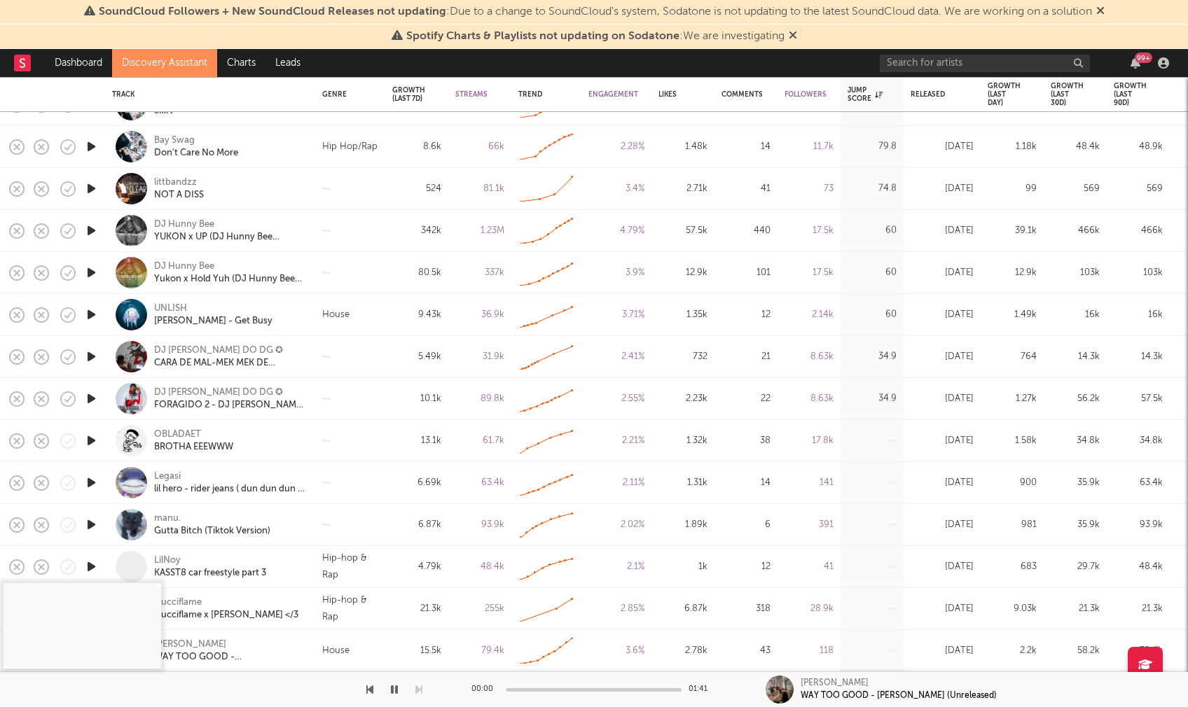
click at [548, 688] on div at bounding box center [593, 690] width 175 height 4
click at [396, 688] on icon "button" at bounding box center [394, 689] width 7 height 11
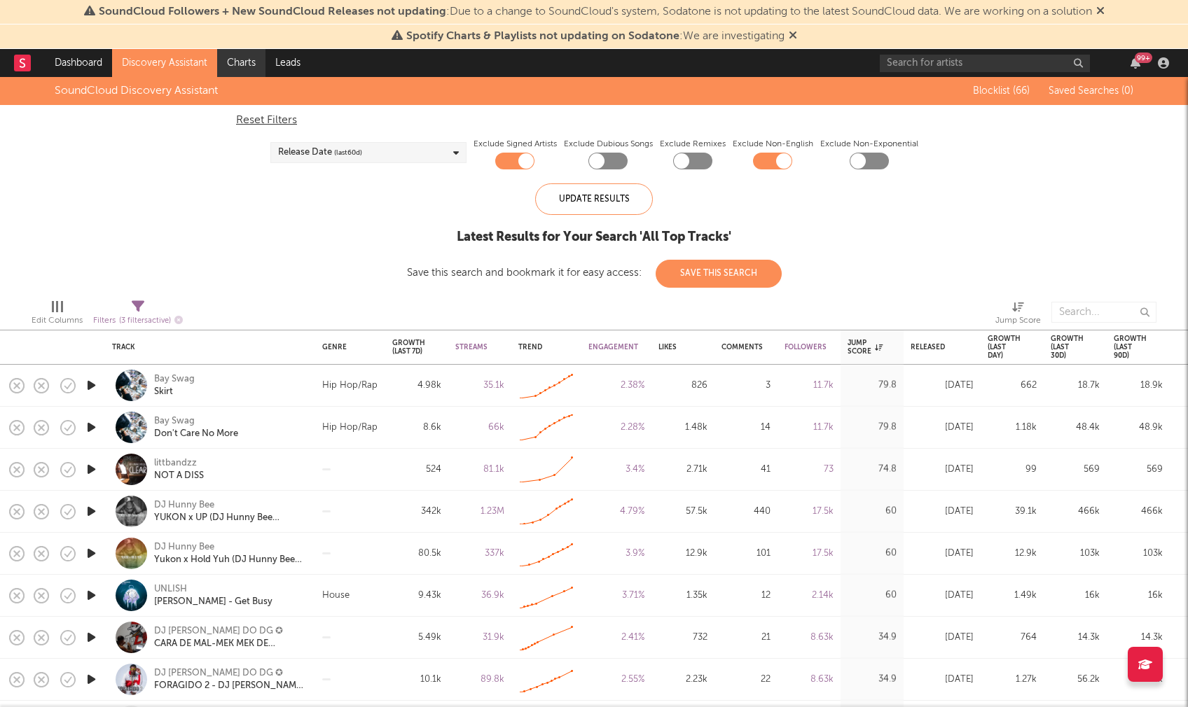
click at [238, 63] on link "Charts" at bounding box center [241, 63] width 48 height 28
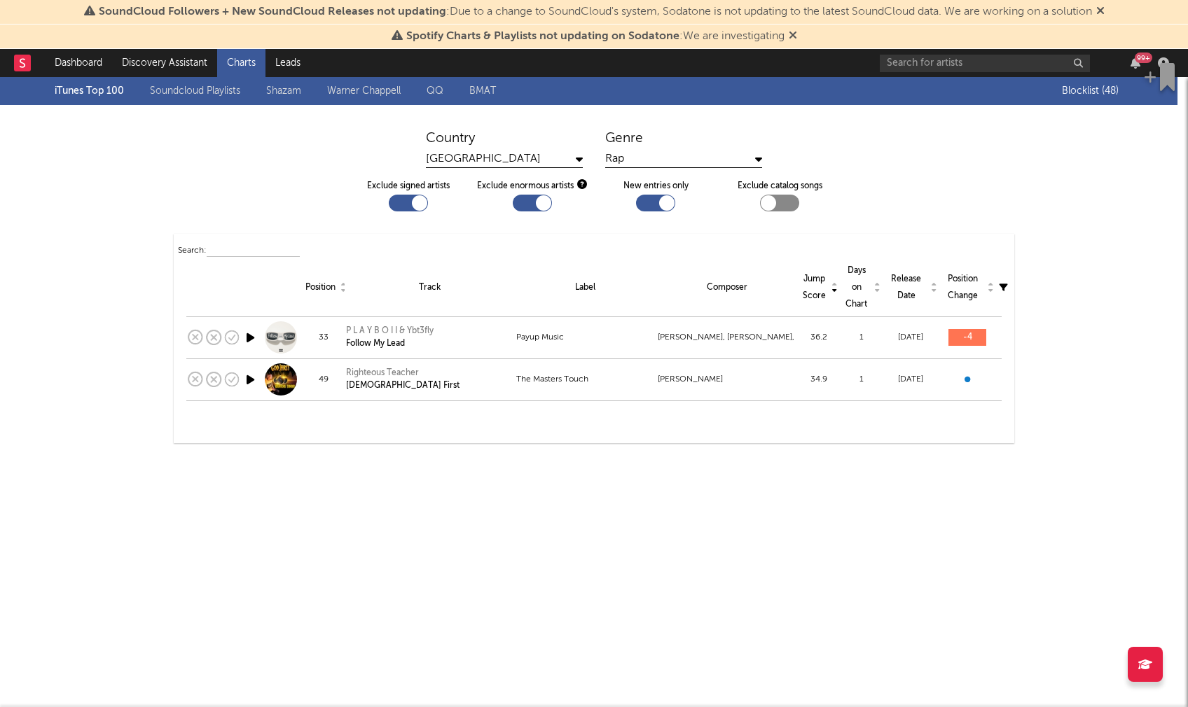
click at [217, 86] on link "Soundcloud Playlists" at bounding box center [195, 91] width 90 height 17
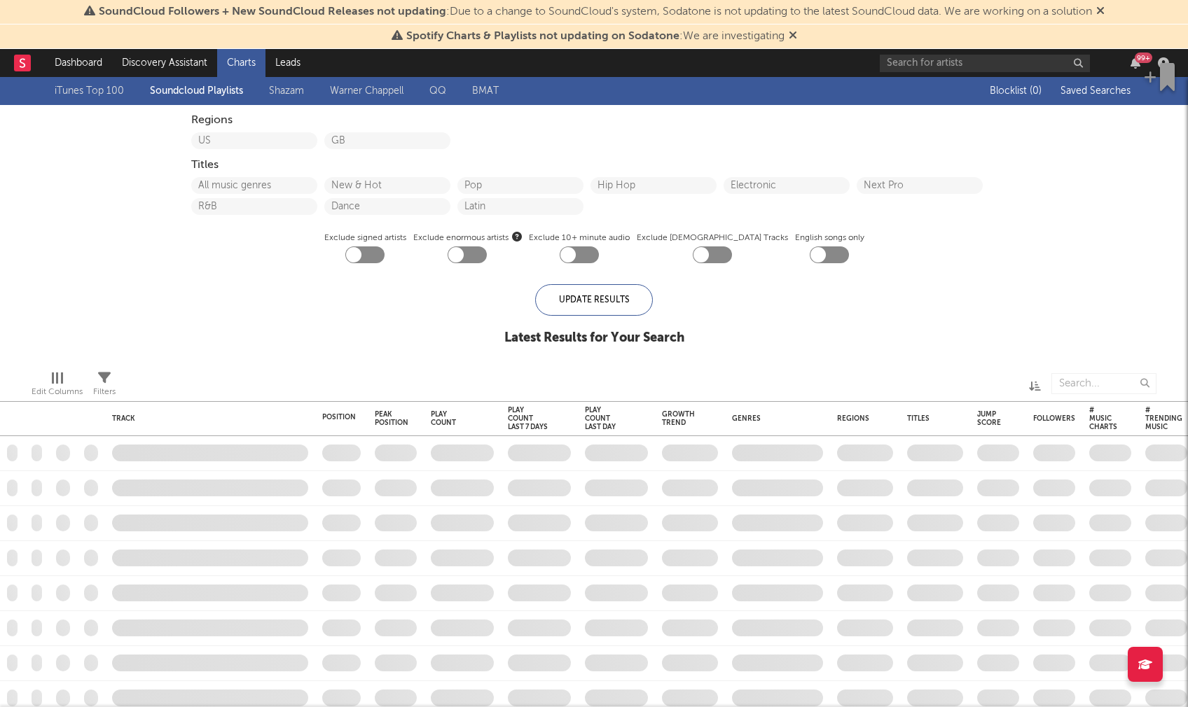
checkbox input "true"
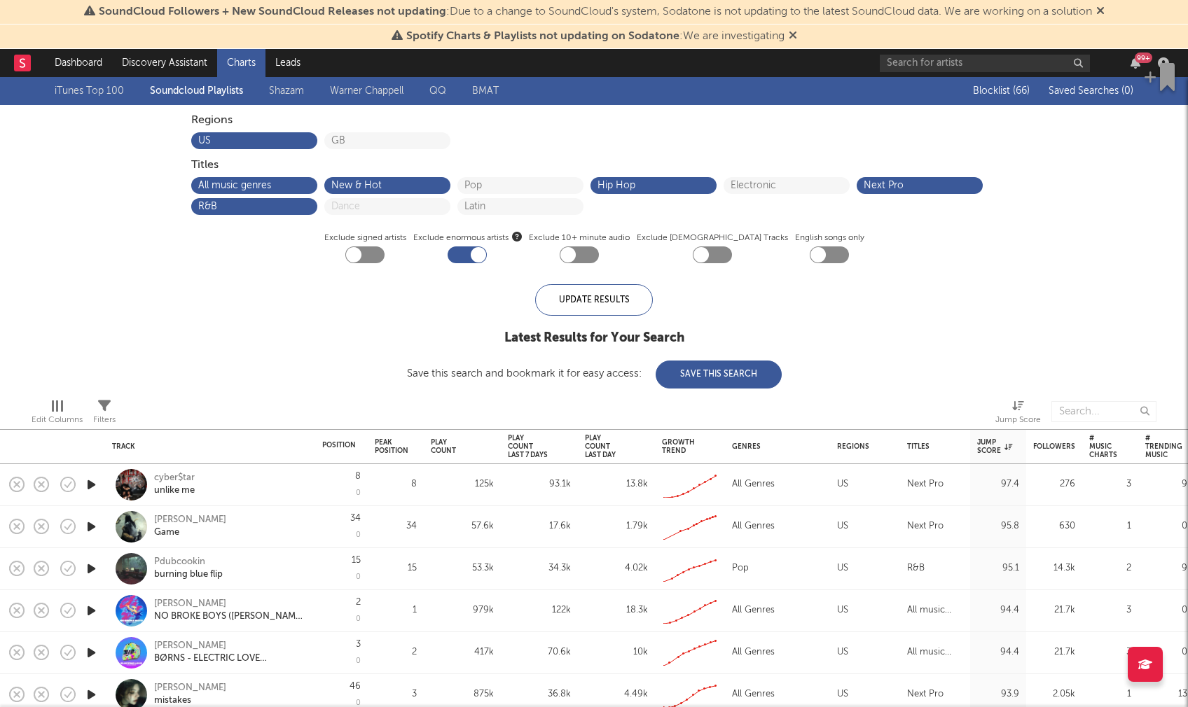
click at [90, 482] on icon "button" at bounding box center [91, 485] width 15 height 18
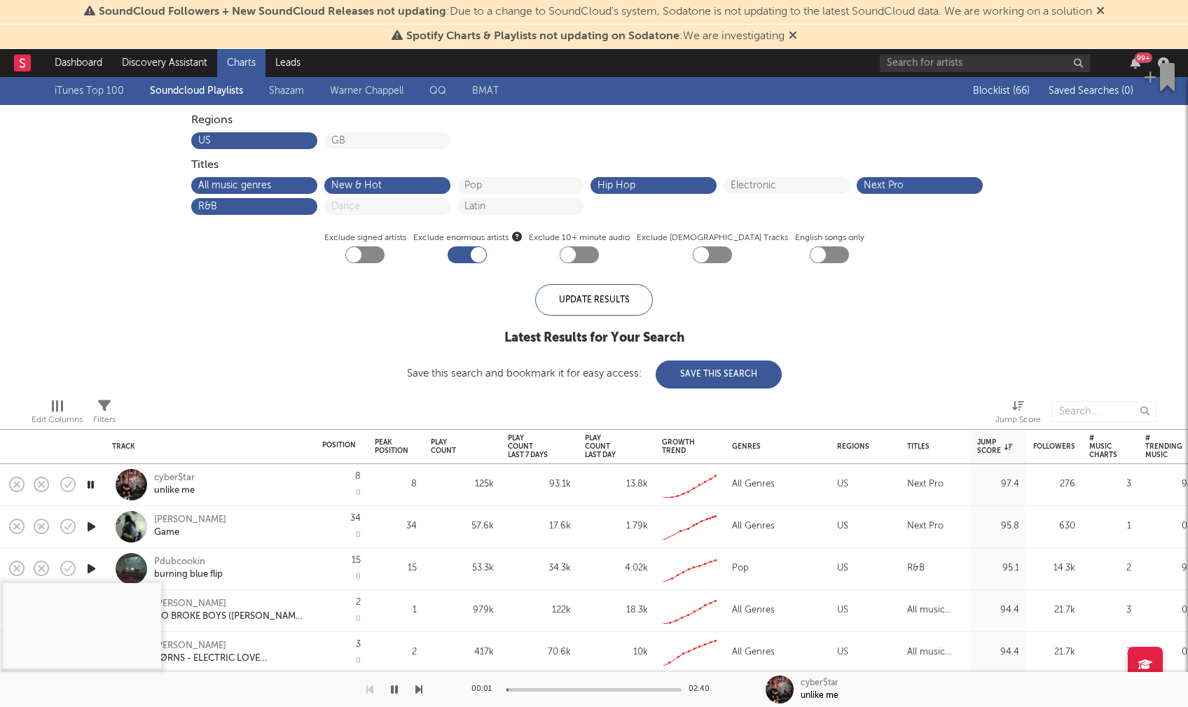
click at [538, 688] on div at bounding box center [593, 690] width 175 height 4
click at [573, 689] on div at bounding box center [593, 690] width 175 height 4
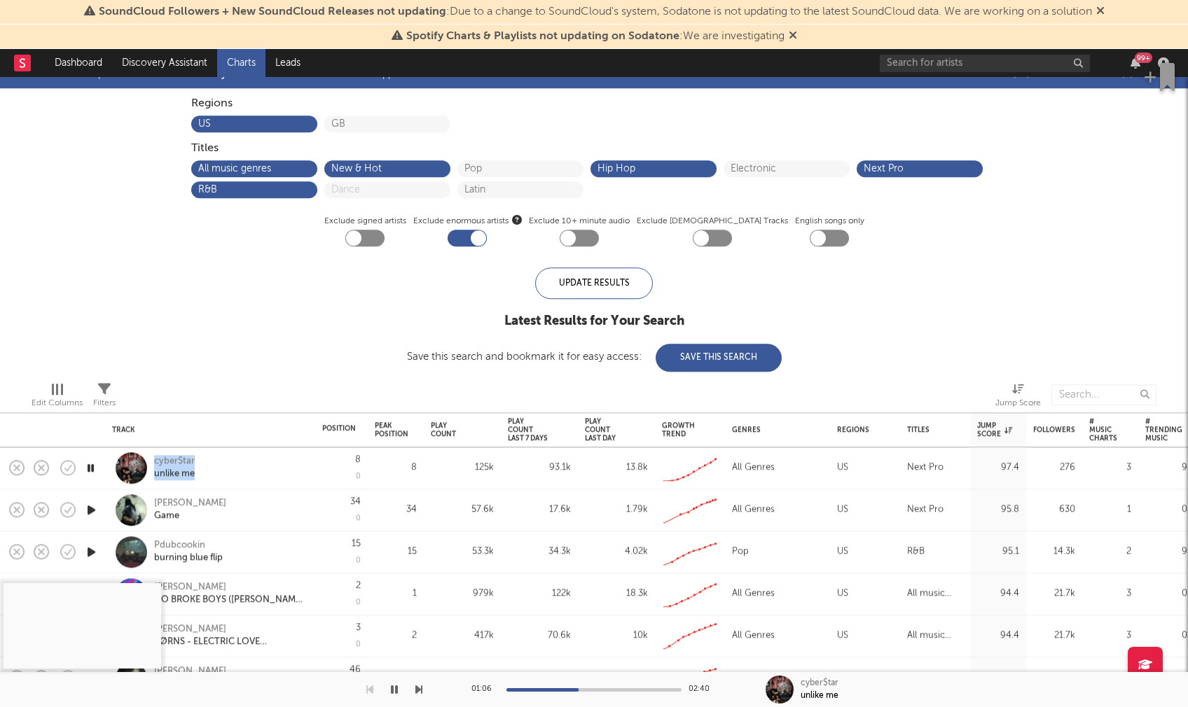
click at [91, 508] on icon "button" at bounding box center [91, 510] width 15 height 18
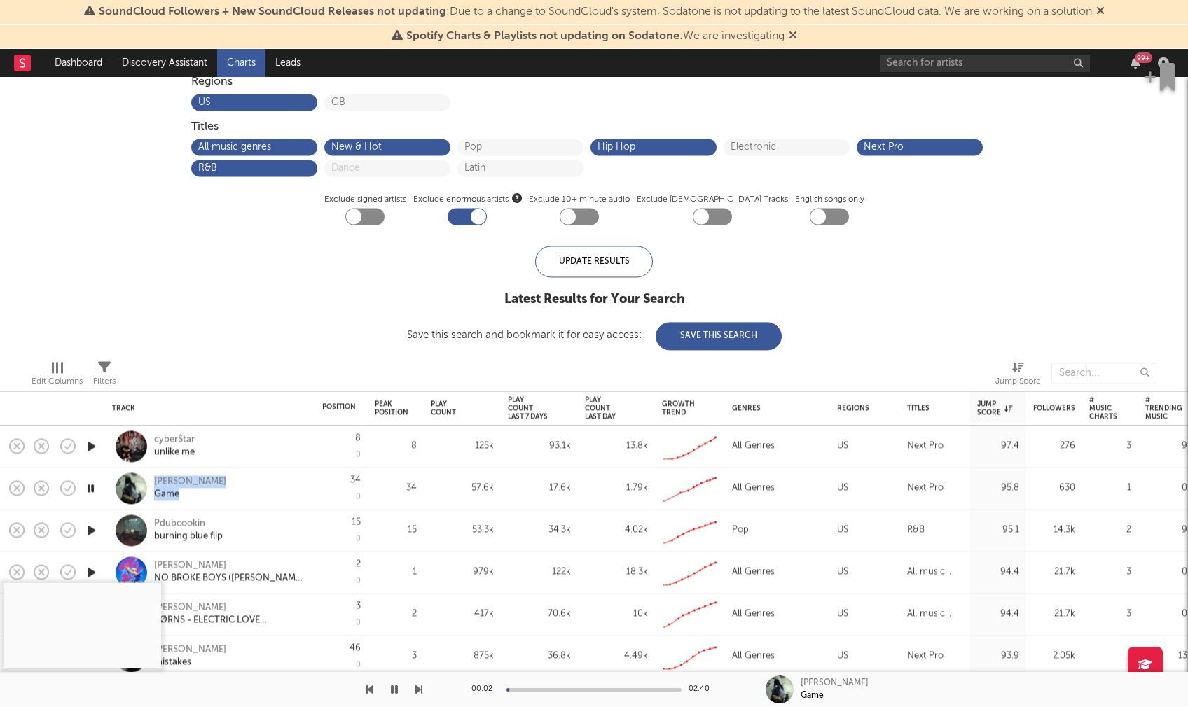
click at [90, 527] on icon "button" at bounding box center [91, 531] width 15 height 18
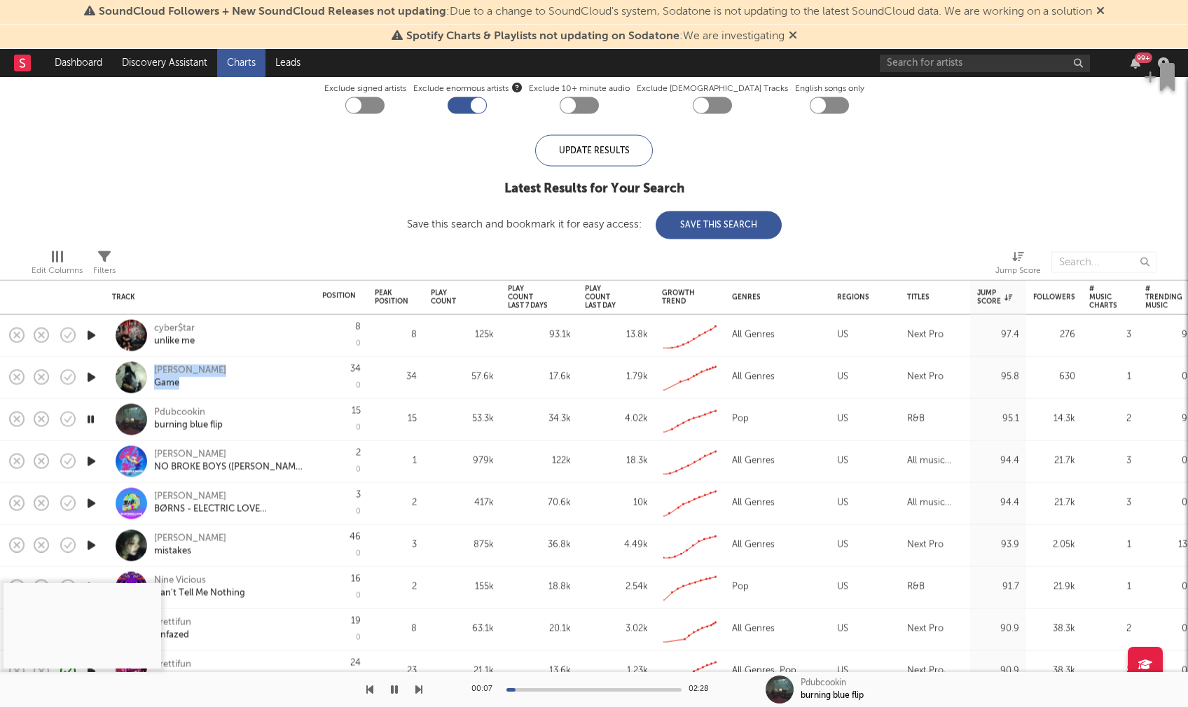
click at [90, 541] on icon "button" at bounding box center [91, 545] width 15 height 18
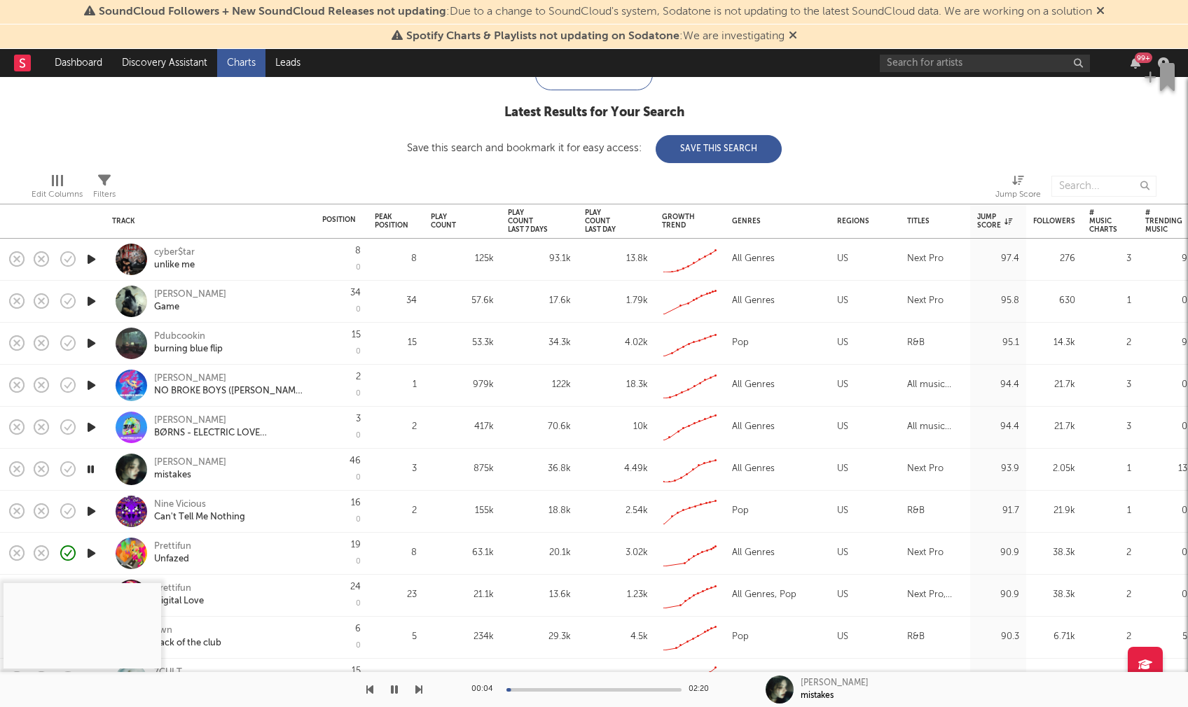
click at [541, 688] on div at bounding box center [593, 690] width 175 height 4
click at [91, 466] on icon "button" at bounding box center [90, 470] width 13 height 18
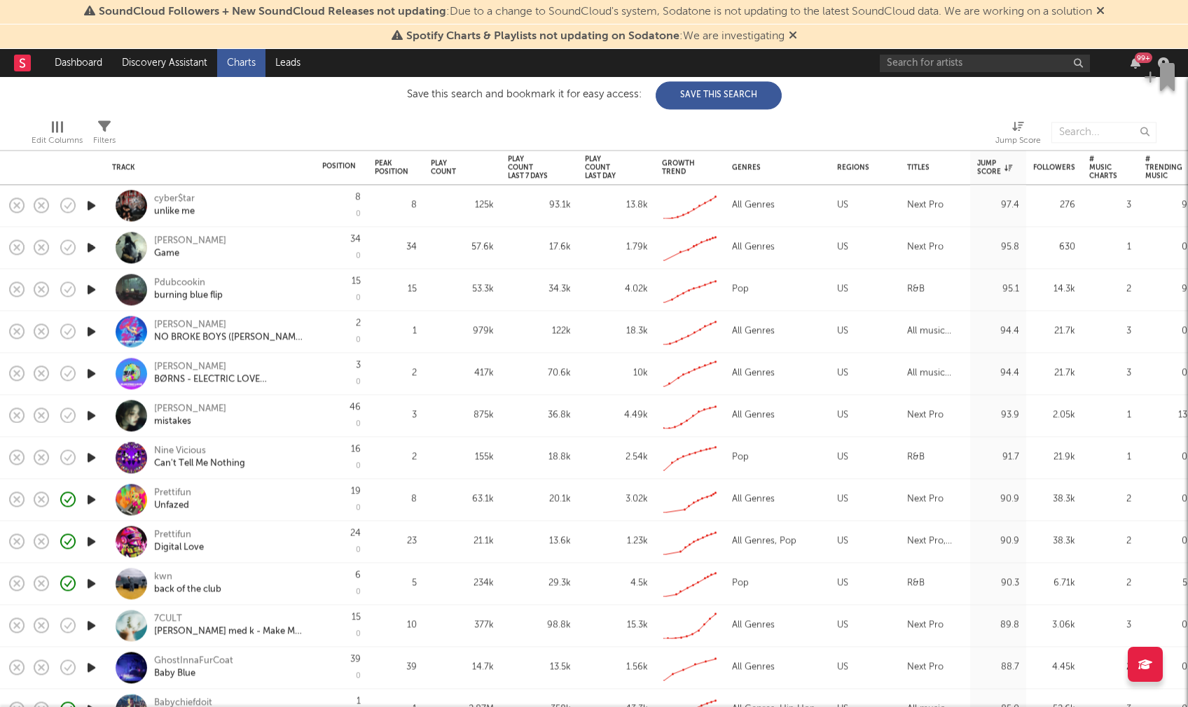
click at [90, 581] on icon "button" at bounding box center [91, 584] width 15 height 18
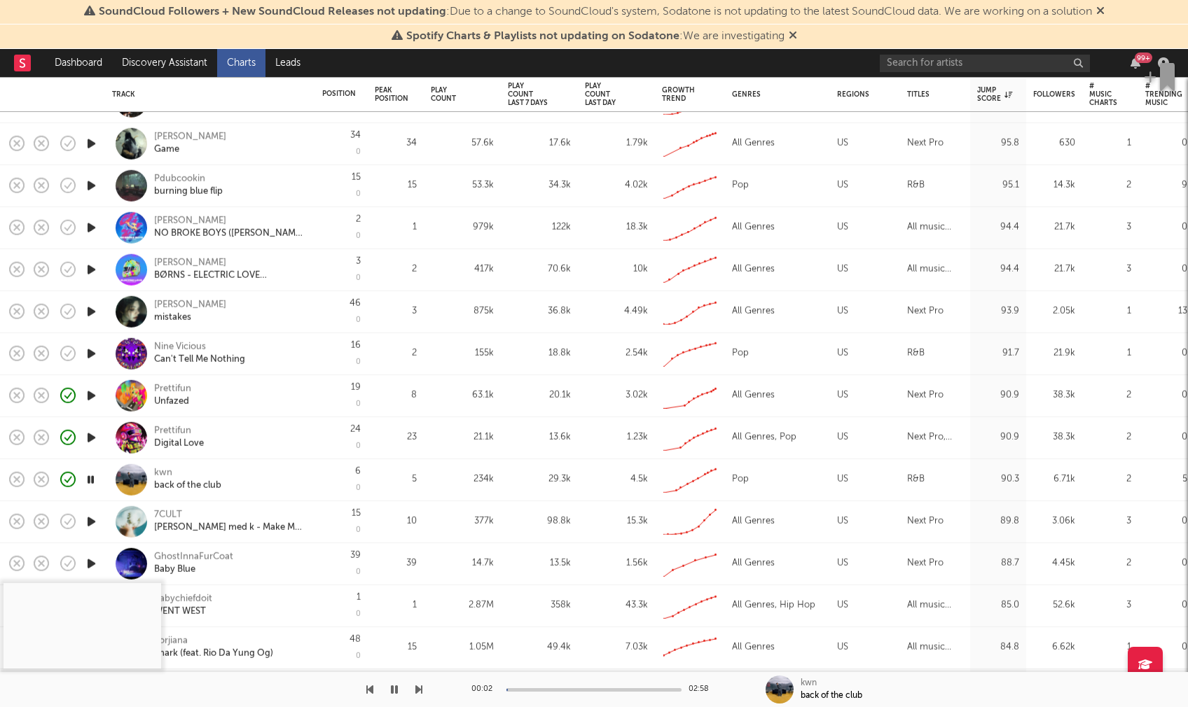
click at [90, 521] on icon "button" at bounding box center [91, 522] width 15 height 18
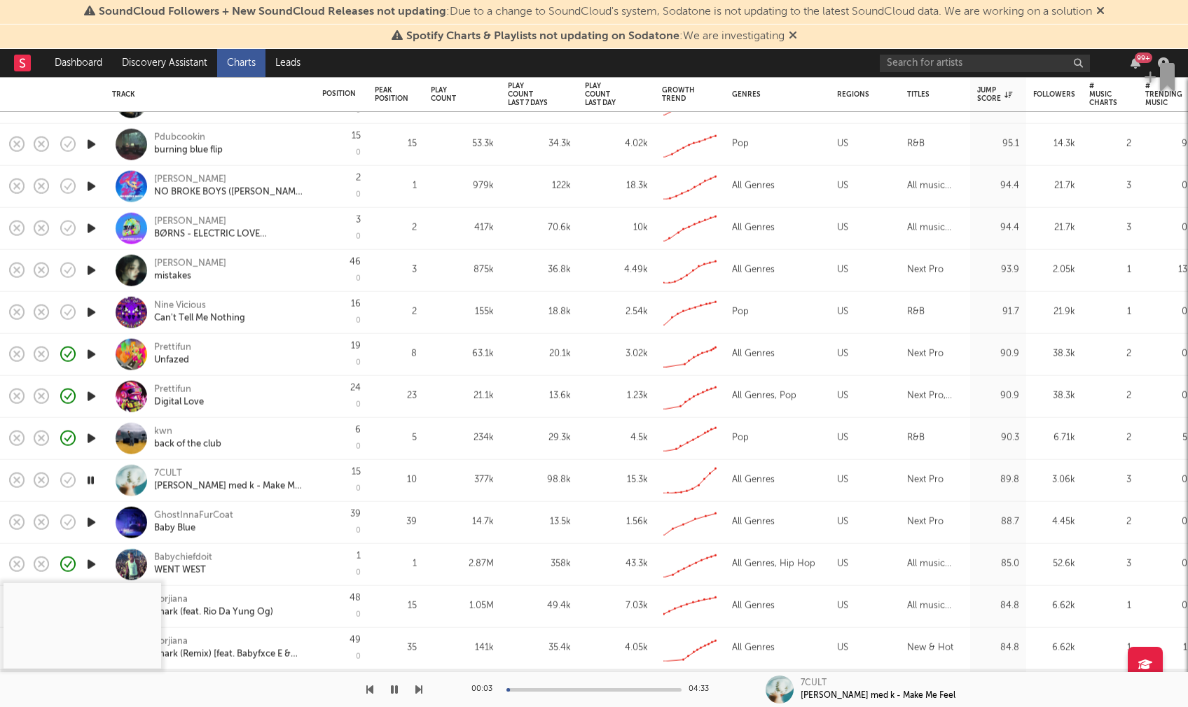
click at [543, 690] on div at bounding box center [593, 690] width 175 height 4
click at [89, 478] on icon "button" at bounding box center [90, 480] width 13 height 18
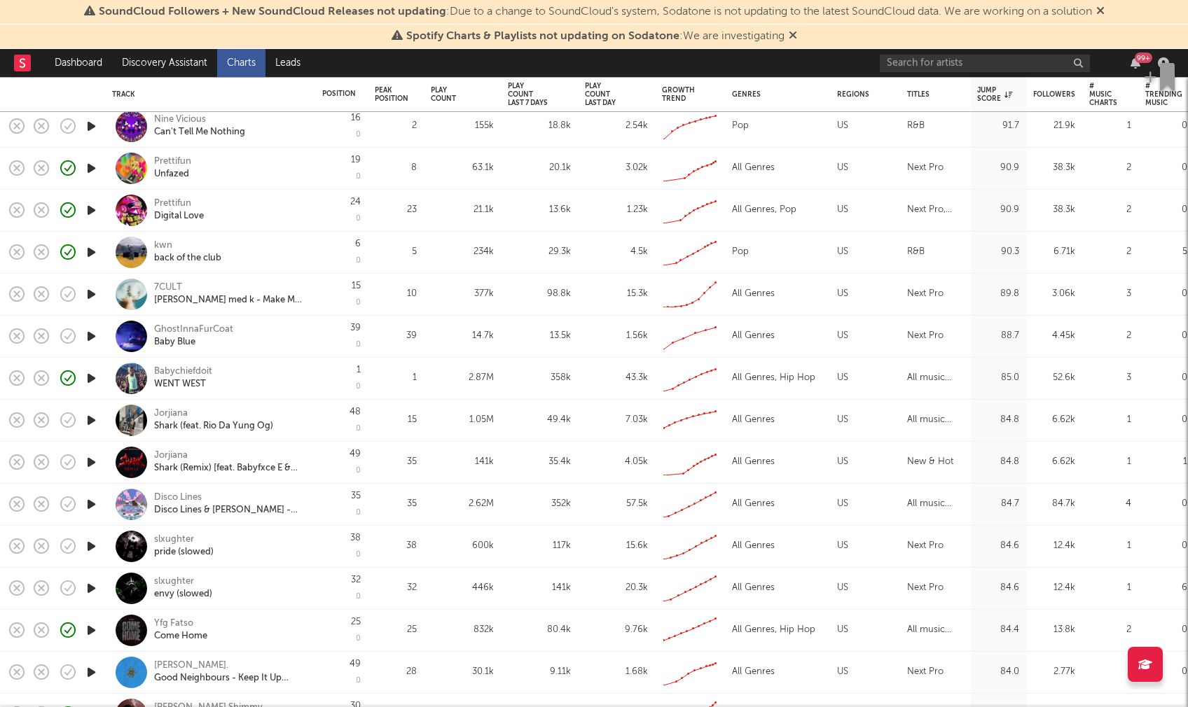
click at [89, 546] on icon "button" at bounding box center [91, 547] width 15 height 18
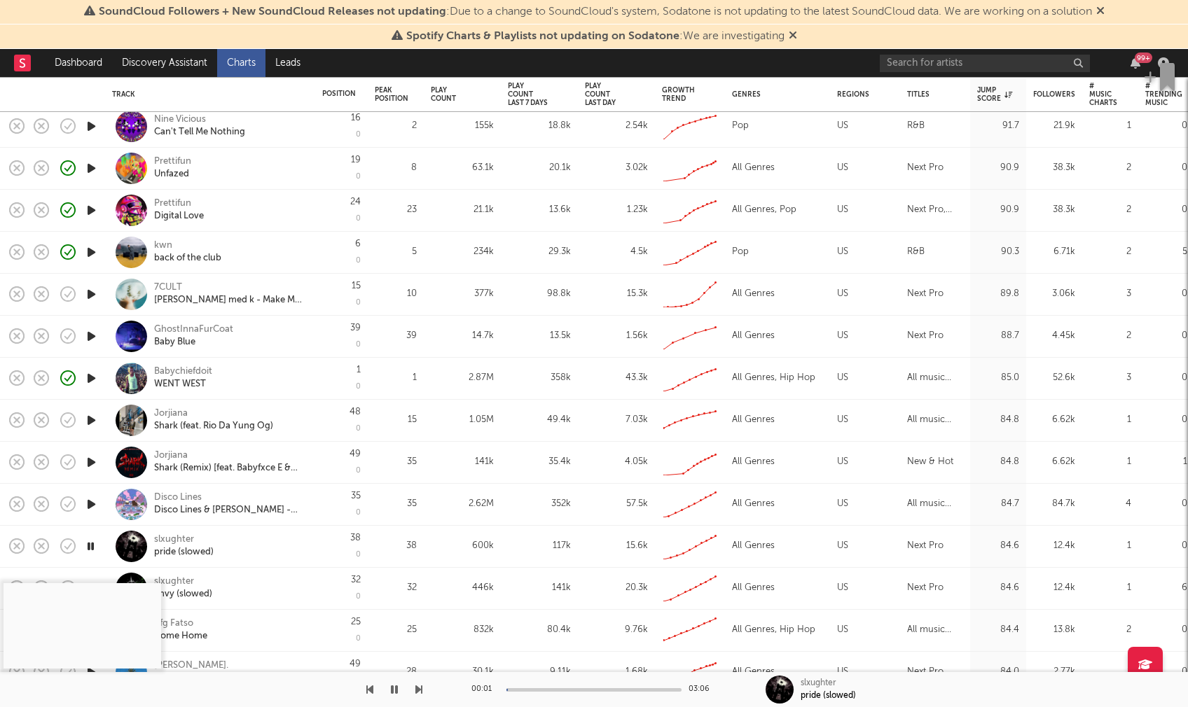
click at [543, 689] on div at bounding box center [593, 690] width 175 height 4
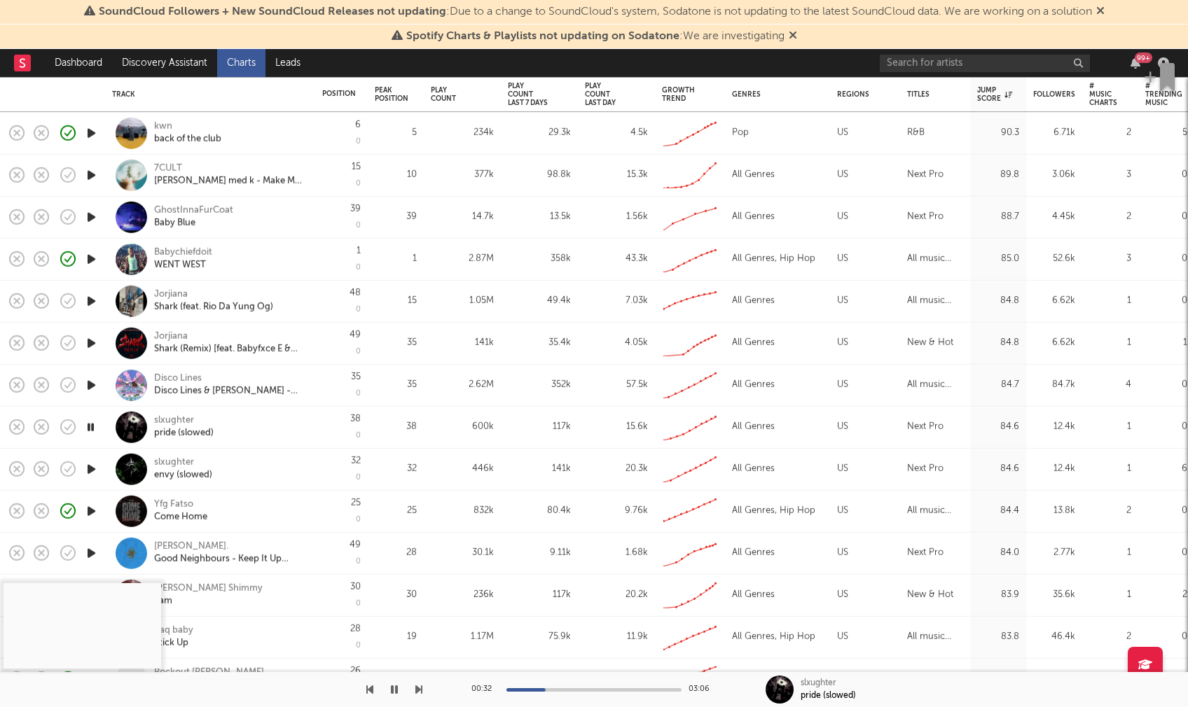
click at [90, 427] on icon "button" at bounding box center [90, 427] width 13 height 18
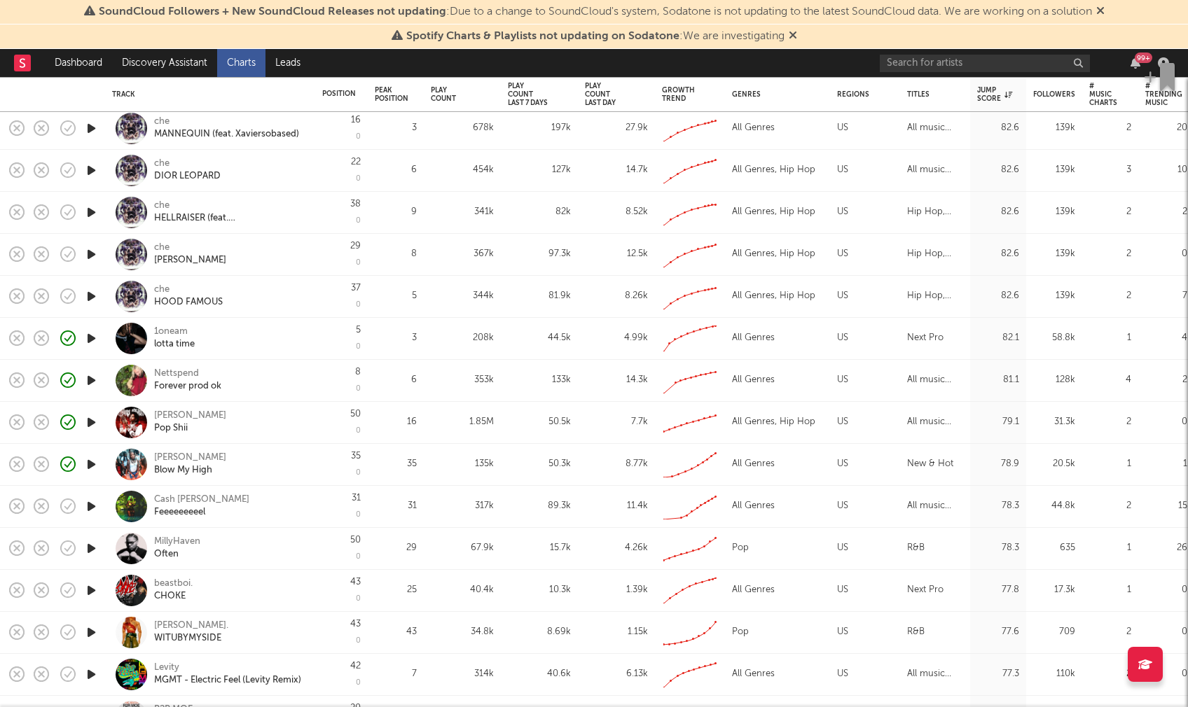
click at [90, 545] on icon "button" at bounding box center [91, 549] width 15 height 18
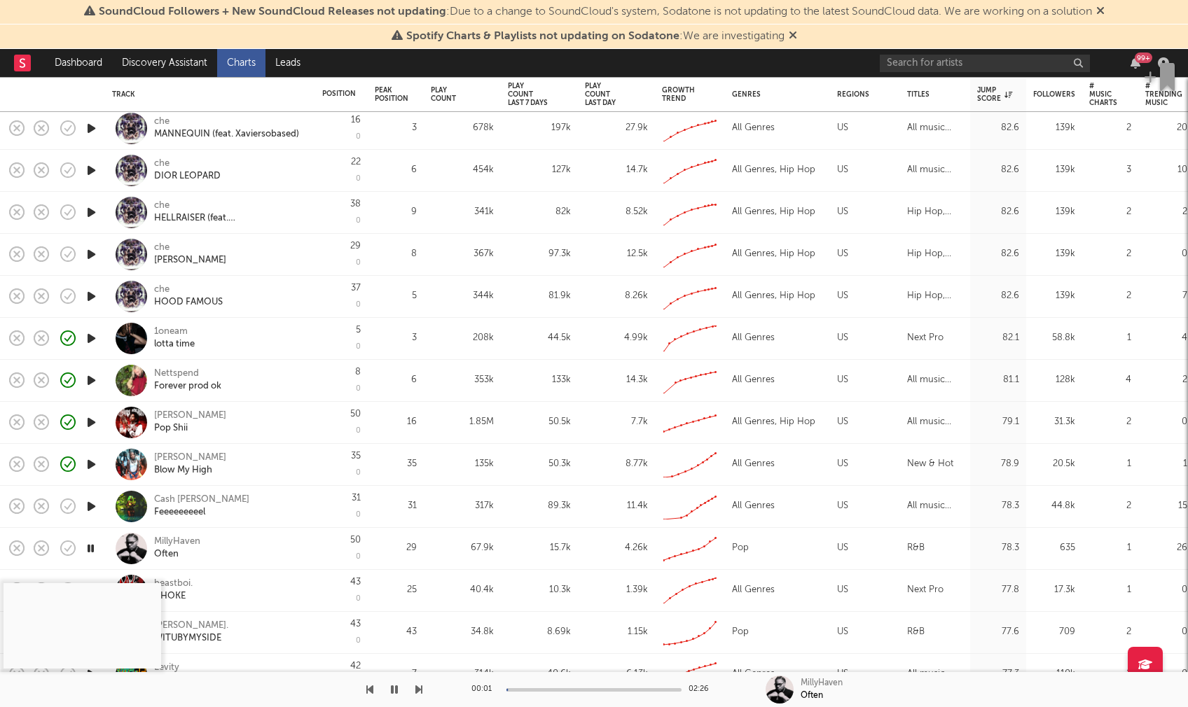
click at [539, 689] on div at bounding box center [593, 690] width 175 height 4
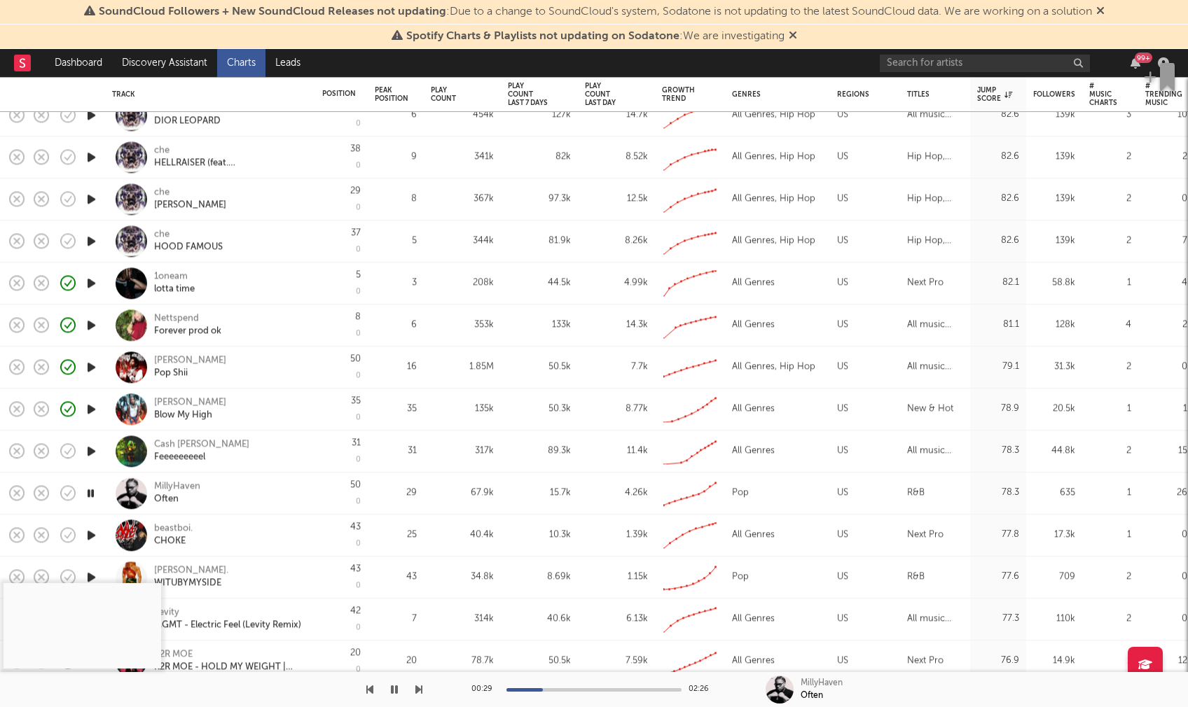
click at [92, 533] on icon "button" at bounding box center [91, 536] width 15 height 18
click at [547, 689] on div at bounding box center [593, 690] width 175 height 4
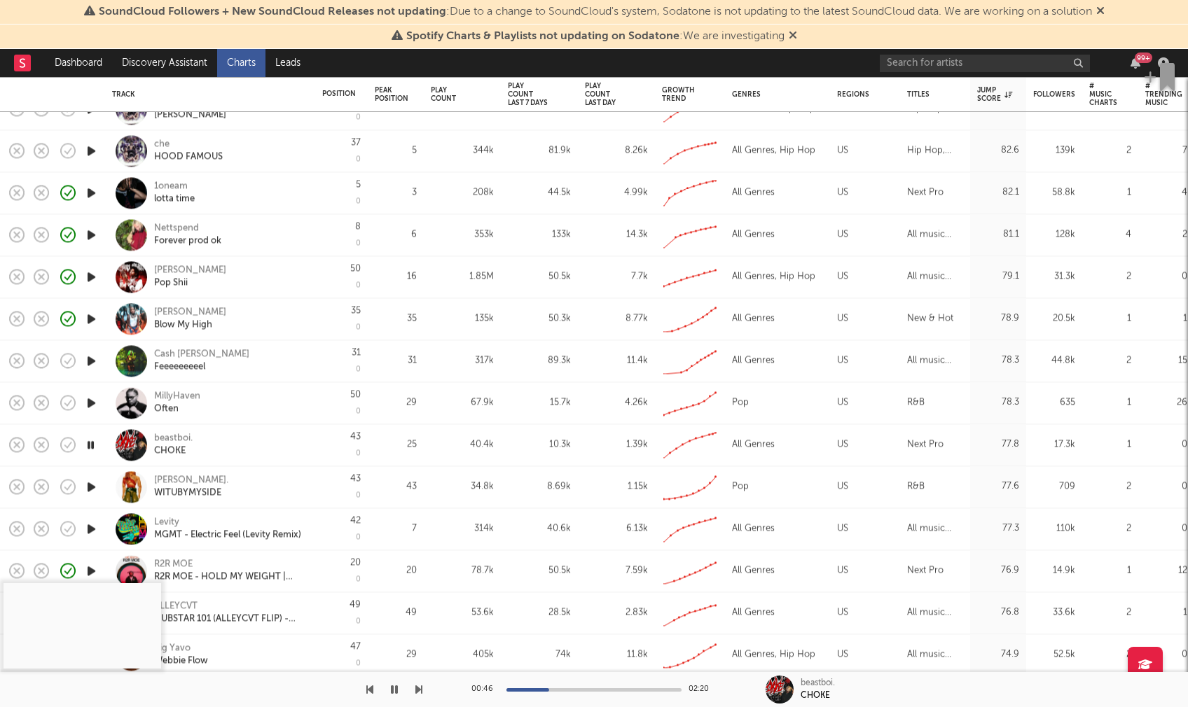
click at [92, 486] on icon "button" at bounding box center [91, 487] width 15 height 18
click at [90, 485] on icon "button" at bounding box center [90, 487] width 13 height 18
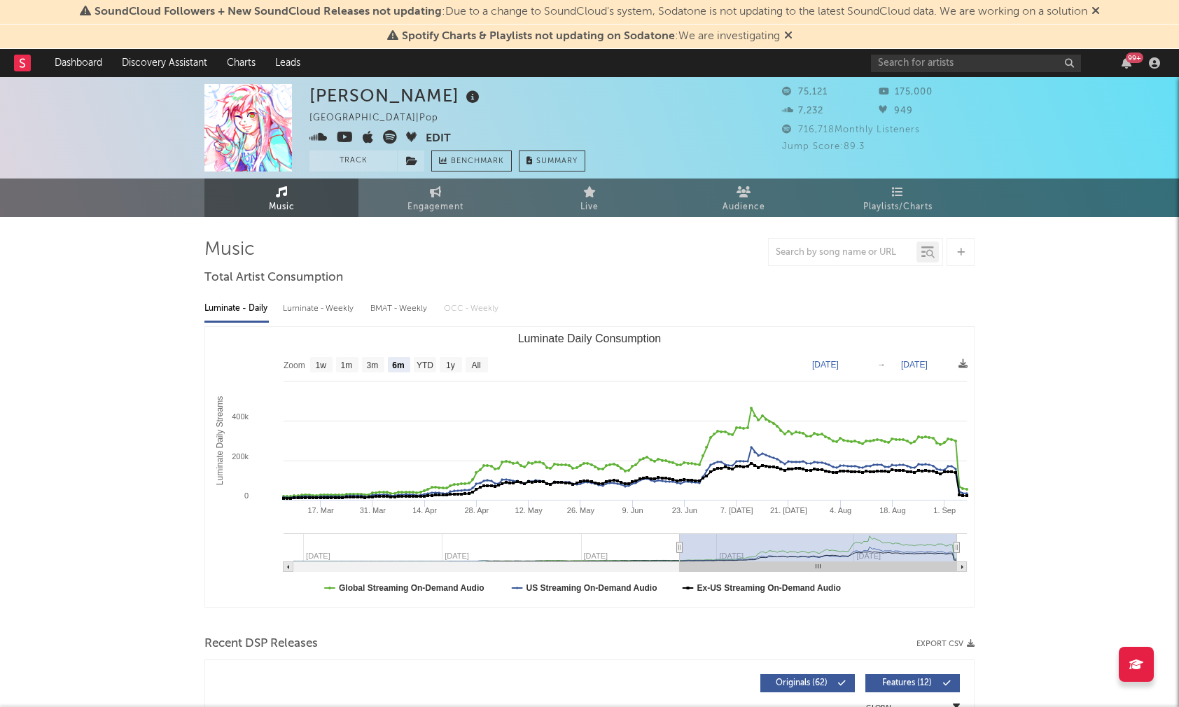
select select "6m"
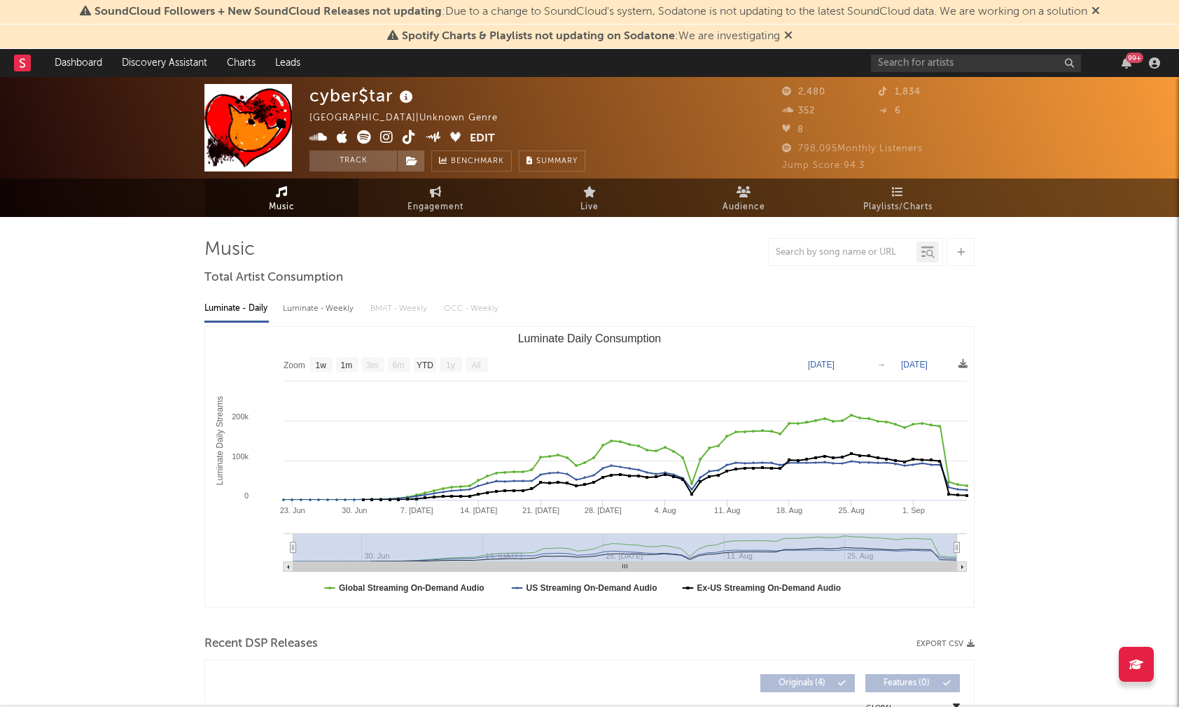
select select "1w"
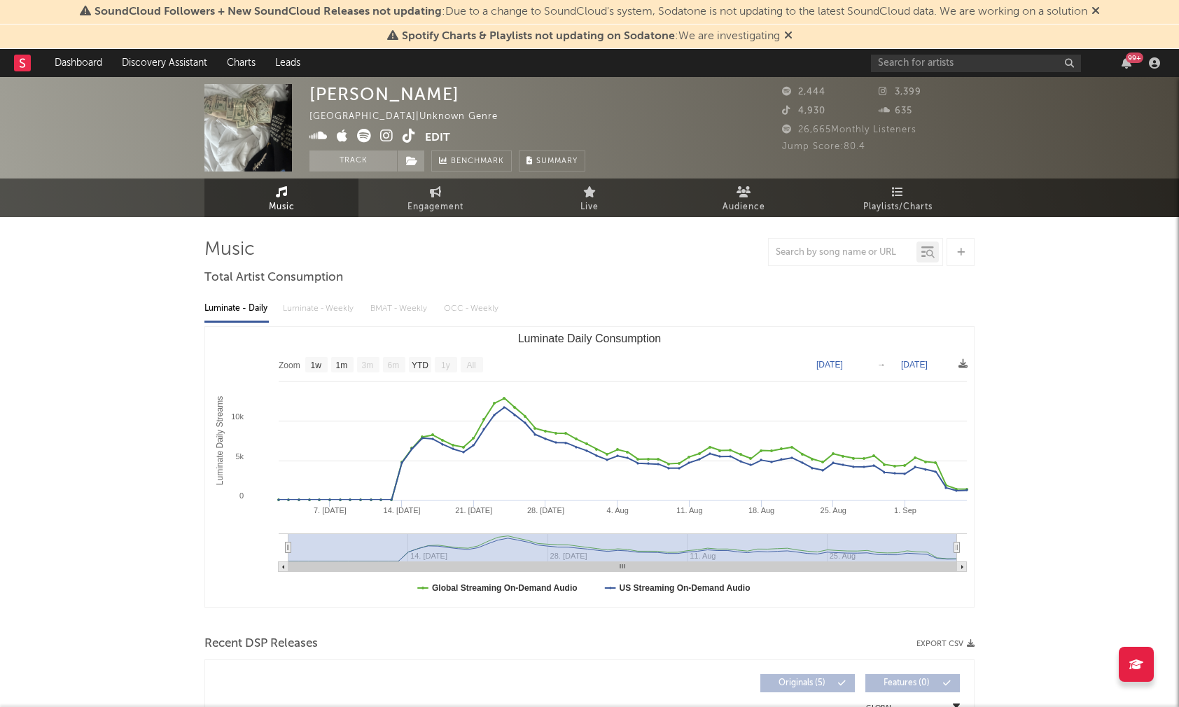
select select "1w"
